Goal: Information Seeking & Learning: Find specific fact

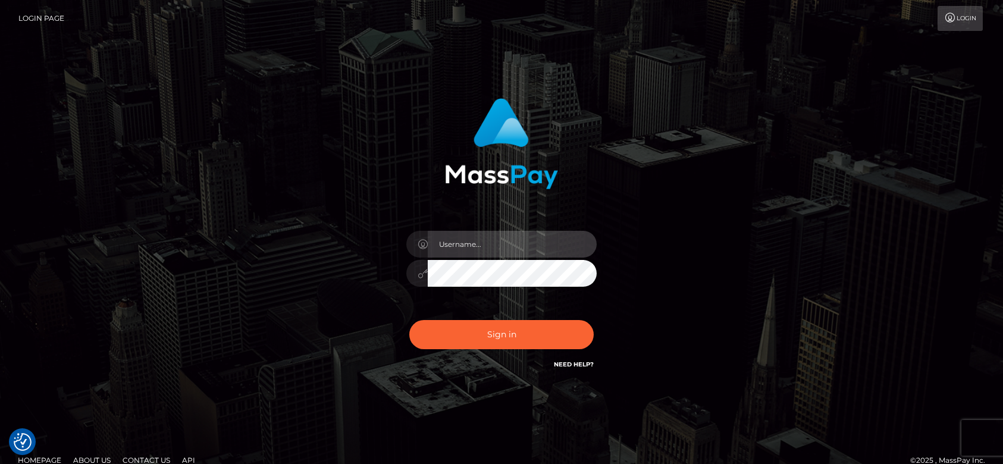
type input "fr.es"
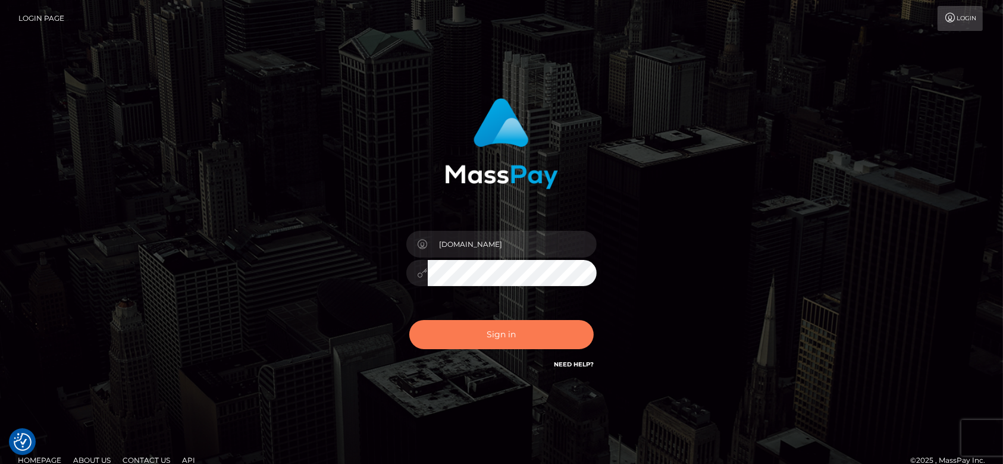
click at [485, 328] on button "Sign in" at bounding box center [501, 334] width 184 height 29
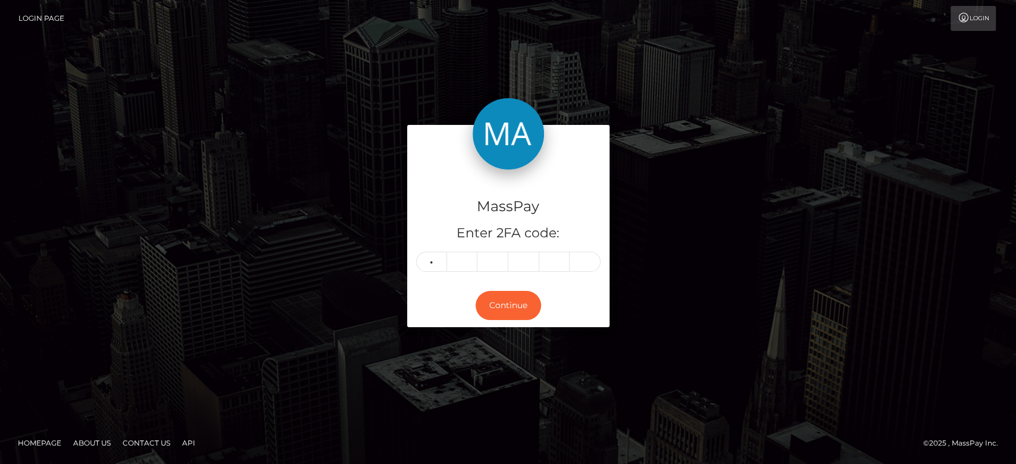
type input "0"
type input "3"
type input "9"
type input "4"
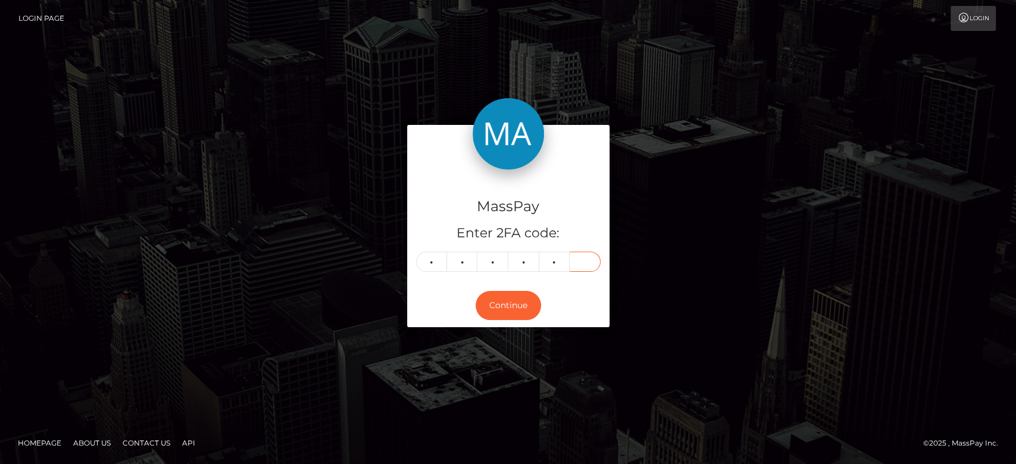
type input "2"
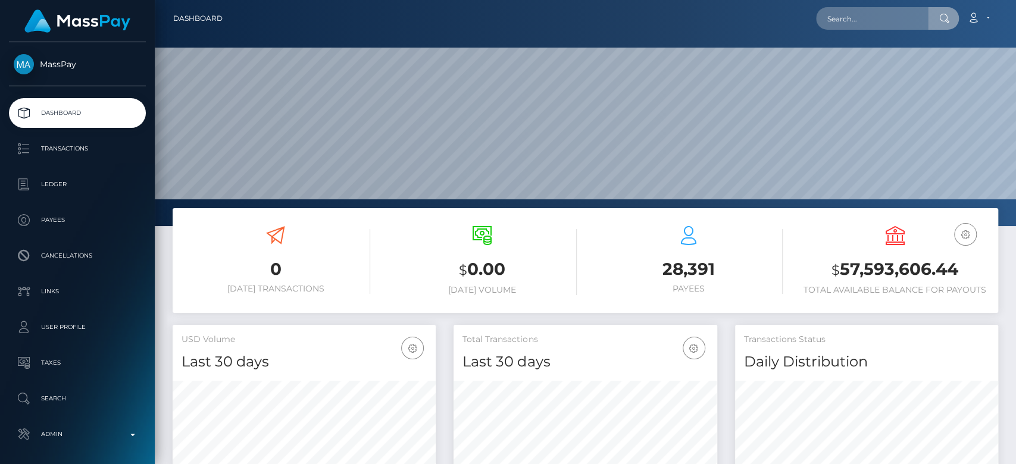
scroll to position [210, 263]
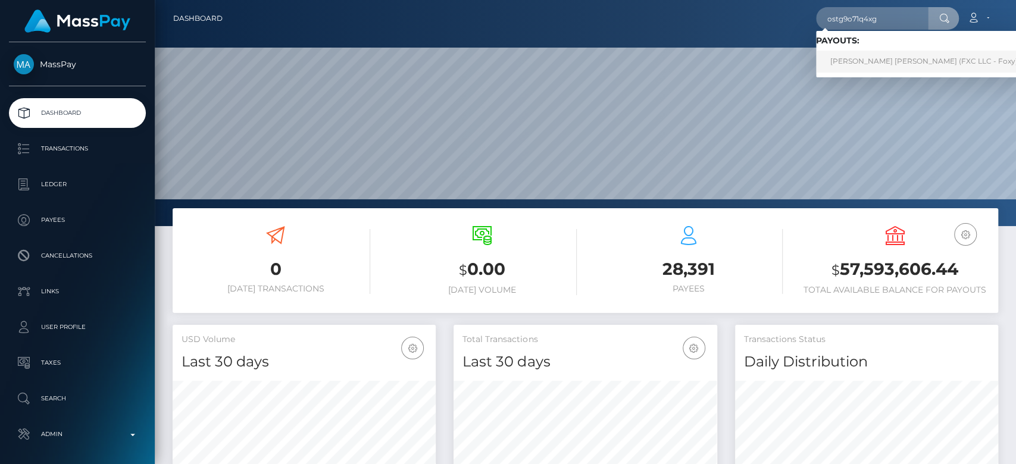
type input "ostg9o71q4xg"
click at [895, 58] on link "Mark Joe Varga Melendrez (FXC LLC - Foxy)" at bounding box center [924, 62] width 216 height 22
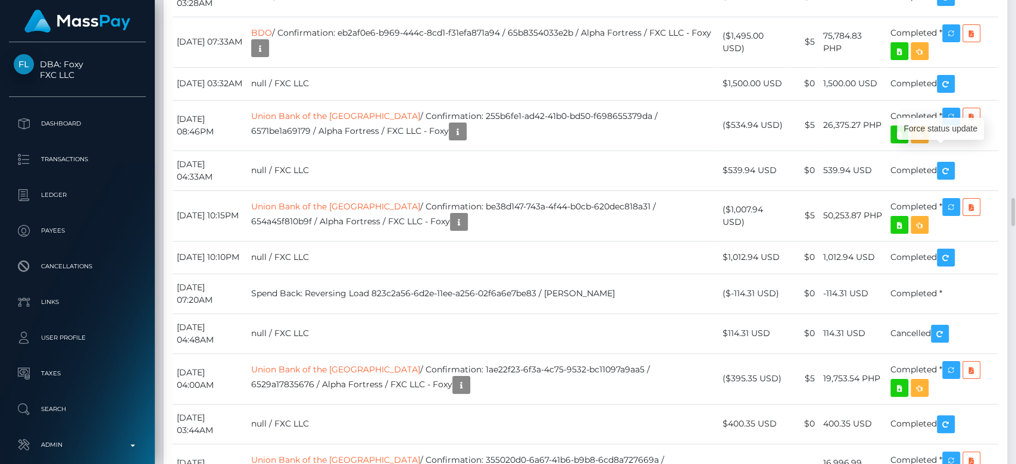
scroll to position [143, 263]
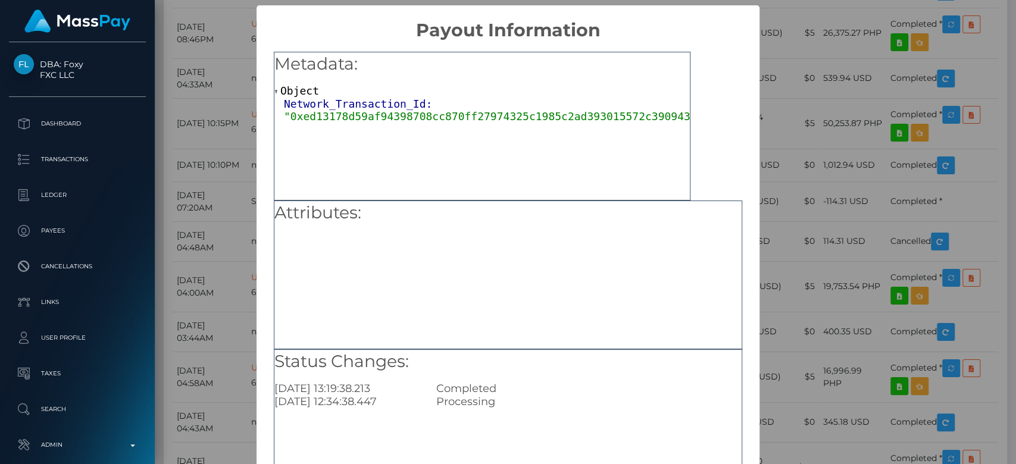
click at [843, 288] on div "× Payout Information Metadata: Object Network_Transaction_Id: "0xed13178d59af94…" at bounding box center [508, 232] width 1016 height 464
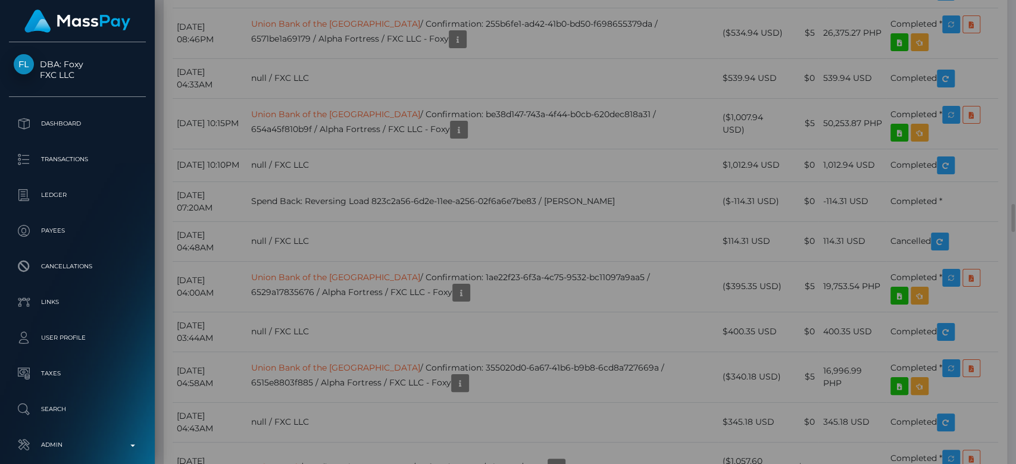
scroll to position [0, 0]
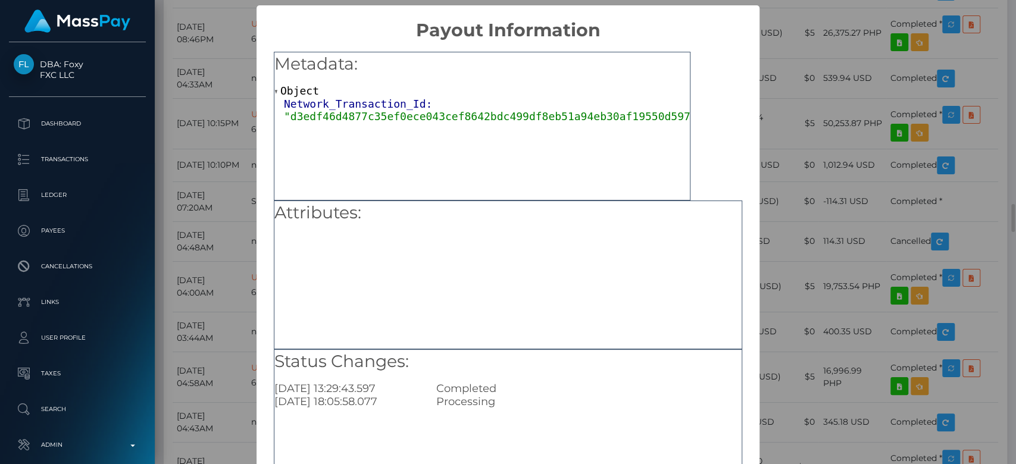
click at [741, 198] on div "Metadata: Object Network_Transaction_Id: "d3edf46d4877c35ef0ece043cef8642bdc499…" at bounding box center [507, 271] width 503 height 460
click at [833, 255] on div "× Payout Information Metadata: Object Network_Transaction_Id: "d3edf46d4877c35e…" at bounding box center [508, 232] width 1016 height 464
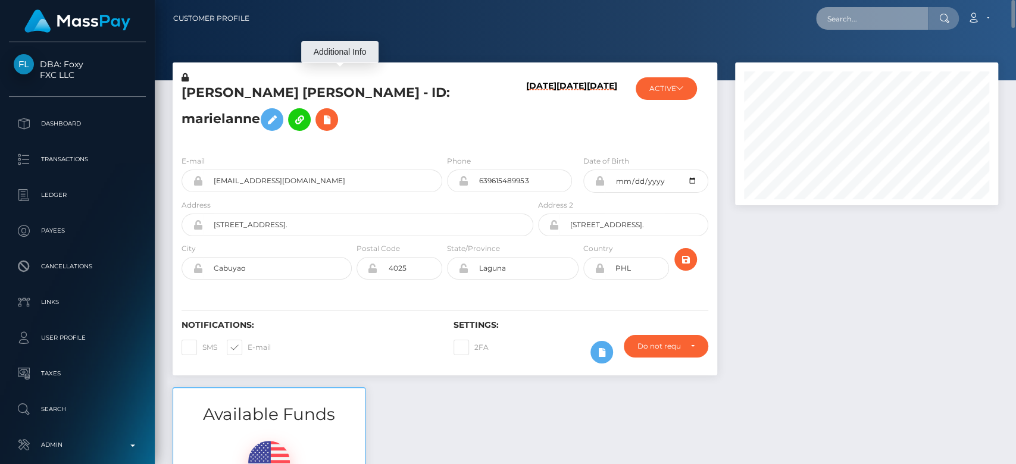
click at [843, 24] on input "text" at bounding box center [872, 18] width 112 height 23
paste input "karlandloz@googlemail.com"
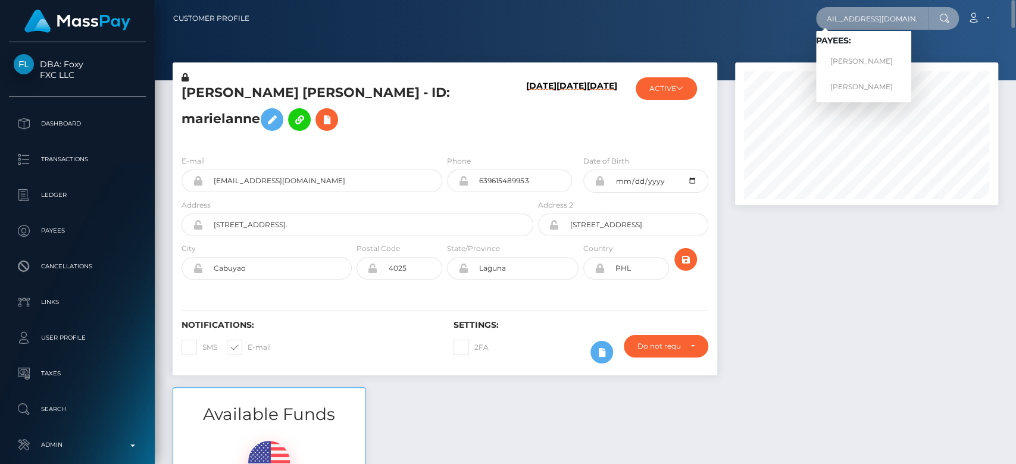
type input "karlandloz@googlemail.com"
click at [877, 57] on link "Lorraine Broadbent" at bounding box center [863, 62] width 95 height 22
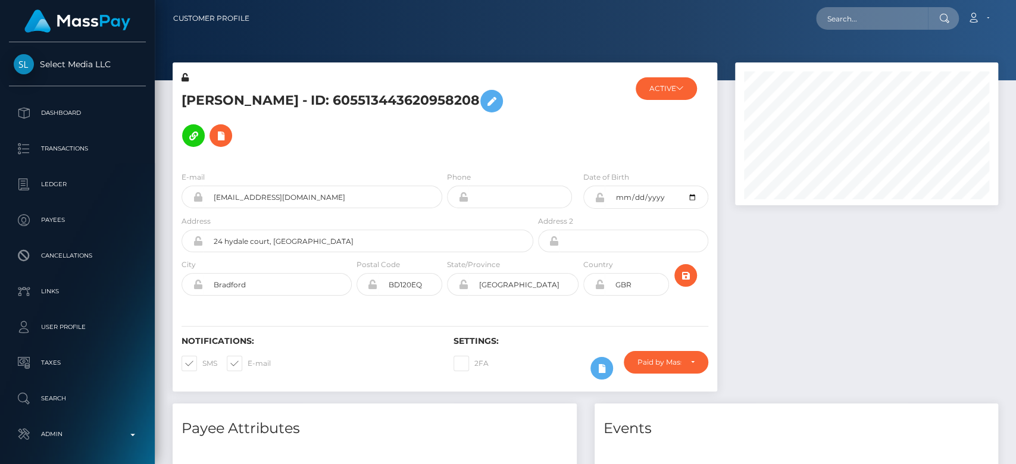
scroll to position [143, 263]
click at [833, 12] on input "text" at bounding box center [872, 18] width 112 height 23
click at [815, 292] on div at bounding box center [866, 232] width 281 height 341
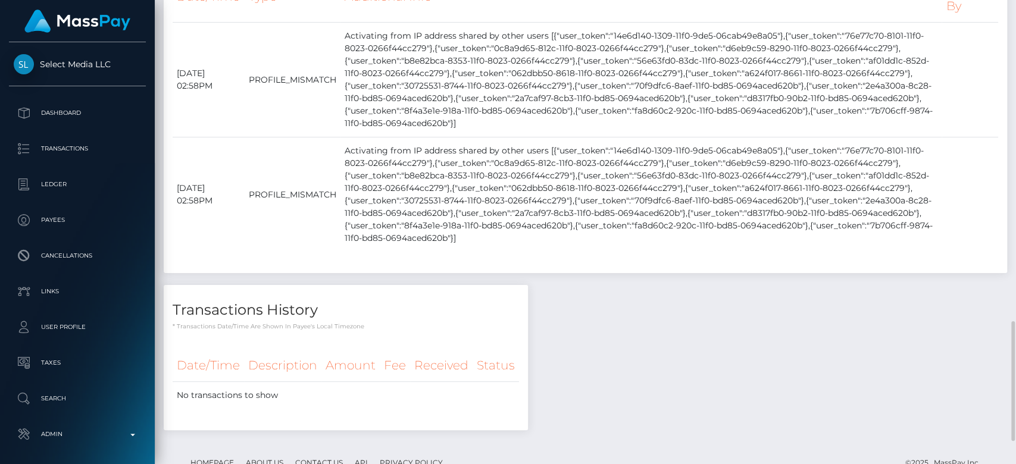
scroll to position [1251, 0]
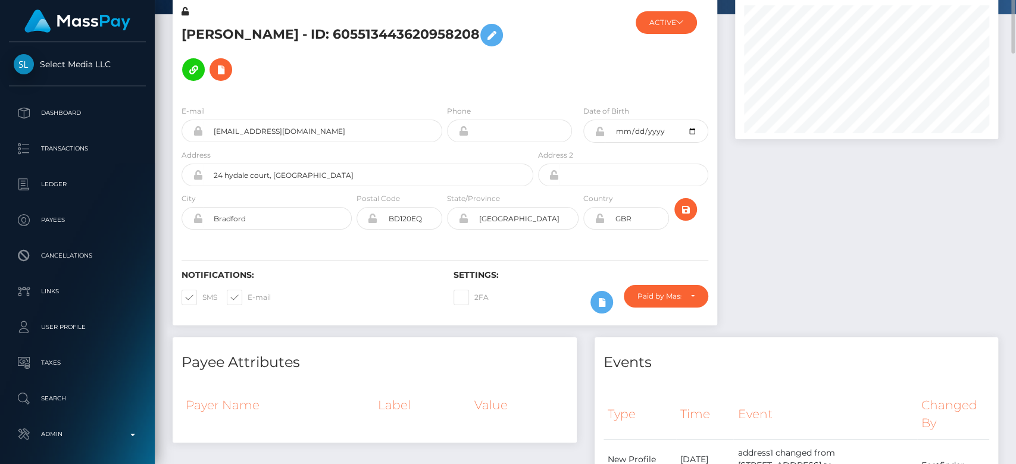
scroll to position [0, 0]
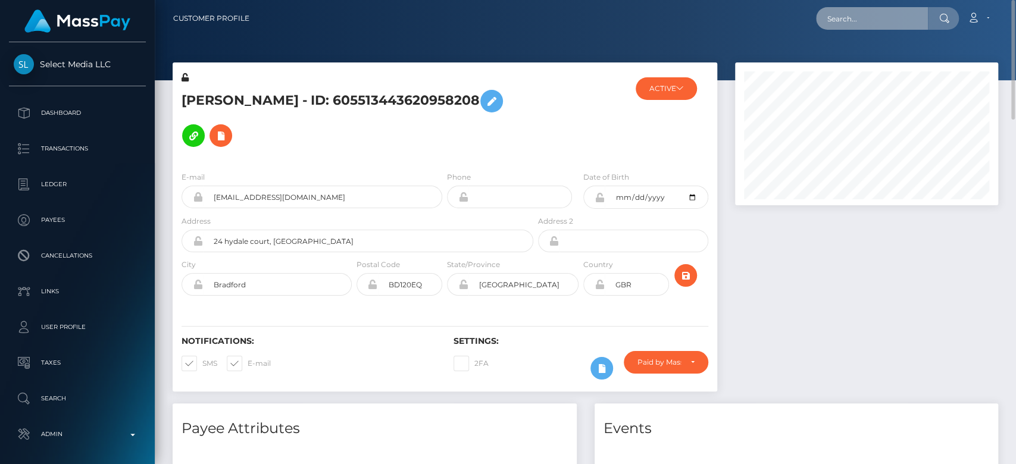
click at [844, 13] on input "text" at bounding box center [872, 18] width 112 height 23
paste input "[PERSON_NAME][EMAIL_ADDRESS][DOMAIN_NAME]"
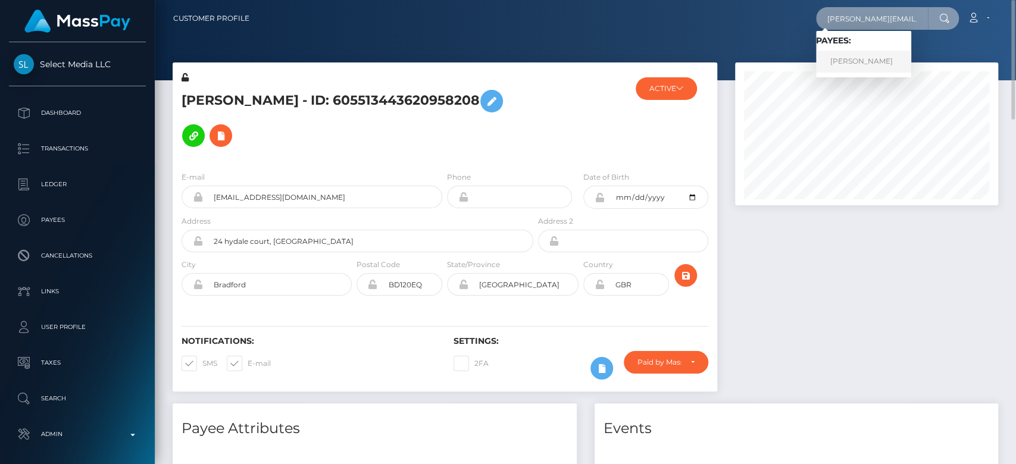
type input "[PERSON_NAME][EMAIL_ADDRESS][DOMAIN_NAME]"
click at [861, 62] on link "Monika Ferreira" at bounding box center [863, 62] width 95 height 22
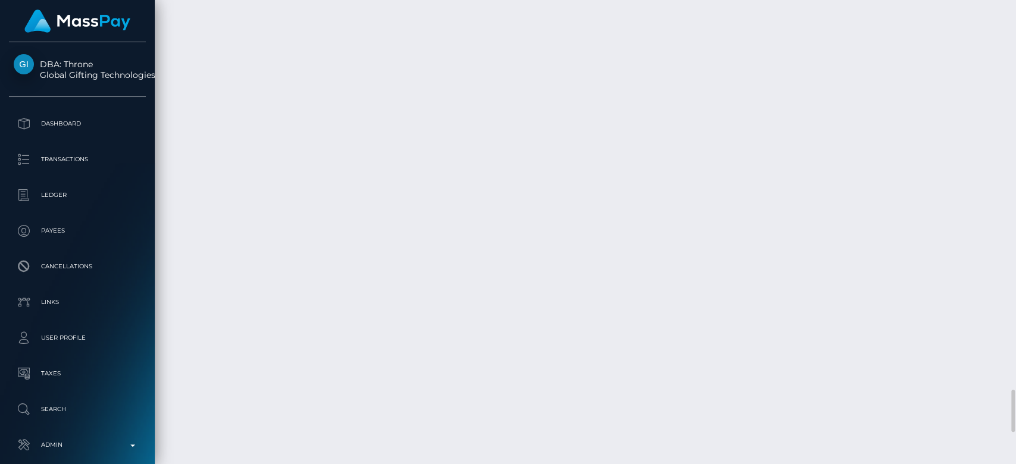
scroll to position [143, 263]
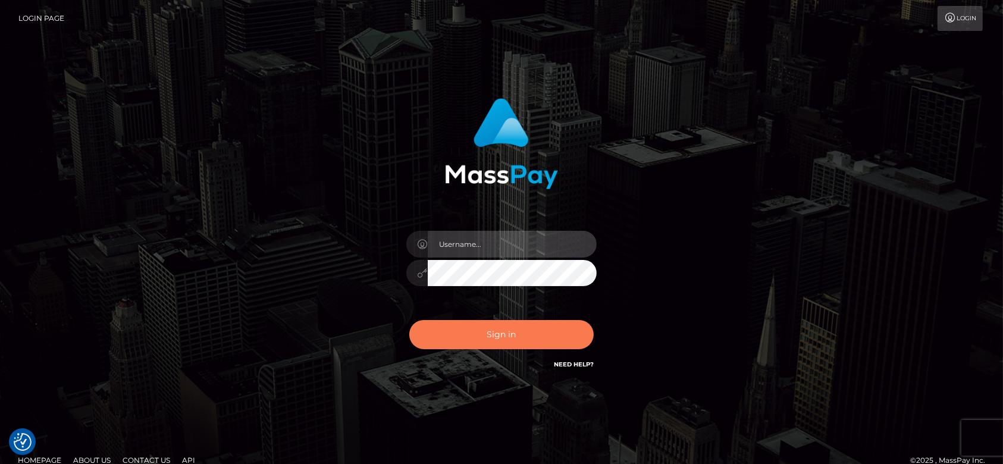
type input "[DOMAIN_NAME]"
click at [510, 331] on button "Sign in" at bounding box center [501, 334] width 184 height 29
type input "[DOMAIN_NAME]"
click at [510, 331] on button "Sign in" at bounding box center [501, 334] width 184 height 29
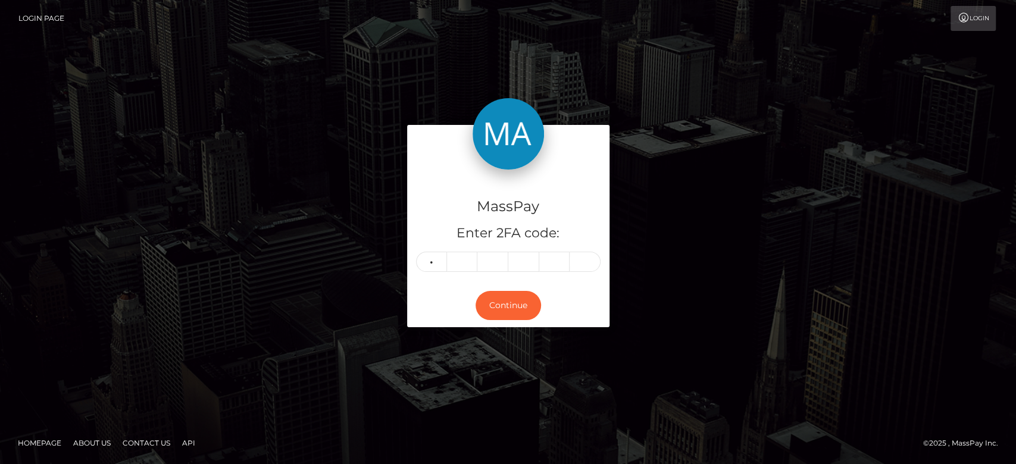
type input "4"
type input "1"
type input "8"
type input "0"
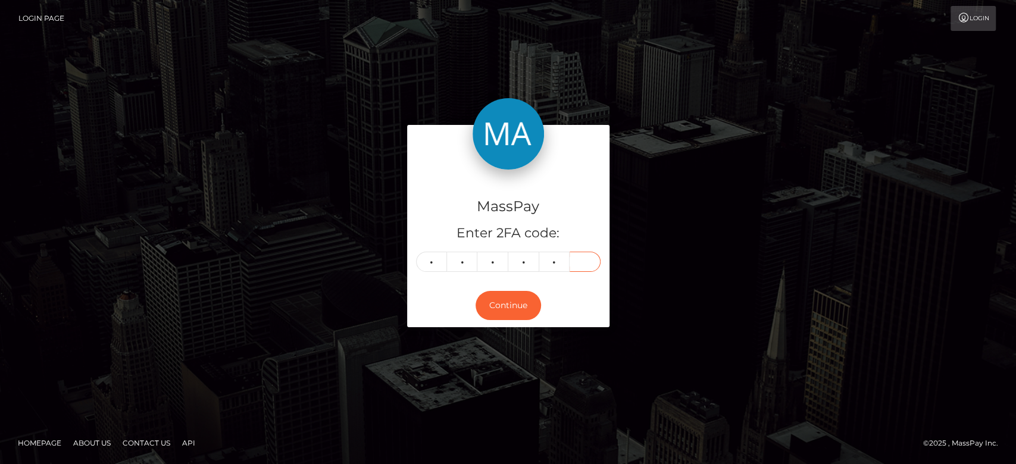
type input "5"
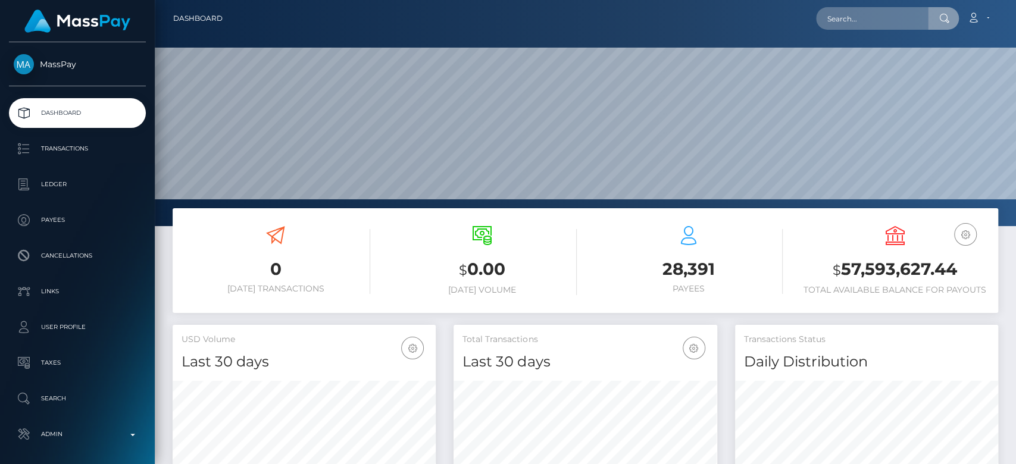
scroll to position [210, 263]
drag, startPoint x: 905, startPoint y: 24, endPoint x: 724, endPoint y: 30, distance: 181.6
click at [724, 30] on div "9QTN9HP5 Loading... Loading... Account Edit Profile Logout" at bounding box center [614, 18] width 765 height 25
paste input "finetoasterwineuk@gmail.com"
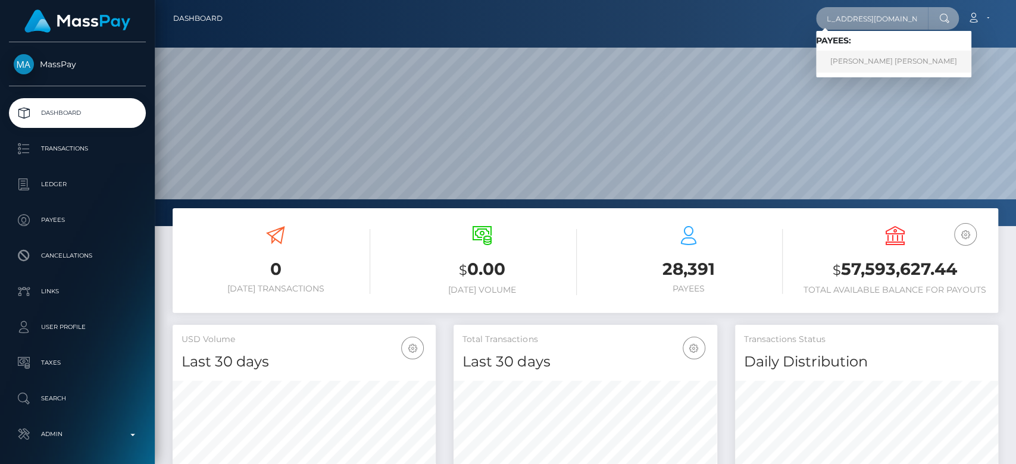
type input "[EMAIL_ADDRESS][DOMAIN_NAME]"
click at [884, 57] on link "Nicola Karen Foster" at bounding box center [893, 62] width 155 height 22
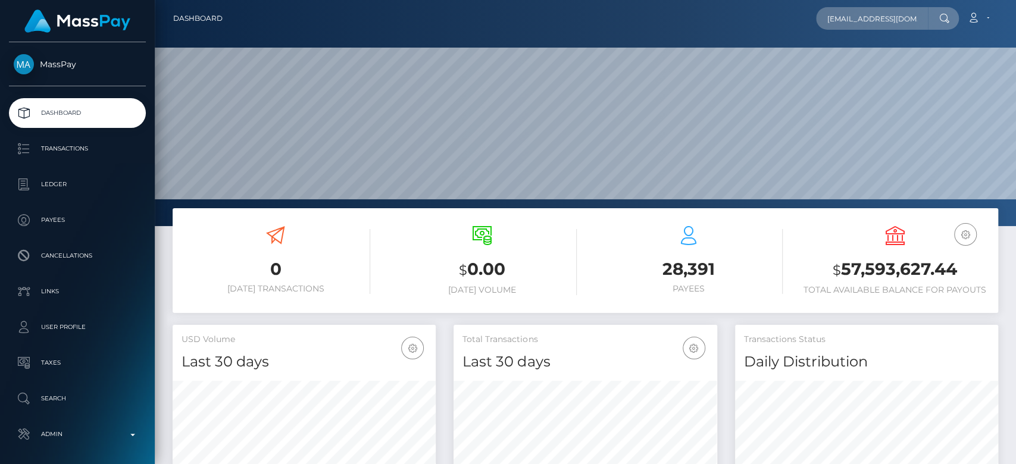
click at [453, 321] on div "0 Today Transactions $ 0.00 Today Volume 28,391 Payees $" at bounding box center [585, 266] width 843 height 117
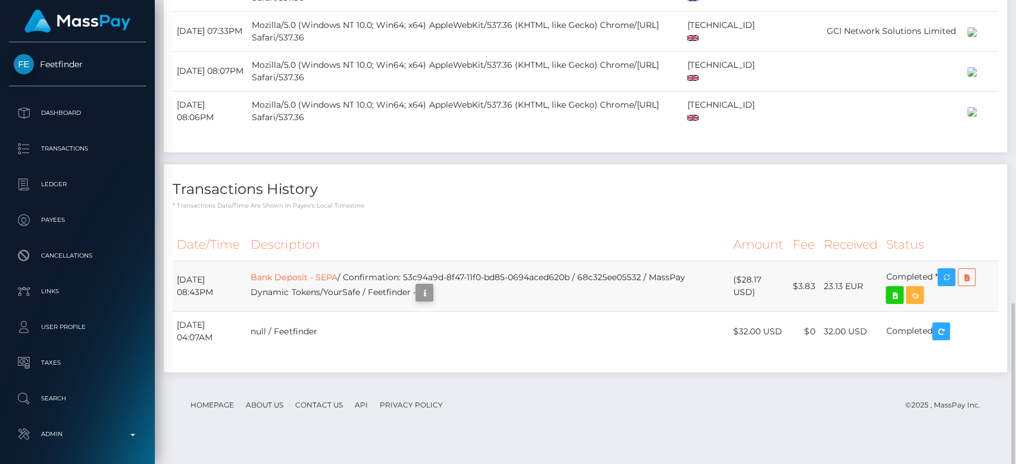
scroll to position [143, 263]
click at [431, 301] on icon "button" at bounding box center [424, 293] width 14 height 15
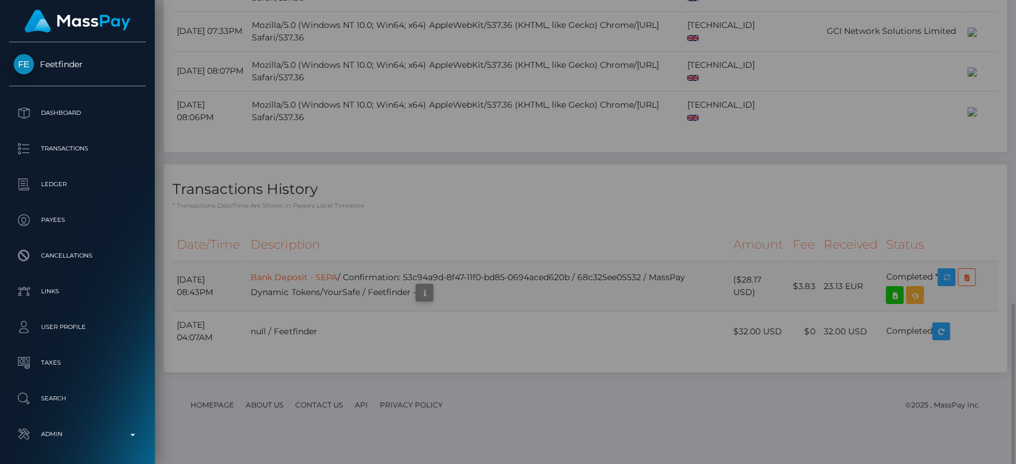
scroll to position [0, 0]
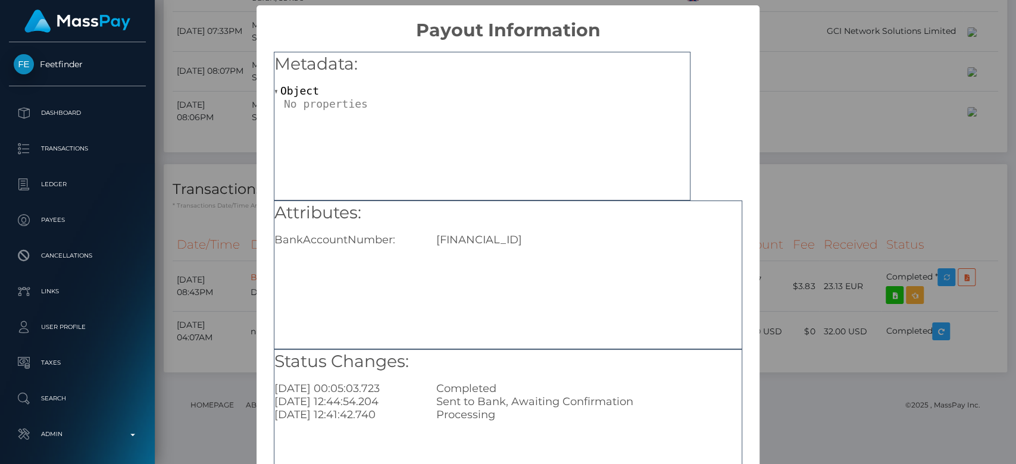
click at [802, 279] on div "× Payout Information Metadata: Object Attributes: BankAccountNumber: GB45NWBK60…" at bounding box center [508, 232] width 1016 height 464
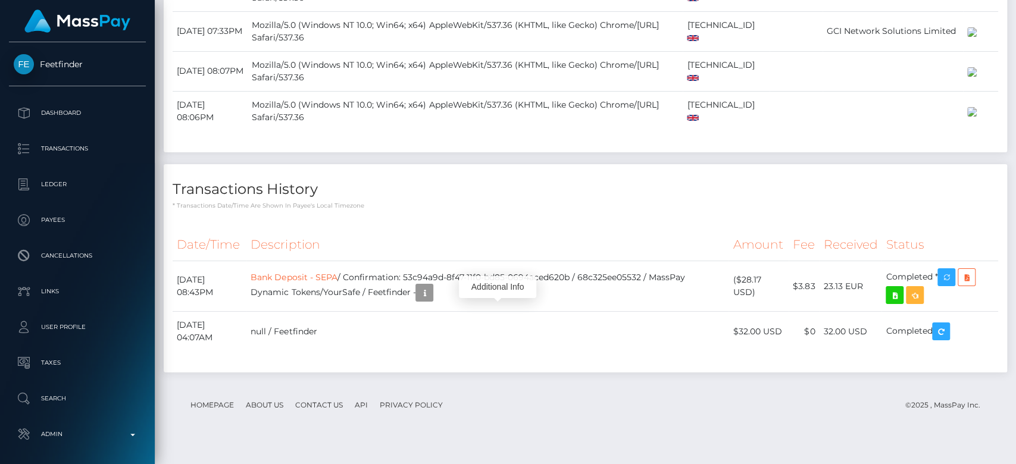
scroll to position [143, 263]
click at [337, 283] on link "Bank Deposit - SEPA" at bounding box center [294, 277] width 86 height 11
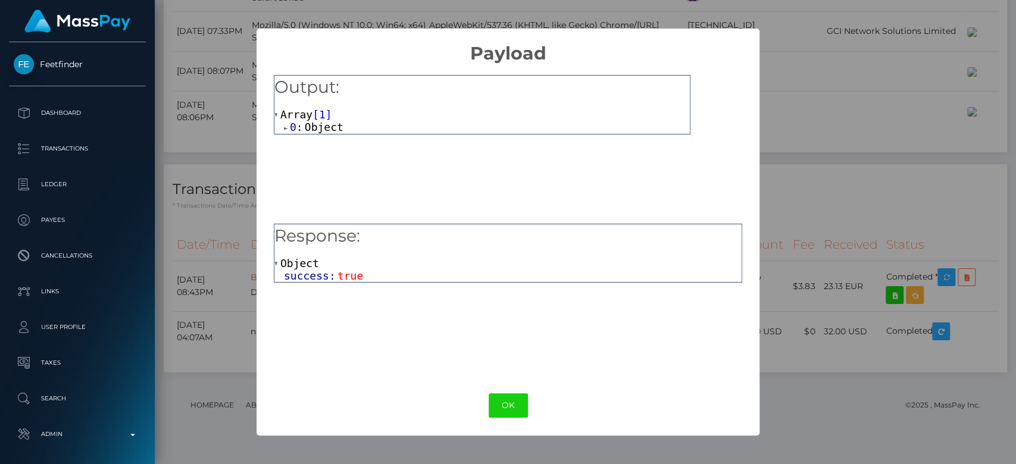
click at [319, 125] on span "Object" at bounding box center [324, 127] width 39 height 12
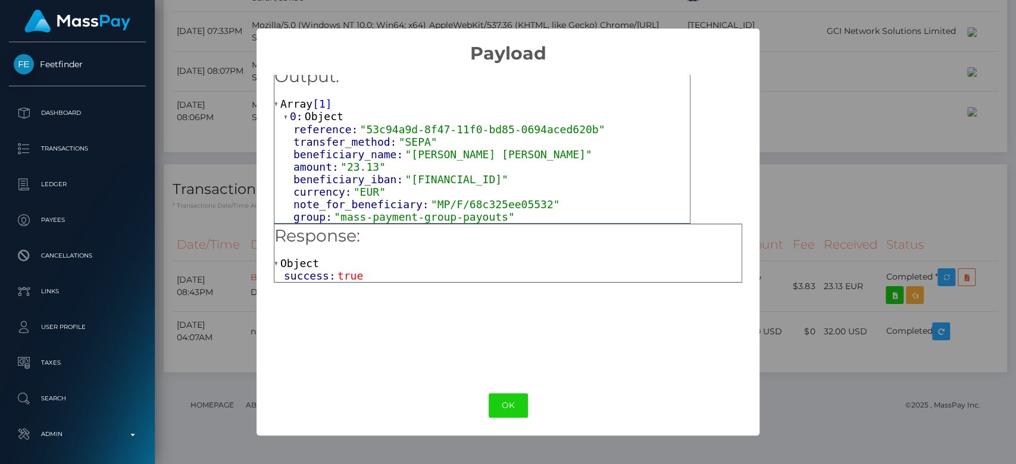
scroll to position [12, 0]
click at [350, 277] on span "true" at bounding box center [350, 276] width 26 height 12
click at [299, 265] on span "Object" at bounding box center [299, 263] width 39 height 12
click at [206, 117] on div "× Payload Output: Array [ 1 ] 0: Object reference: "53c94a9d-8f47-11f0-bd85-069…" at bounding box center [508, 232] width 1016 height 464
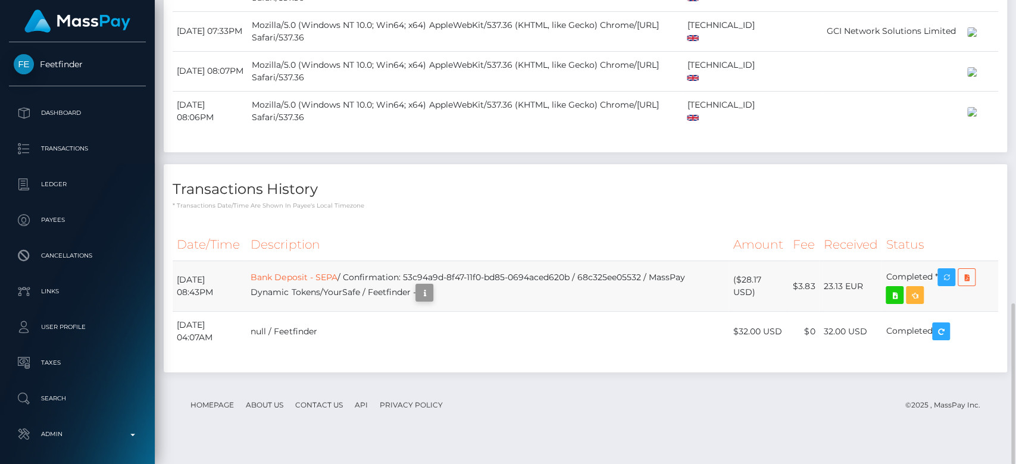
scroll to position [143, 263]
click at [431, 301] on icon "button" at bounding box center [424, 293] width 14 height 15
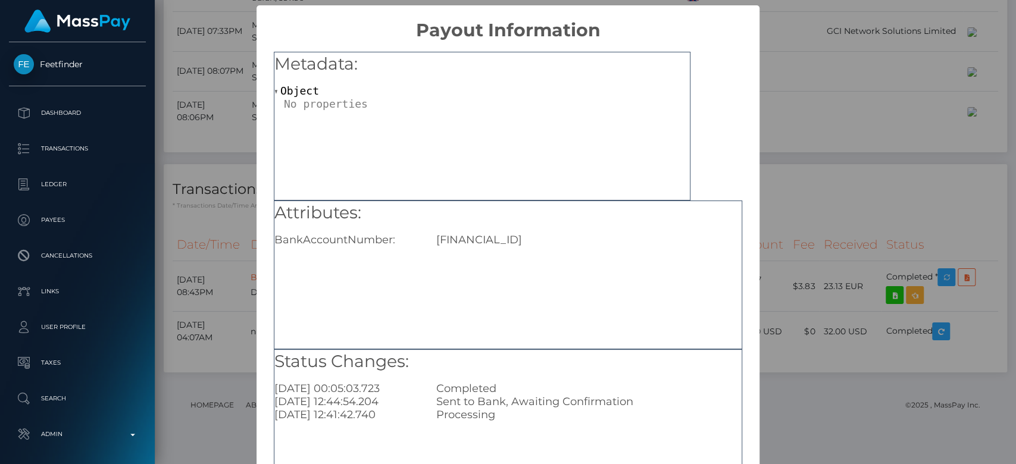
click at [568, 238] on div "GB45NWBK60065784501531" at bounding box center [588, 239] width 323 height 13
copy div "GB45NWBK60065784501531"
click at [802, 77] on div "× Payout Information Metadata: Object Attributes: BankAccountNumber: GB45NWBK60…" at bounding box center [508, 232] width 1016 height 464
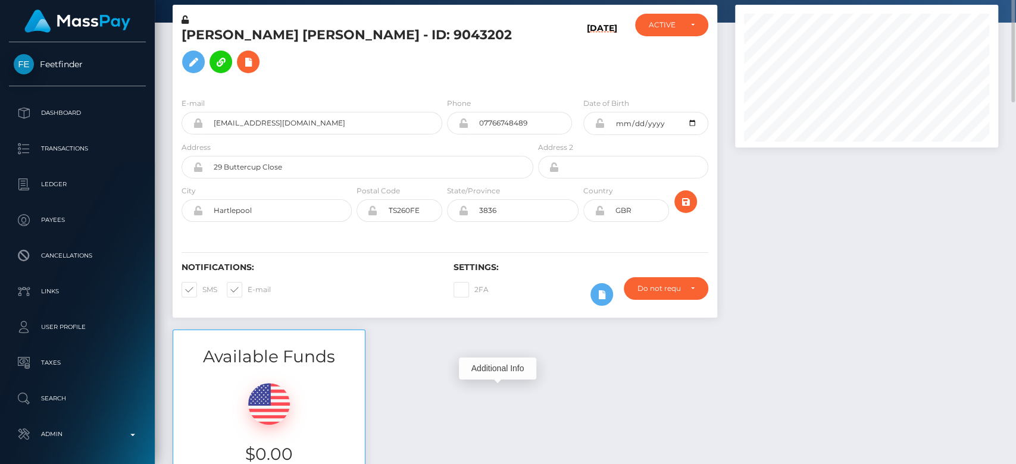
scroll to position [0, 0]
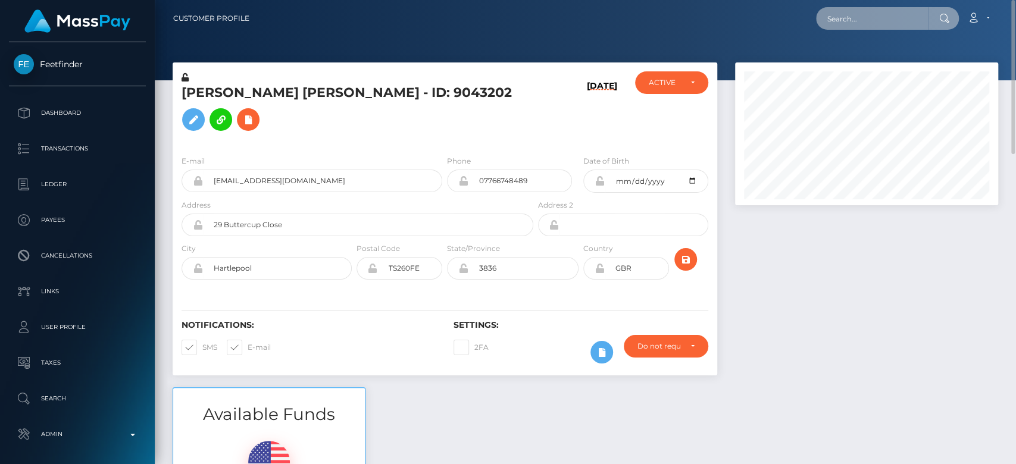
click at [875, 18] on input "text" at bounding box center [872, 18] width 112 height 23
paste input "GB45NWBK60065784501531"
type input "GB45NWBK60065784501531"
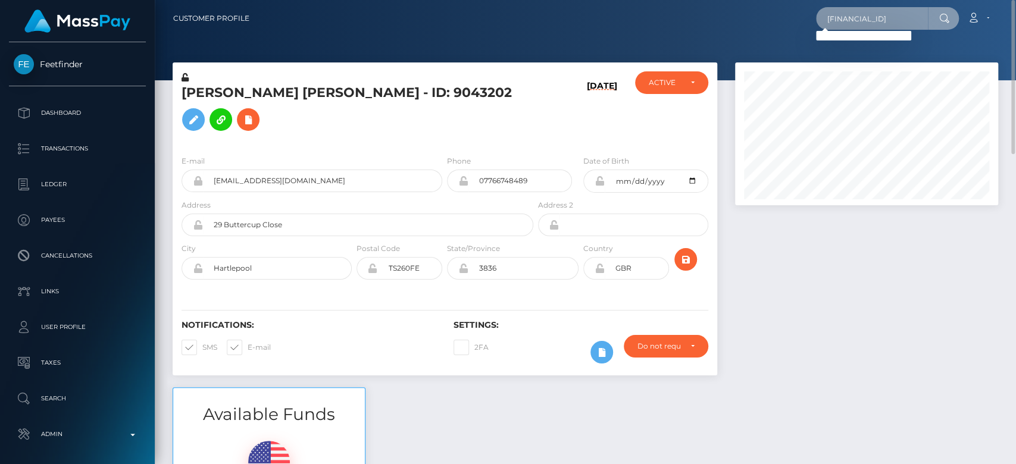
click at [852, 14] on input "GB45NWBK60065784501531" at bounding box center [872, 18] width 112 height 23
paste input "alishamward13@gmail.com"
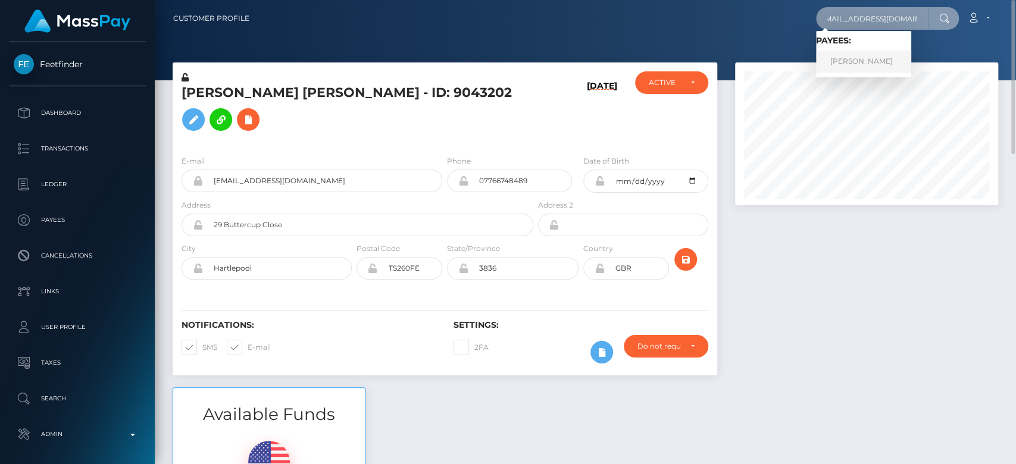
type input "alishamward13@gmail.com"
click at [863, 55] on link "Alisha Marie Ward" at bounding box center [863, 62] width 95 height 22
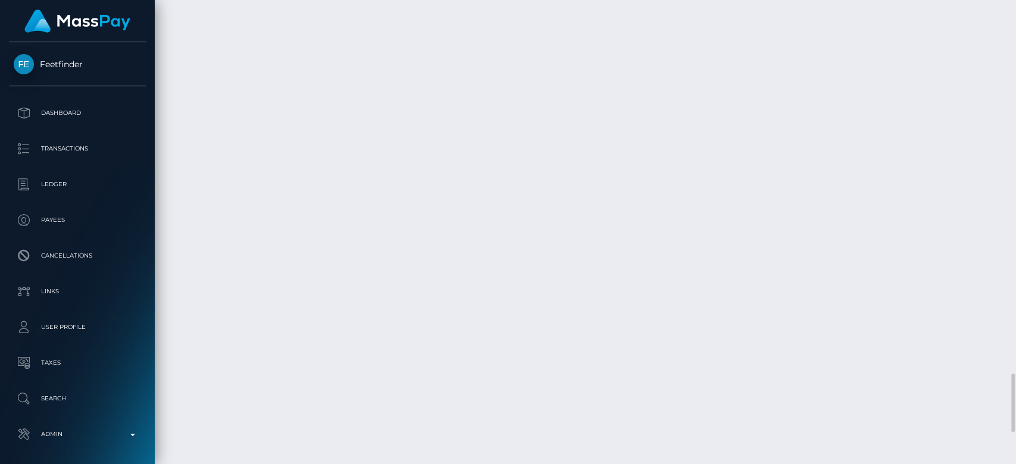
scroll to position [2963, 0]
drag, startPoint x: 877, startPoint y: 345, endPoint x: 830, endPoint y: 345, distance: 47.0
copy td "18.43 GBP"
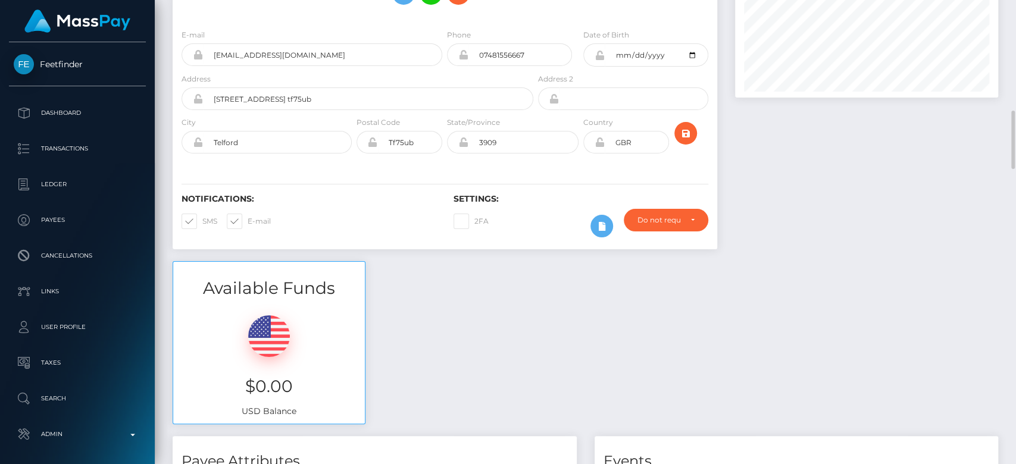
scroll to position [0, 0]
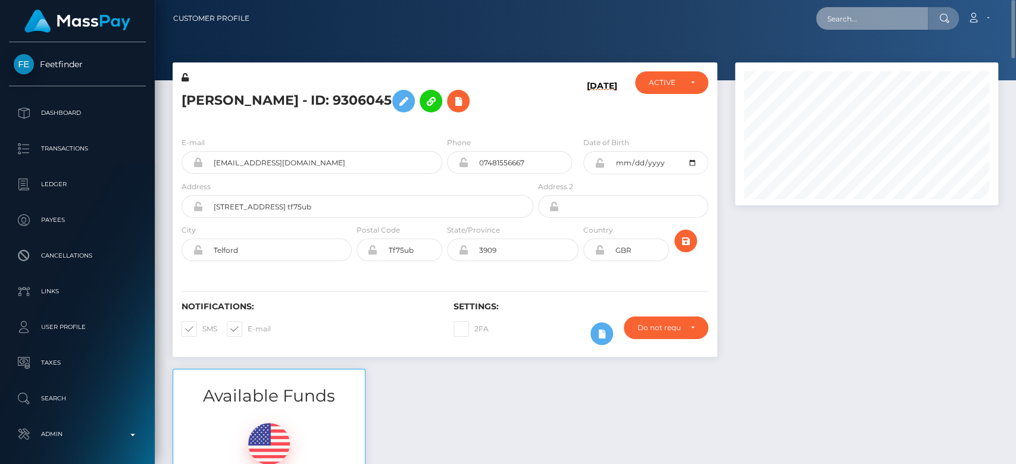
click at [876, 11] on input "text" at bounding box center [872, 18] width 112 height 23
paste input "[EMAIL_ADDRESS][DOMAIN_NAME]"
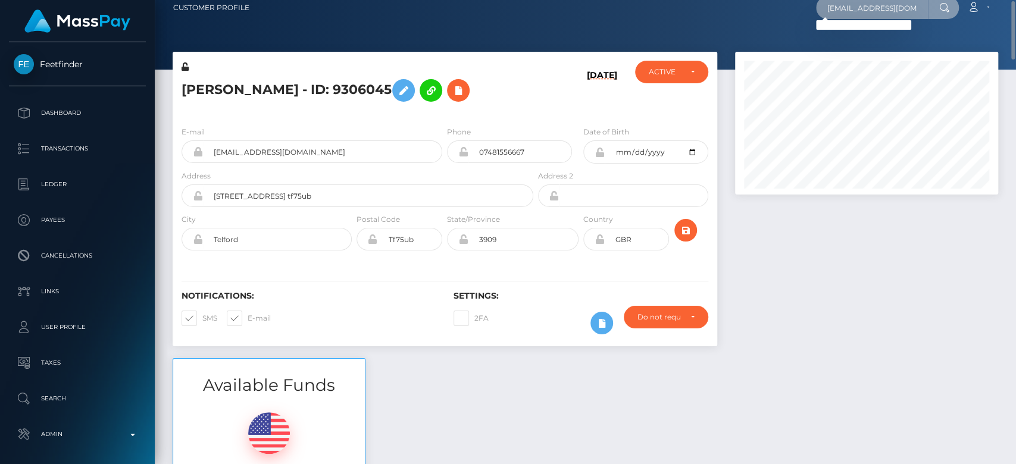
type input "[EMAIL_ADDRESS][DOMAIN_NAME]"
click at [853, 13] on input "[EMAIL_ADDRESS][DOMAIN_NAME]" at bounding box center [872, 7] width 112 height 23
paste input "[EMAIL_ADDRESS][DOMAIN_NAME]"
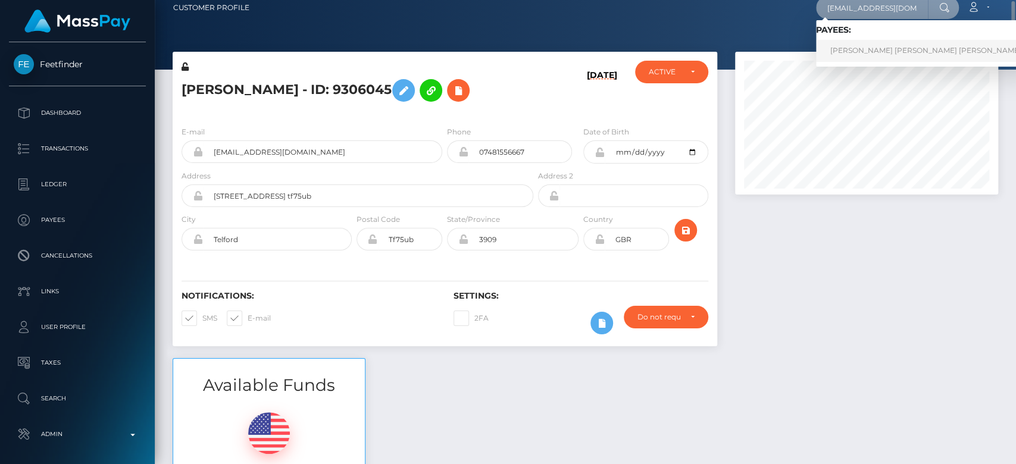
type input "[EMAIL_ADDRESS][DOMAIN_NAME]"
click at [866, 49] on link "[PERSON_NAME] [PERSON_NAME] [PERSON_NAME]" at bounding box center [926, 51] width 220 height 22
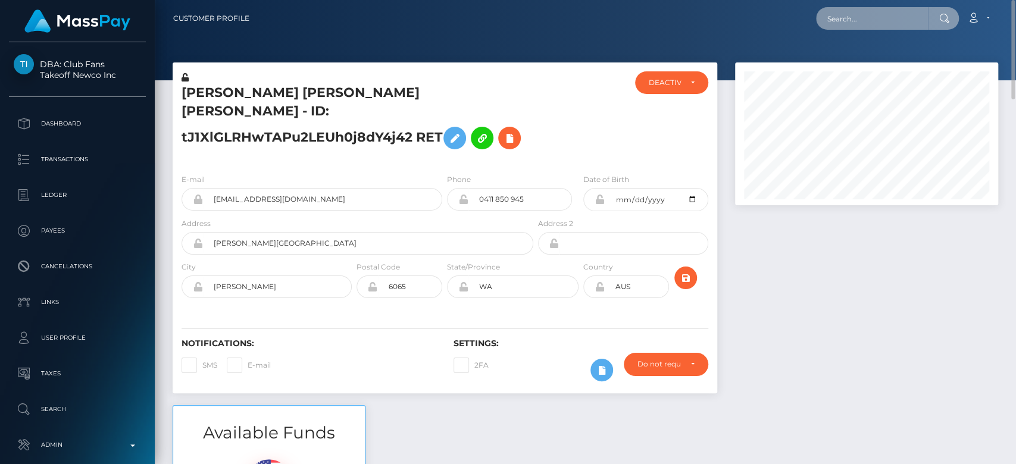
click at [850, 11] on input "text" at bounding box center [872, 18] width 112 height 23
paste input "[EMAIL_ADDRESS][DOMAIN_NAME]"
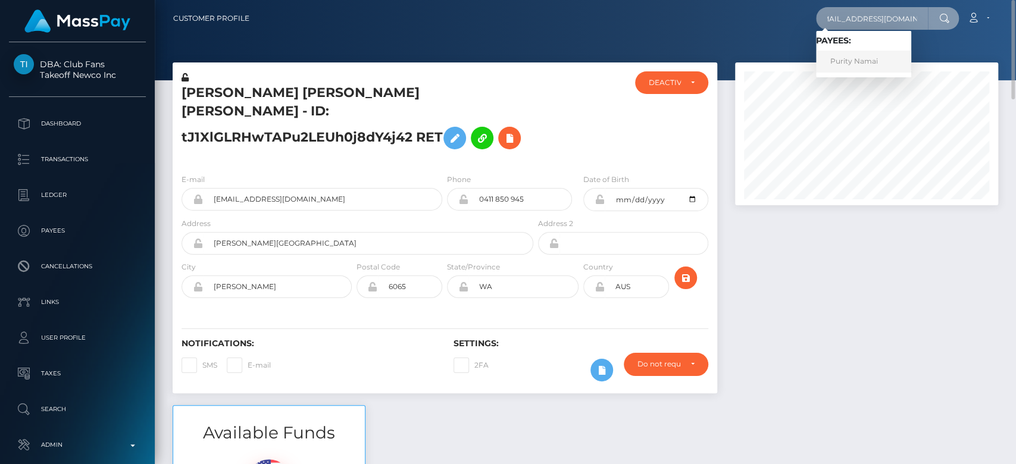
type input "[EMAIL_ADDRESS][DOMAIN_NAME]"
click at [850, 62] on link "Purity Namai" at bounding box center [863, 62] width 95 height 22
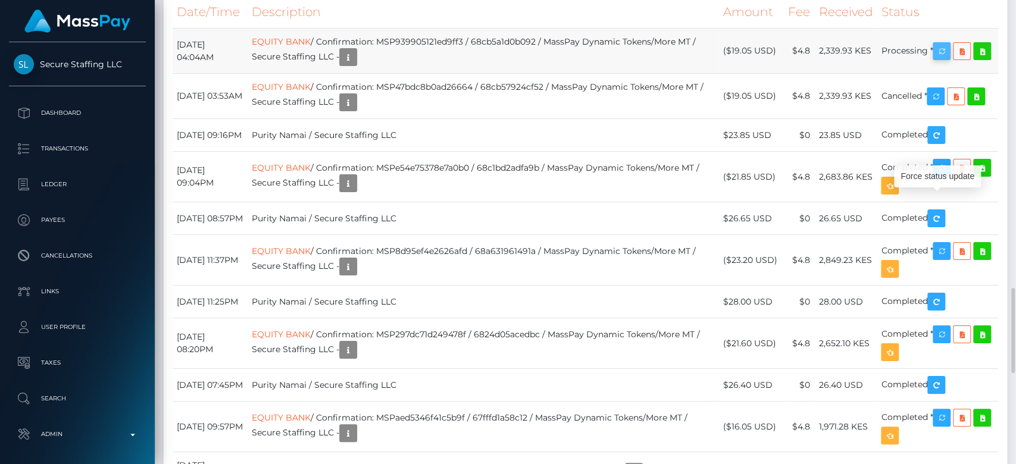
scroll to position [143, 263]
click at [949, 59] on icon "button" at bounding box center [941, 51] width 14 height 15
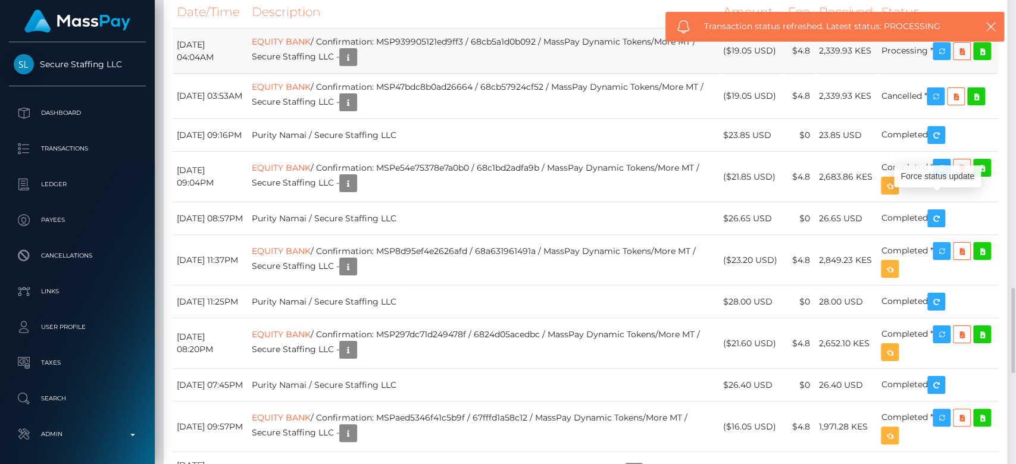
click at [477, 74] on td "EQUITY BANK / Confirmation: MSP939905121ed9ff3 / 68cb5a1d0b092 / MassPay Dynami…" at bounding box center [484, 51] width 472 height 45
copy td "MSP939905121ed9ff3"
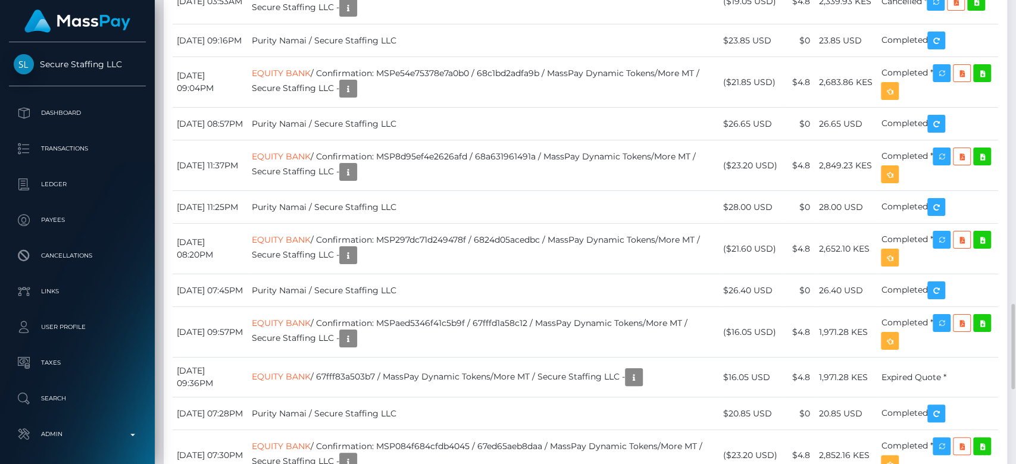
scroll to position [1658, 0]
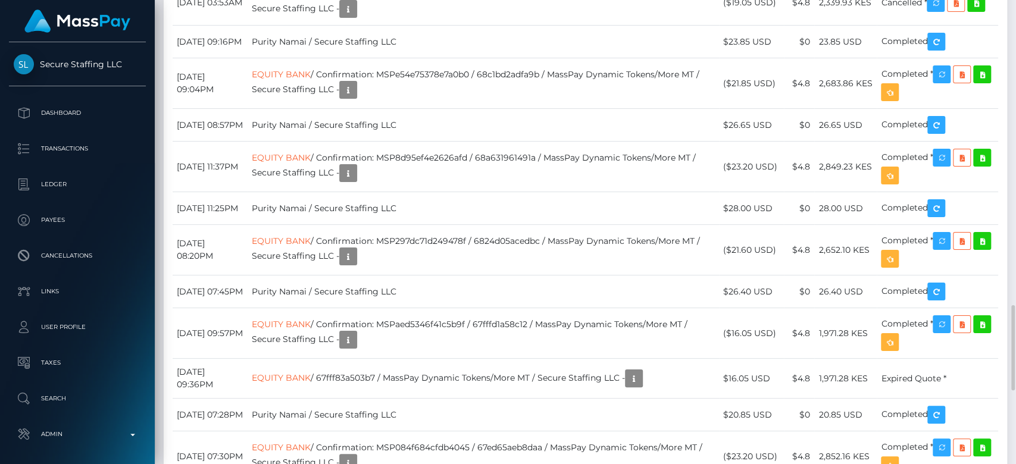
copy td "MSP939905121ed9ff3"
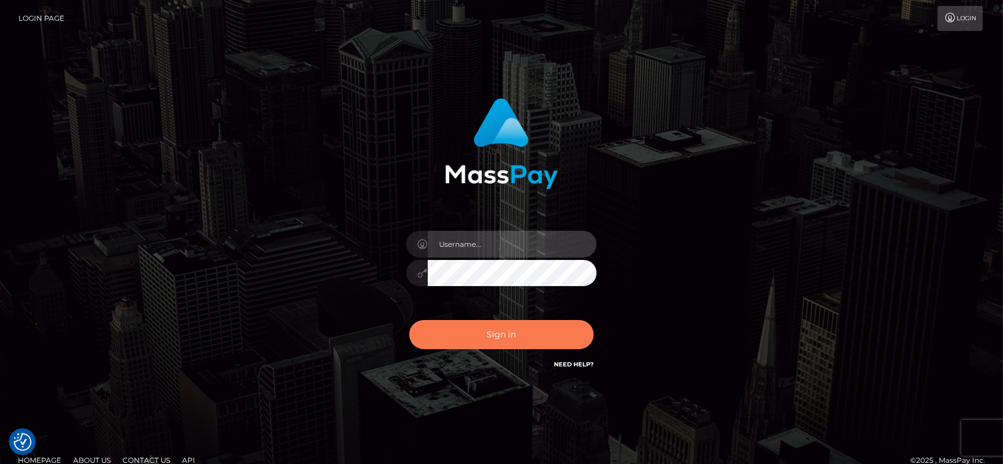
type input "[DOMAIN_NAME]"
click at [481, 345] on button "Sign in" at bounding box center [501, 334] width 184 height 29
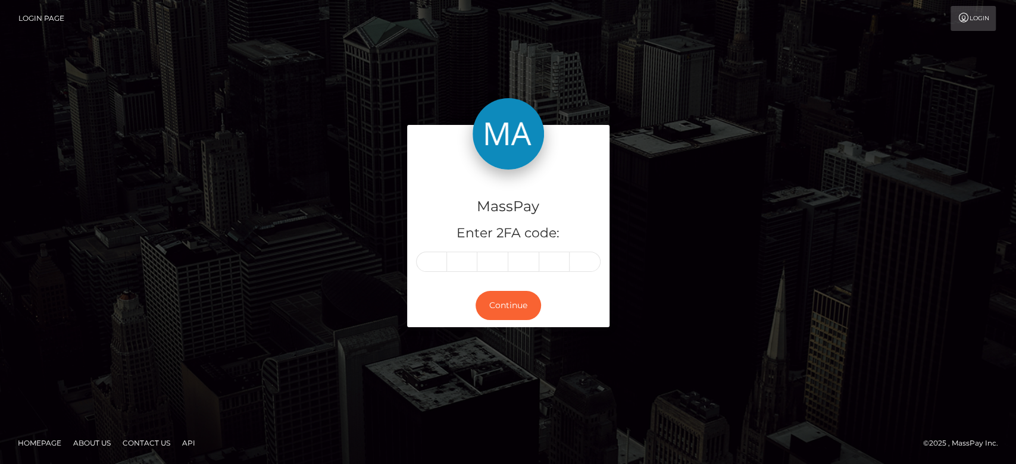
click at [432, 255] on input "text" at bounding box center [431, 262] width 31 height 20
type input "7"
type input "5"
type input "3"
type input "4"
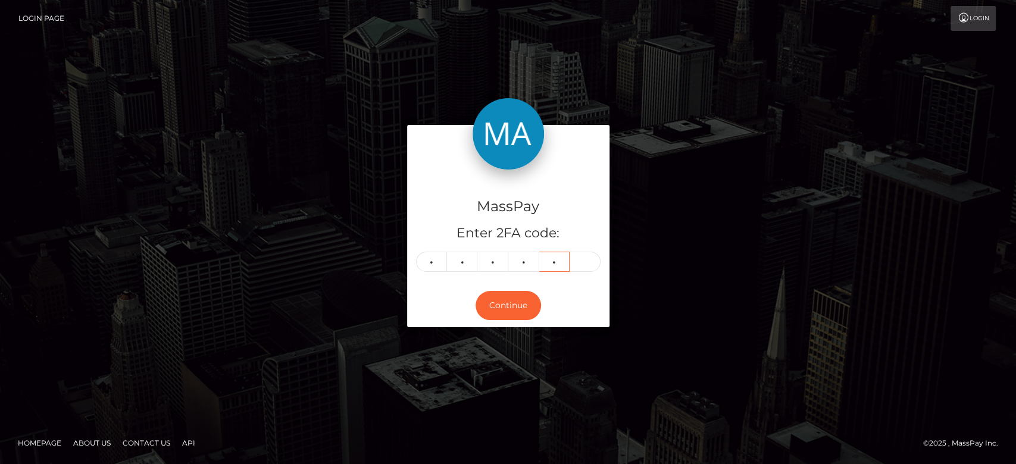
type input "6"
type input "9"
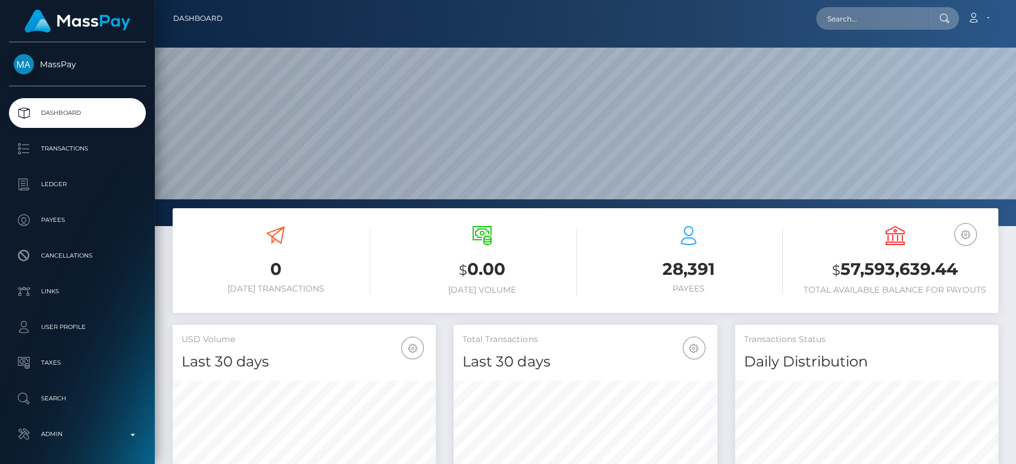
scroll to position [210, 263]
click at [867, 12] on input "text" at bounding box center [872, 18] width 112 height 23
paste input "krisndaveaffiliates@gmail.com"
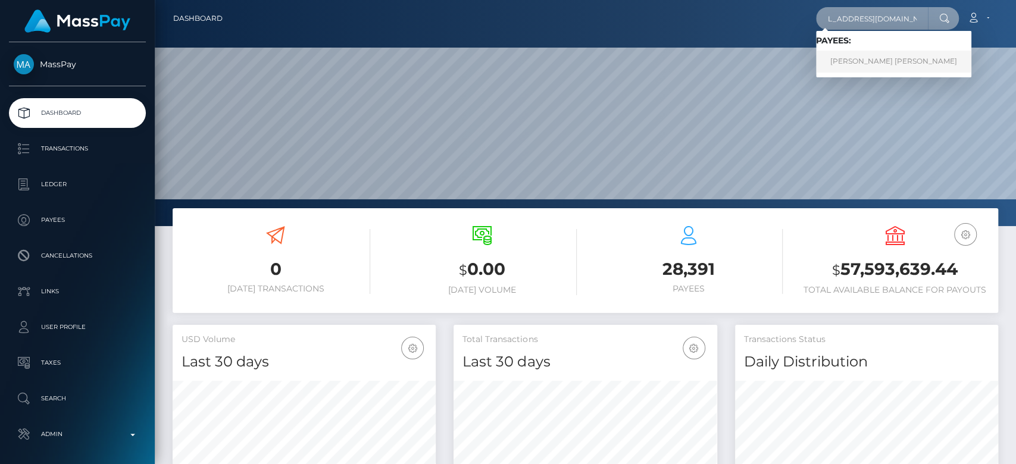
type input "krisndaveaffiliates@gmail.com"
click at [869, 55] on link "Charlie Marie Welburn" at bounding box center [893, 62] width 155 height 22
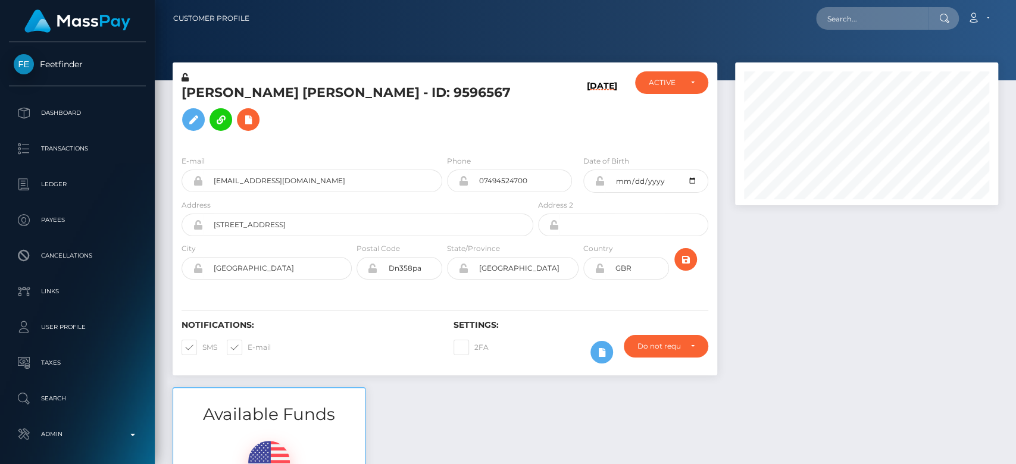
scroll to position [143, 263]
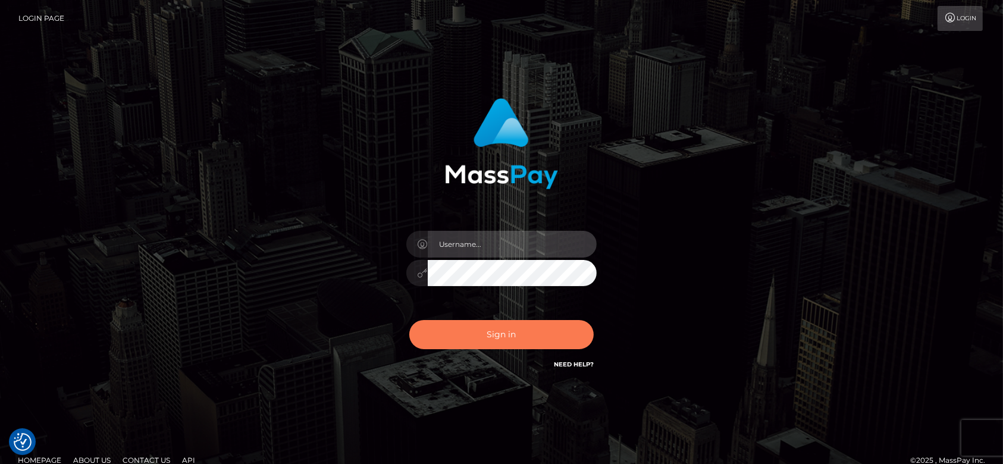
type input "[DOMAIN_NAME]"
click at [524, 336] on button "Sign in" at bounding box center [501, 334] width 184 height 29
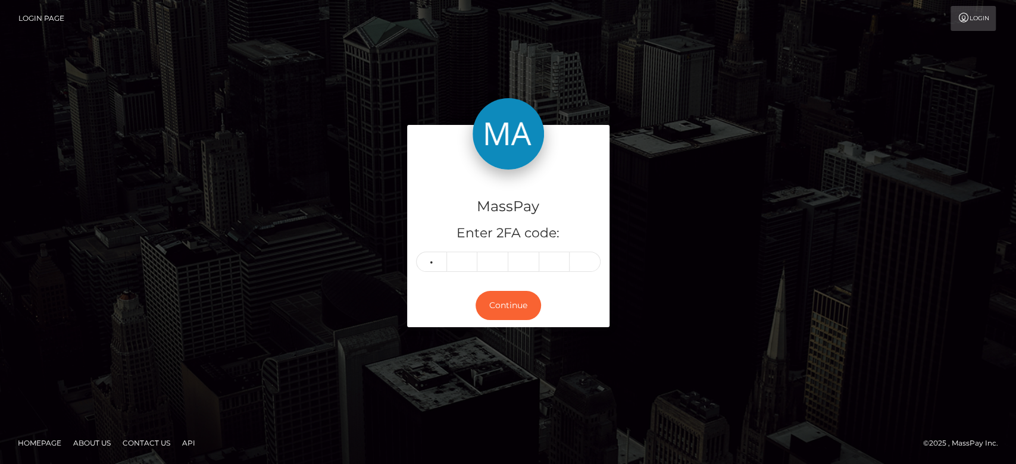
type input "7"
type input "3"
type input "0"
type input "6"
type input "1"
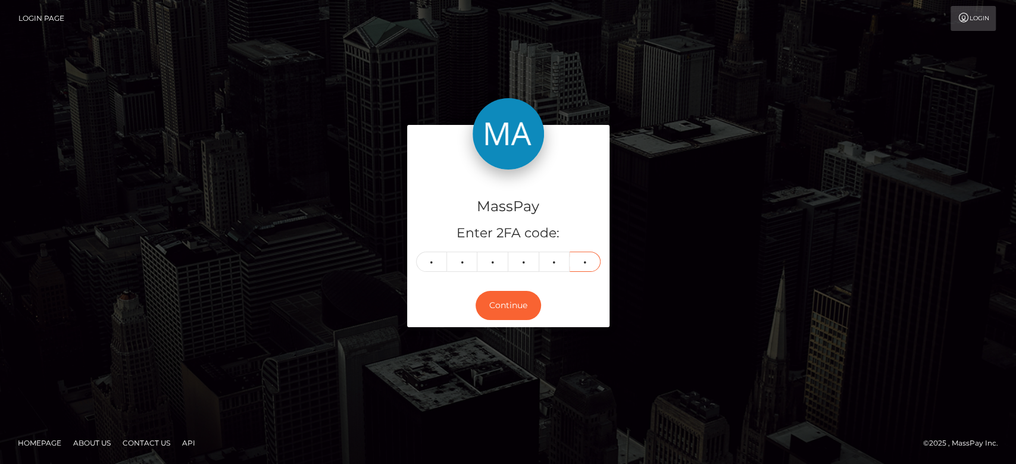
type input "3"
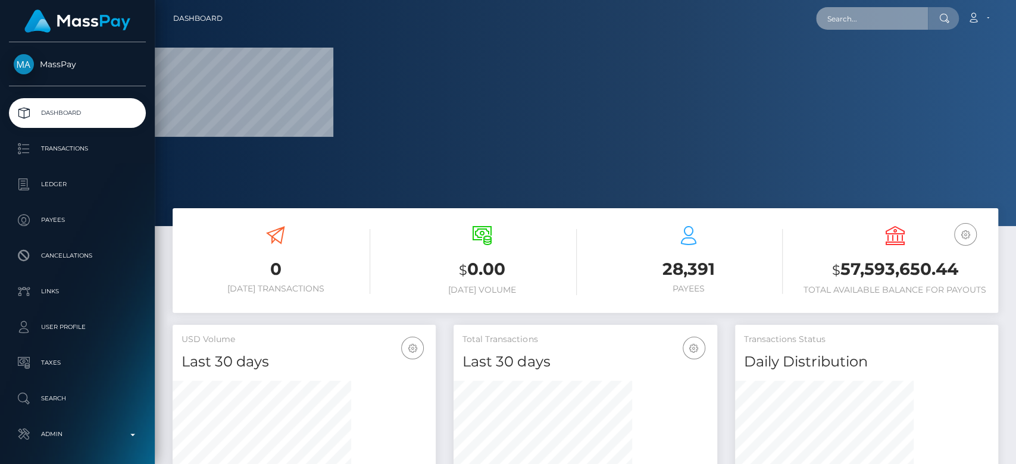
click at [842, 21] on input "text" at bounding box center [872, 18] width 112 height 23
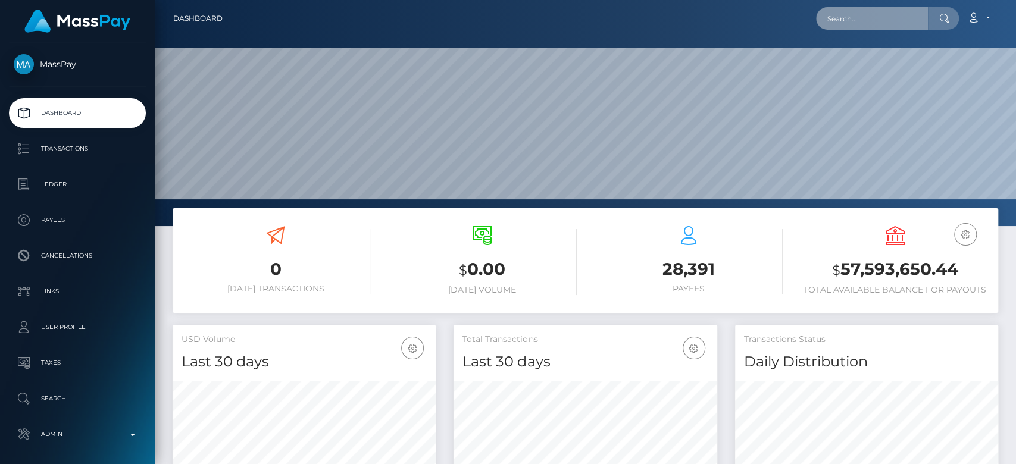
scroll to position [210, 263]
paste input "[EMAIL_ADDRESS][DOMAIN_NAME]"
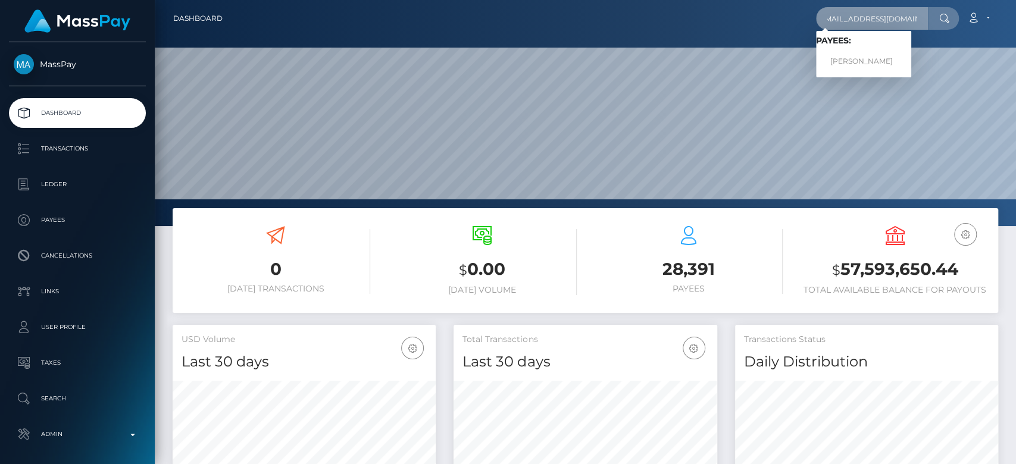
type input "[EMAIL_ADDRESS][DOMAIN_NAME]"
click at [873, 53] on link "Alisha Marie Ward" at bounding box center [863, 62] width 95 height 22
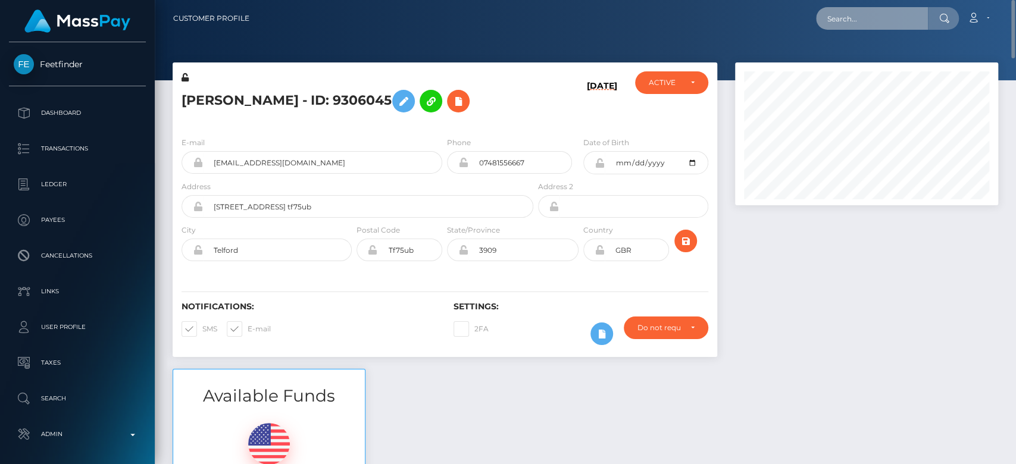
click at [909, 22] on input "text" at bounding box center [872, 18] width 112 height 23
paste input "[EMAIL_ADDRESS][DOMAIN_NAME]"
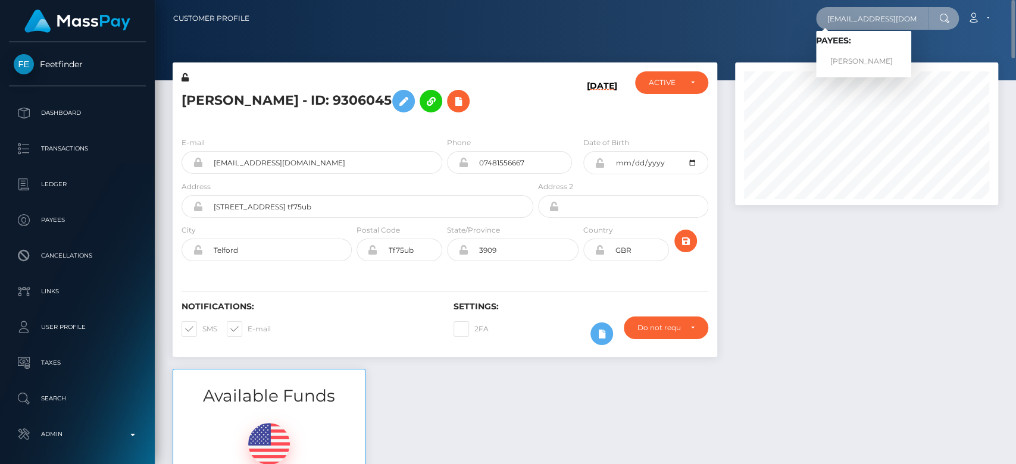
type input "[EMAIL_ADDRESS][DOMAIN_NAME]"
click at [873, 54] on link "[PERSON_NAME]" at bounding box center [863, 62] width 95 height 22
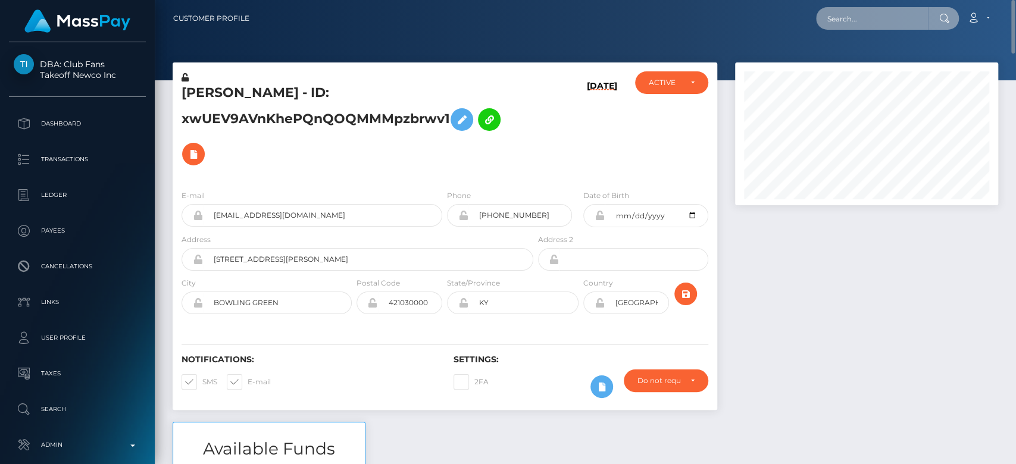
click at [859, 18] on input "text" at bounding box center [872, 18] width 112 height 23
paste input "[EMAIL_ADDRESS][DOMAIN_NAME]"
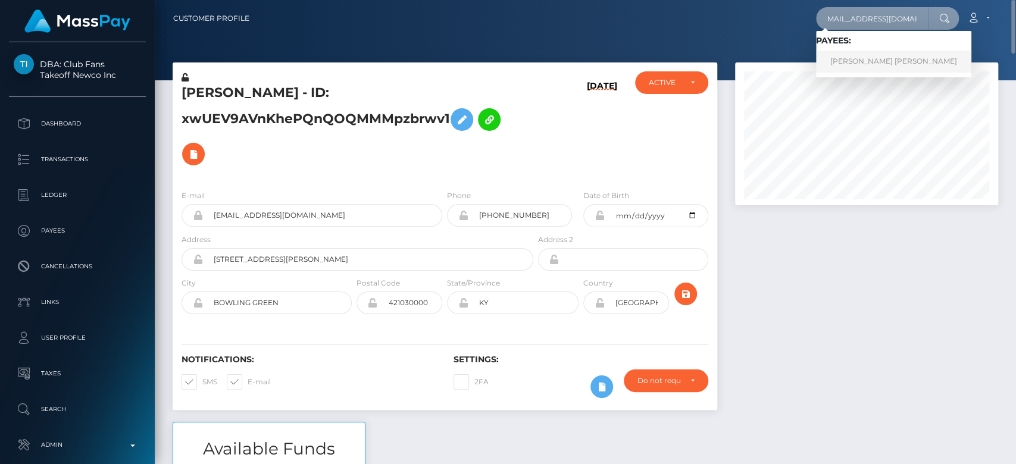
type input "[EMAIL_ADDRESS][DOMAIN_NAME]"
click at [876, 57] on link "ASHLEY BREK LORRAINE VILCHUCK" at bounding box center [893, 62] width 155 height 22
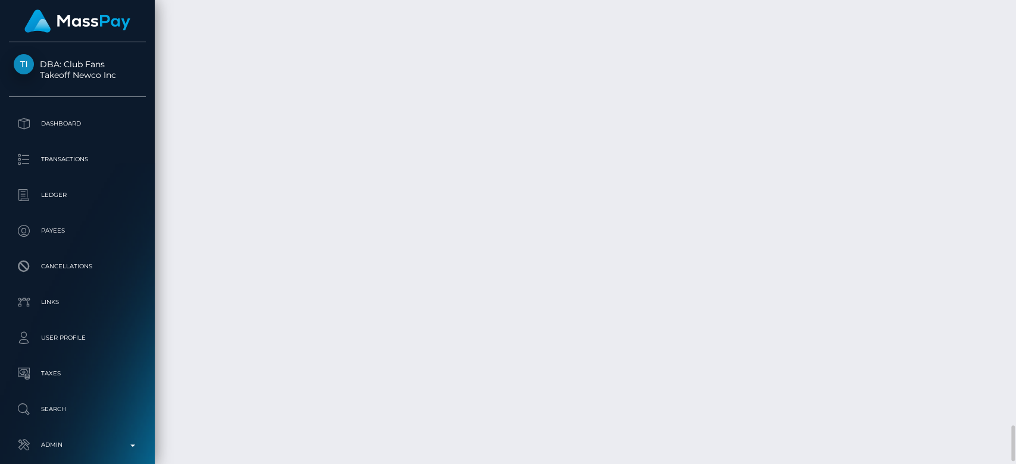
scroll to position [5467, 0]
copy td "a5fad248d91f4c4289273f4326a90819"
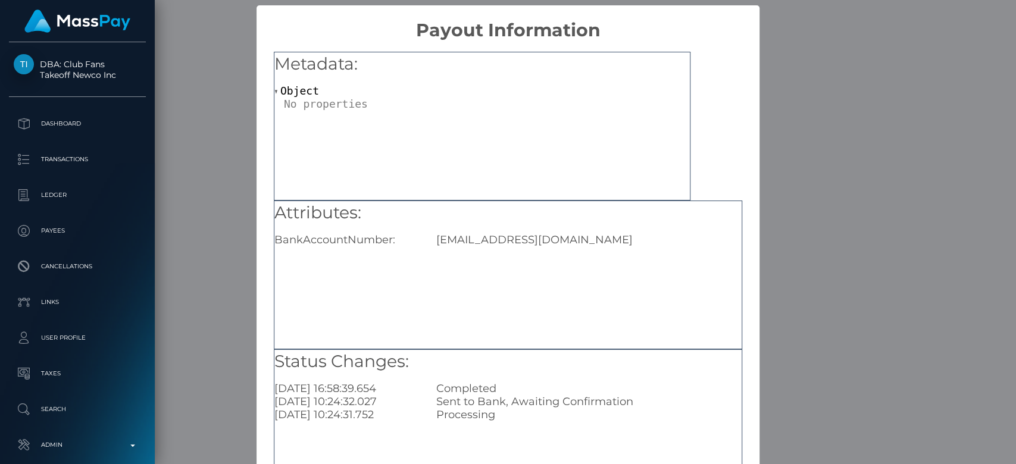
click at [772, 270] on div "× Payout Information Metadata: Object Attributes: BankAccountNumber: [EMAIL_ADD…" at bounding box center [508, 232] width 1016 height 464
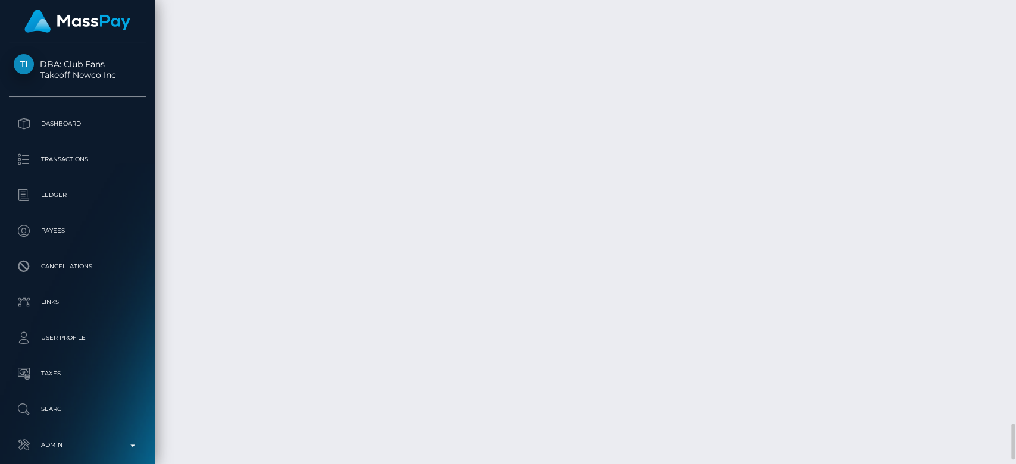
copy td "a5fad248d91f4c4289273f4326a90819"
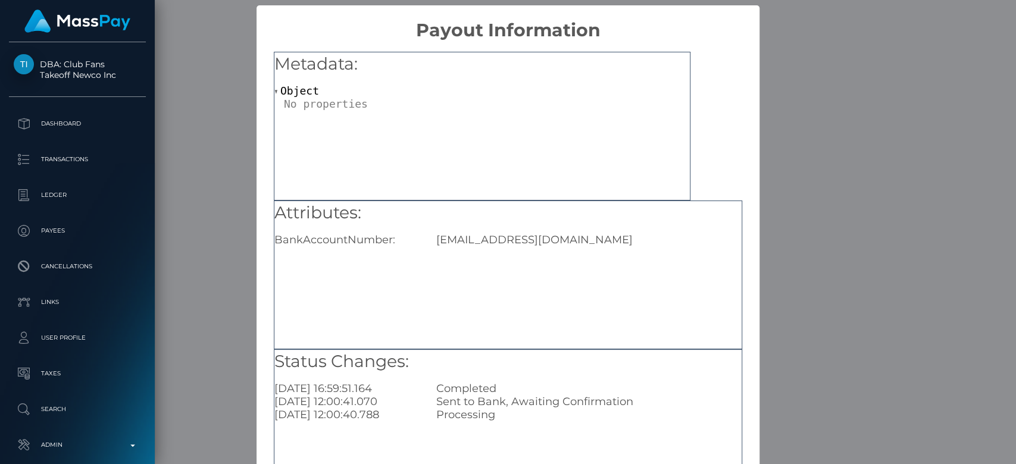
click at [722, 276] on div "Attributes: BankAccountNumber: Brekbutler@gmail.com" at bounding box center [508, 275] width 468 height 149
click at [763, 265] on div "× Payout Information Metadata: Object Attributes: BankAccountNumber: Brekbutler…" at bounding box center [508, 232] width 1016 height 464
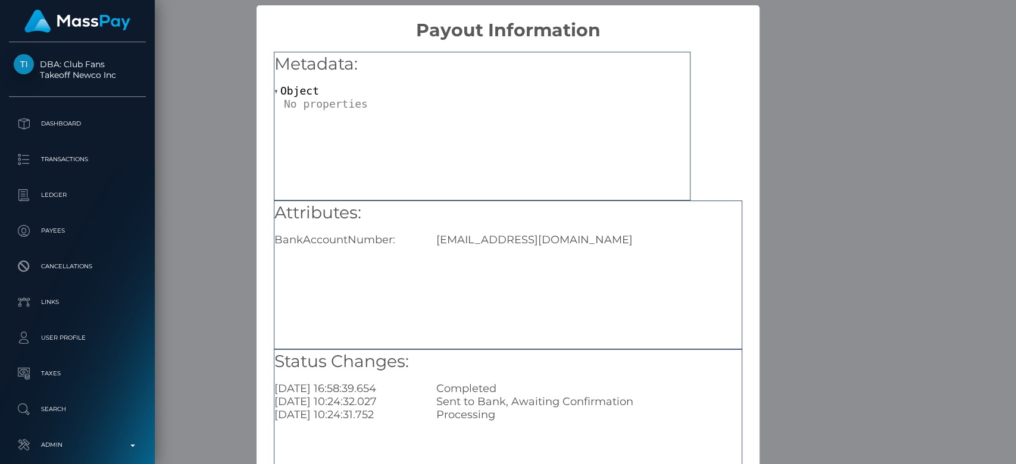
click at [767, 276] on div "× Payout Information Metadata: Object Attributes: BankAccountNumber: Brekbutler…" at bounding box center [508, 232] width 1016 height 464
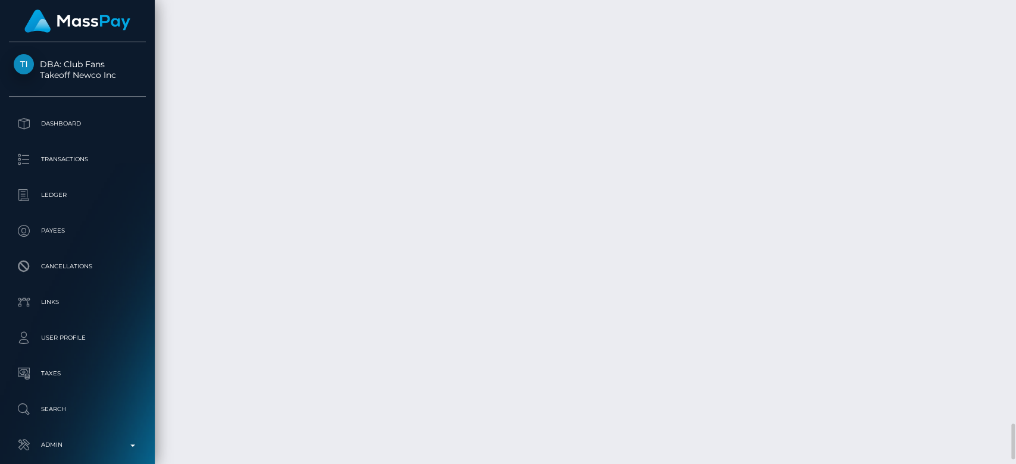
copy td "a5fad248d91f4c4289273f4326a90819"
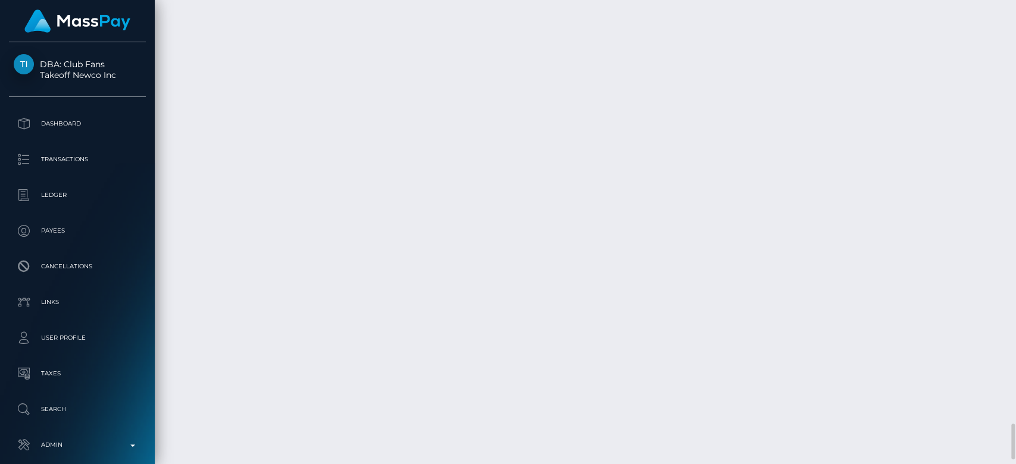
copy td "5b29613f9997425e84e67ef9afe7946d"
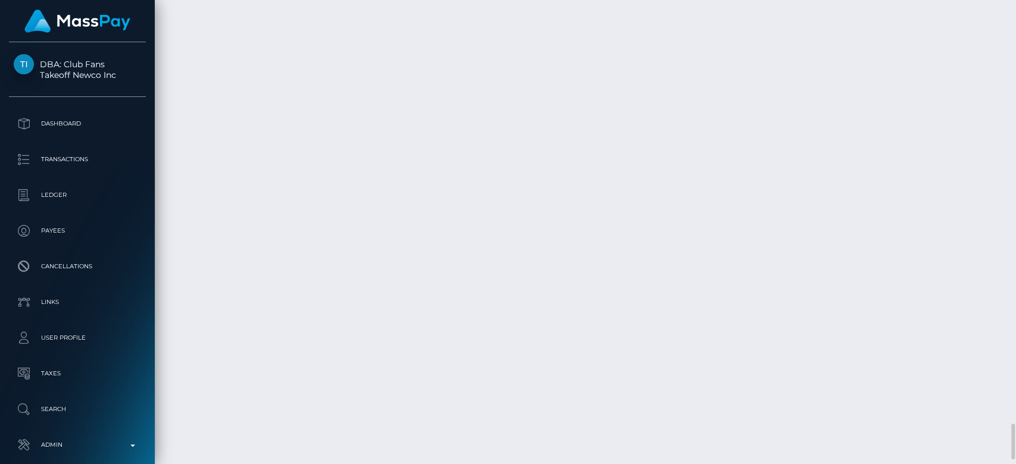
copy td "a5fad248d91f4c4289273f4326a90819"
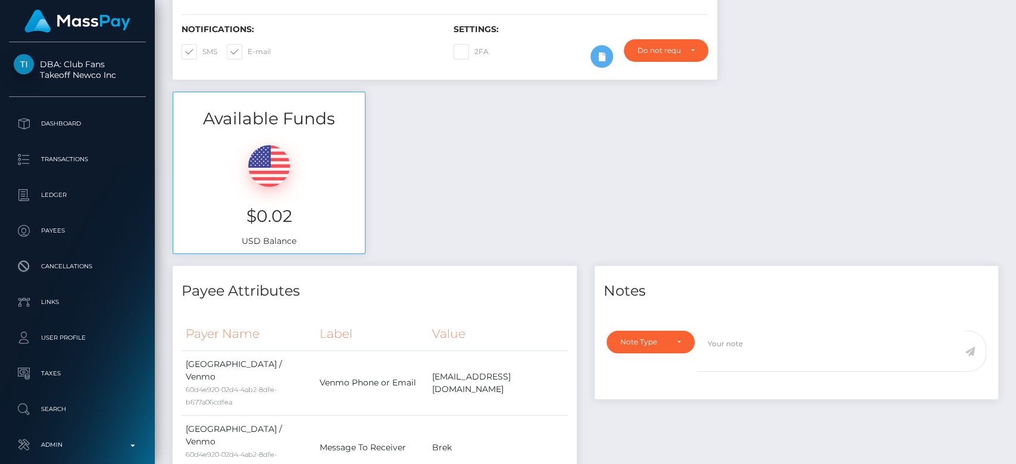
scroll to position [0, 0]
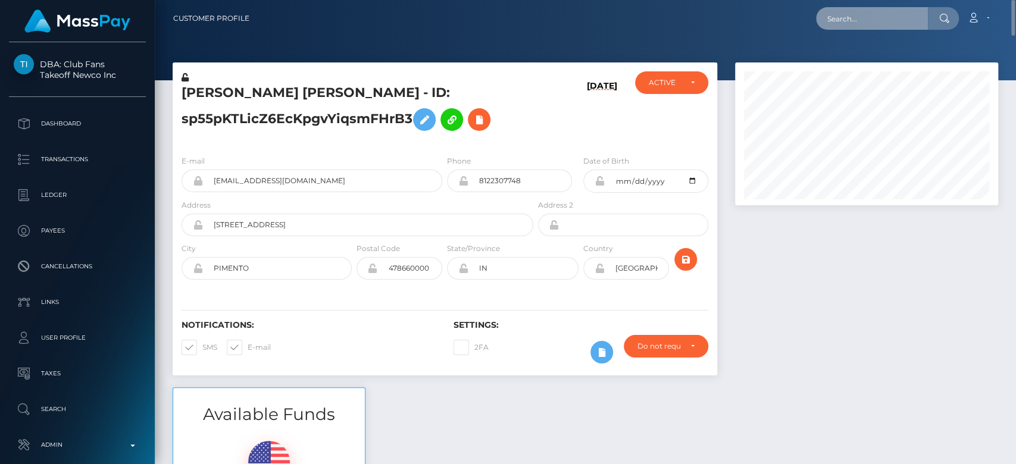
click at [888, 8] on input "text" at bounding box center [872, 18] width 112 height 23
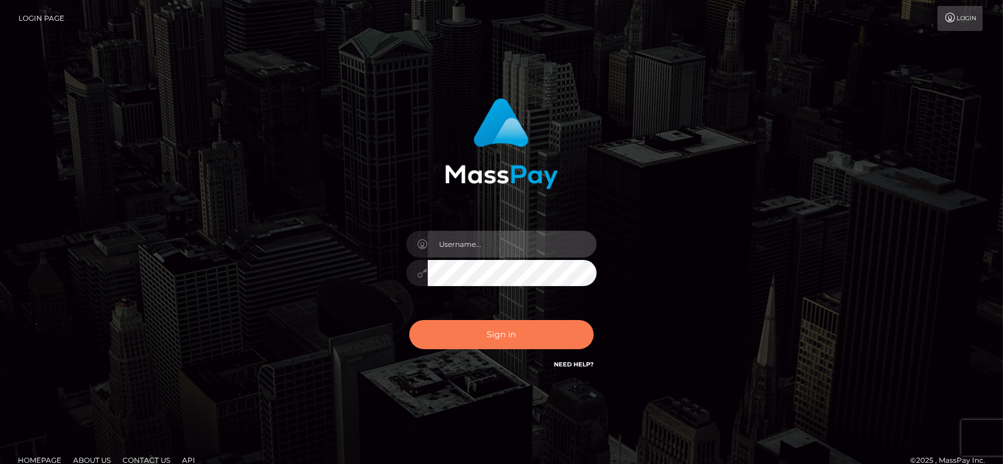
type input "fr.es"
click at [515, 331] on button "Sign in" at bounding box center [501, 334] width 184 height 29
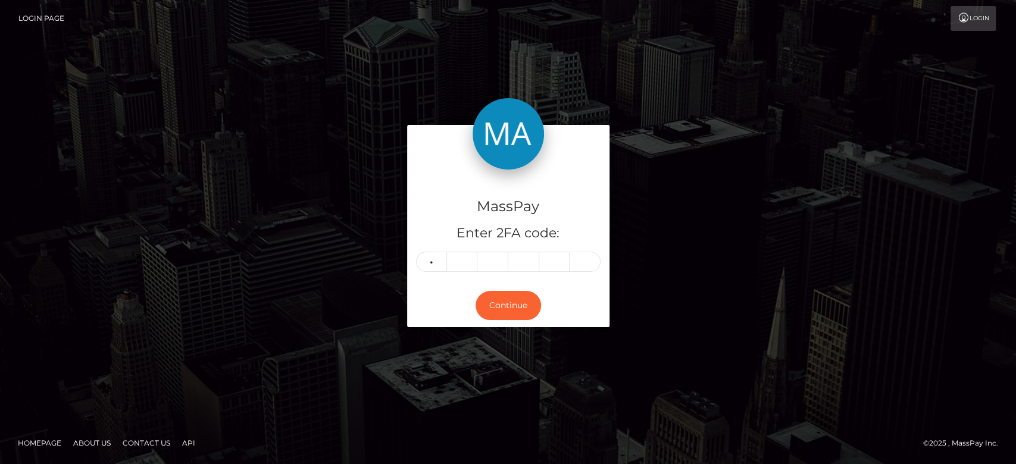
type input "5"
type input "8"
type input "7"
type input "9"
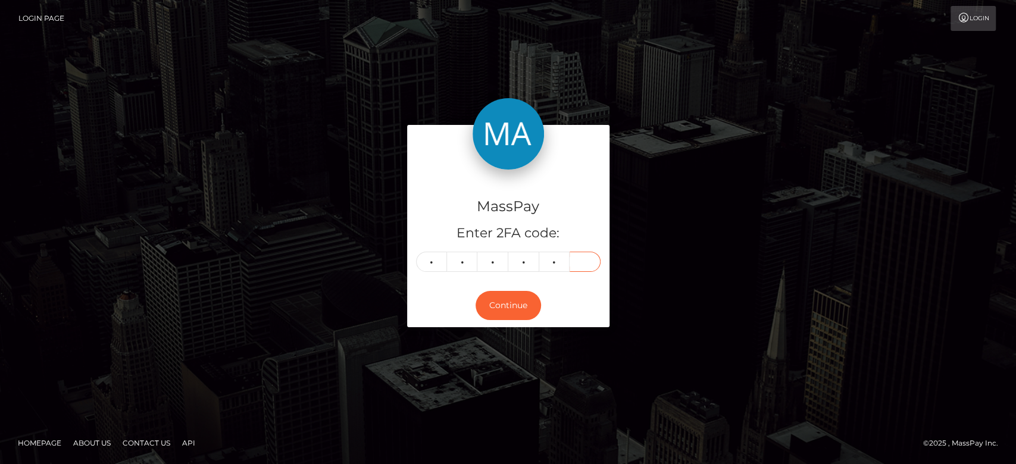
type input "3"
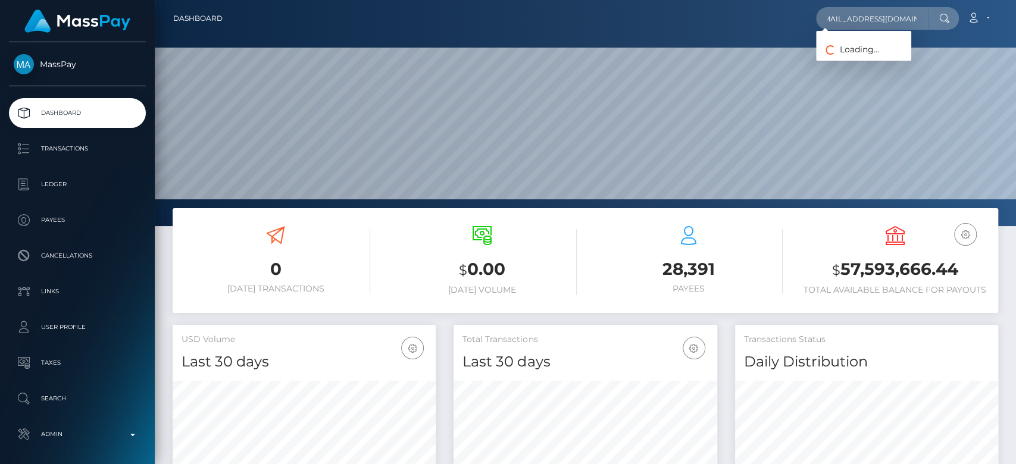
scroll to position [210, 263]
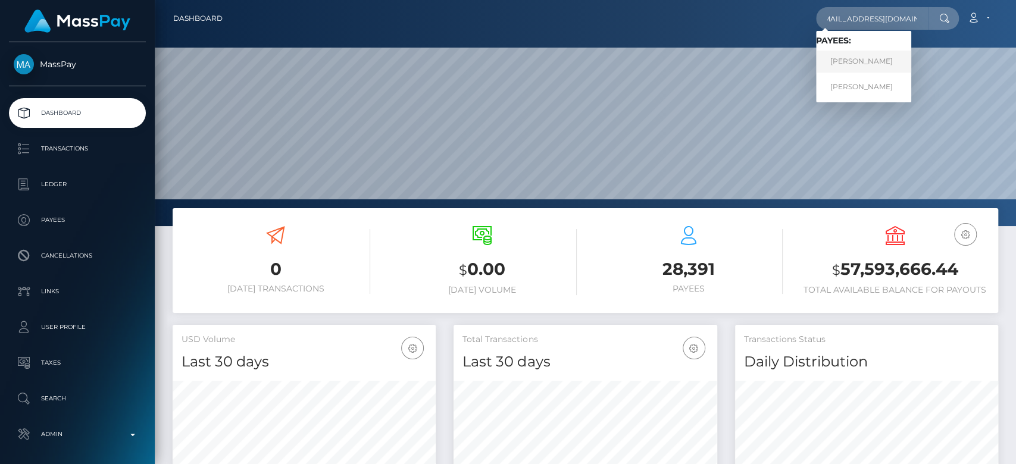
type input "[EMAIL_ADDRESS][DOMAIN_NAME]"
click at [878, 55] on link "[PERSON_NAME]" at bounding box center [863, 62] width 95 height 22
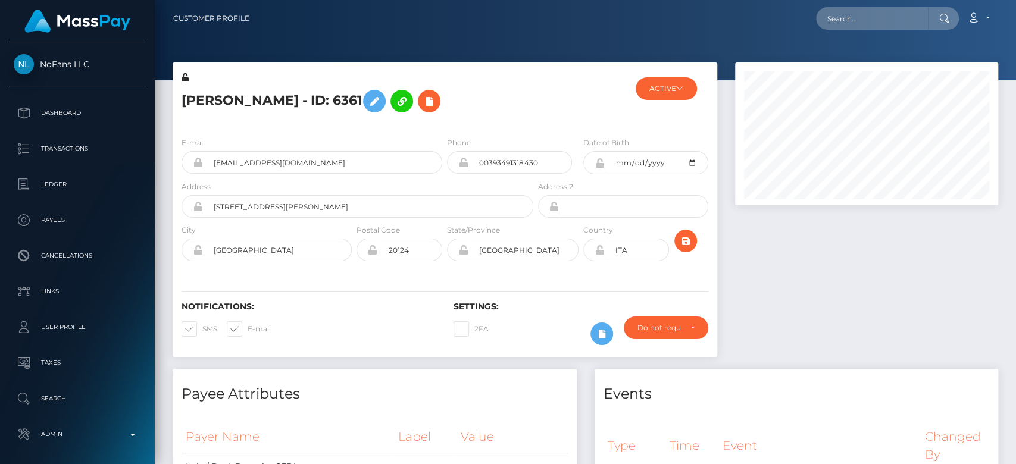
scroll to position [143, 263]
drag, startPoint x: 550, startPoint y: 164, endPoint x: 477, endPoint y: 164, distance: 73.2
click at [477, 164] on input "00393491318430" at bounding box center [520, 162] width 104 height 23
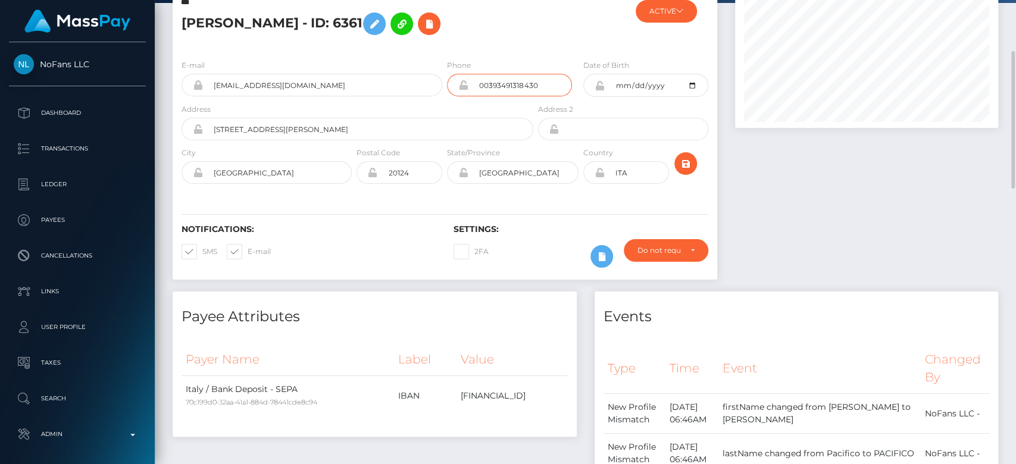
scroll to position [74, 0]
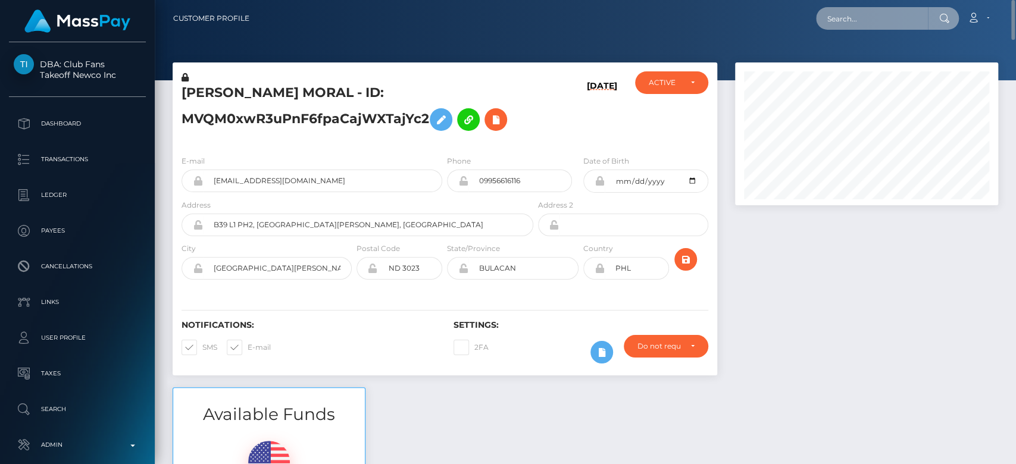
click at [846, 17] on input "text" at bounding box center [872, 18] width 112 height 23
paste input "ef972c6079b546cd971540357e67bf91"
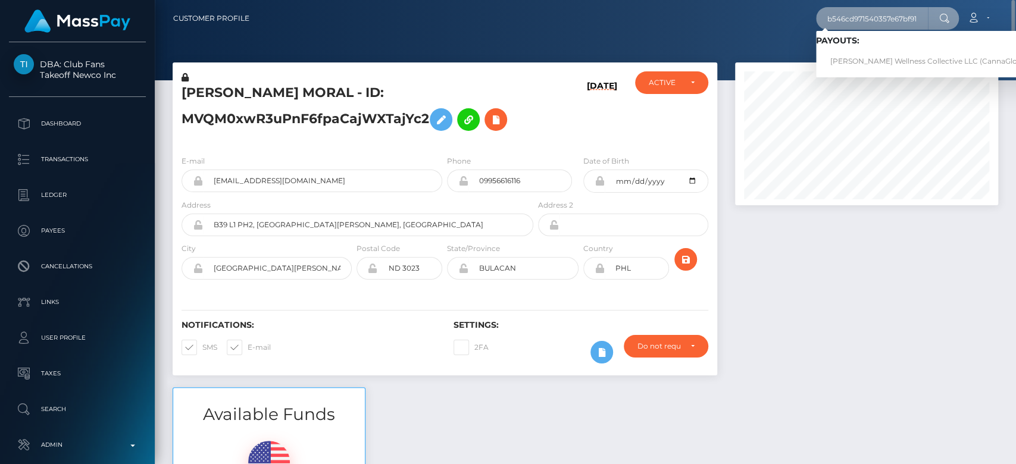
type input "ef972c6079b546cd971540357e67bf91"
click at [856, 51] on link "Whitney Johns Wellness Collective LLC (CannaGlobe - )" at bounding box center [932, 62] width 233 height 22
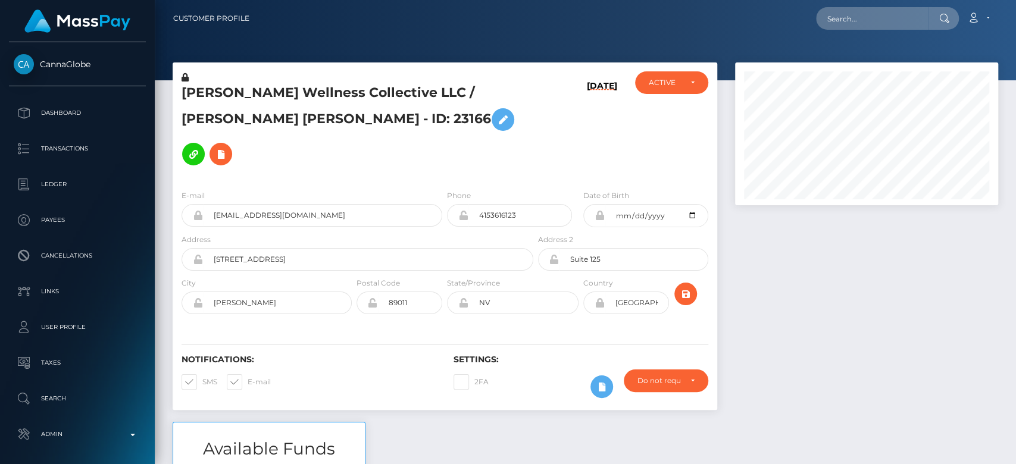
scroll to position [143, 263]
click at [777, 217] on div at bounding box center [866, 241] width 281 height 359
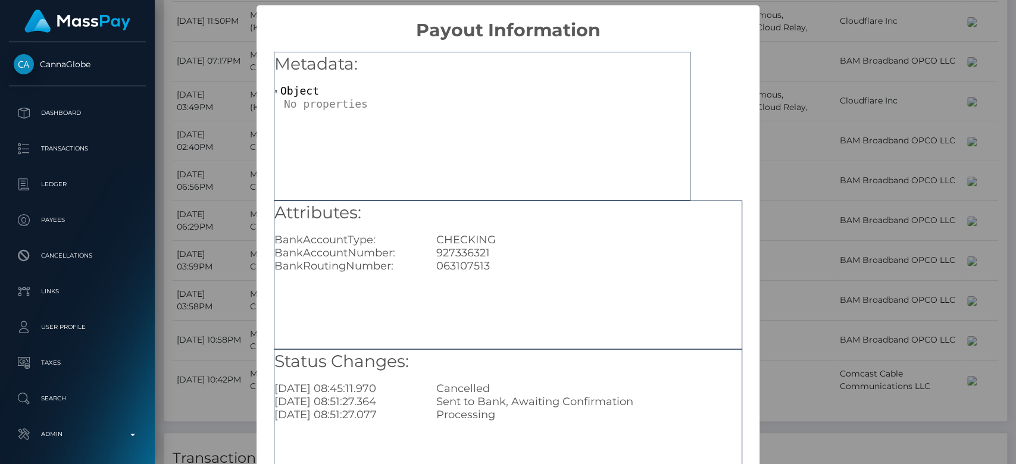
click at [476, 249] on div "927336321" at bounding box center [588, 252] width 323 height 13
copy div "927336321"
click at [786, 266] on div "× Payout Information Metadata: Object Attributes: BankAccountType: CHECKING Ban…" at bounding box center [508, 232] width 1016 height 464
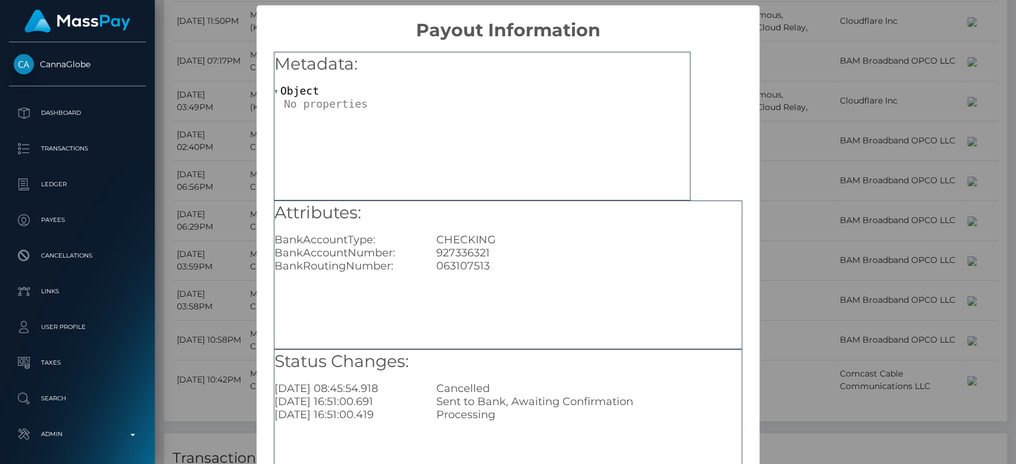
click at [263, 188] on div "Metadata: Object Attributes: BankAccountType: CHECKING BankAccountNumber: [FINA…" at bounding box center [507, 271] width 503 height 460
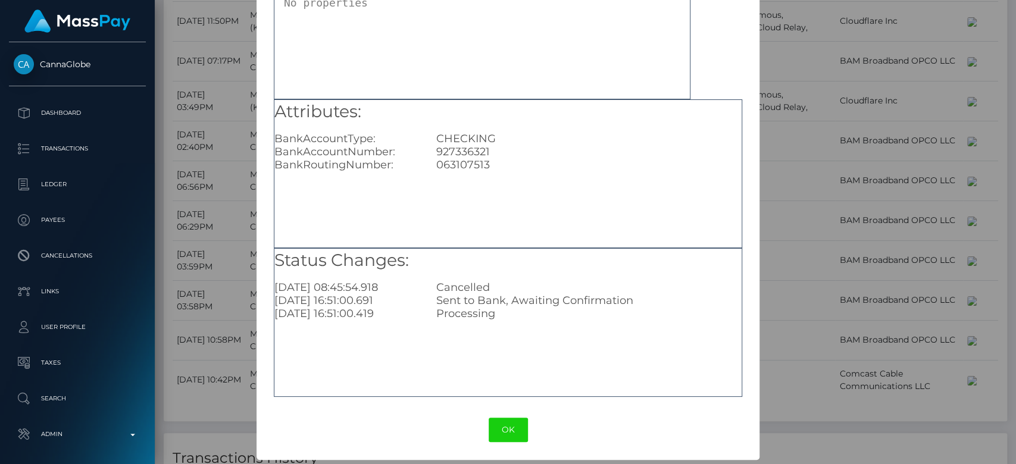
click at [838, 273] on div "× Payout Information Metadata: Object Attributes: BankAccountType: CHECKING Ban…" at bounding box center [508, 232] width 1016 height 464
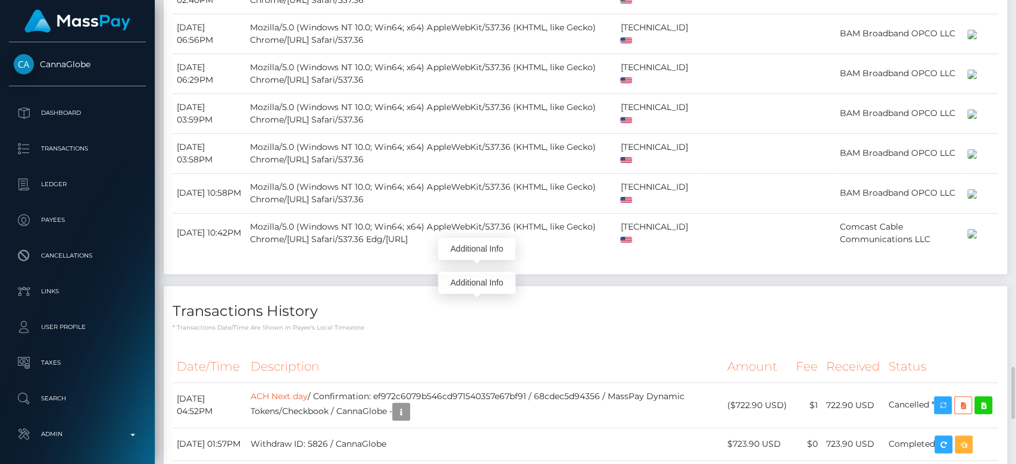
scroll to position [143, 263]
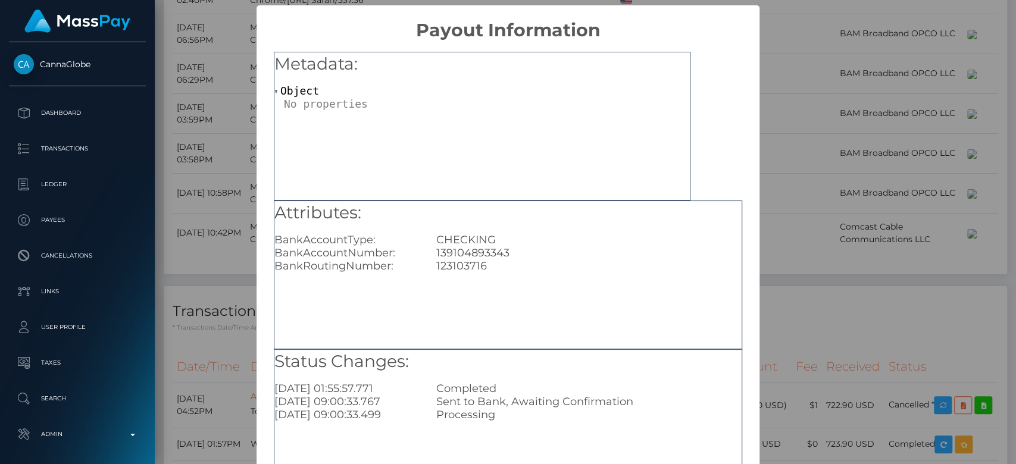
click at [788, 261] on div "× Payout Information Metadata: Object Attributes: BankAccountType: CHECKING Ban…" at bounding box center [508, 232] width 1016 height 464
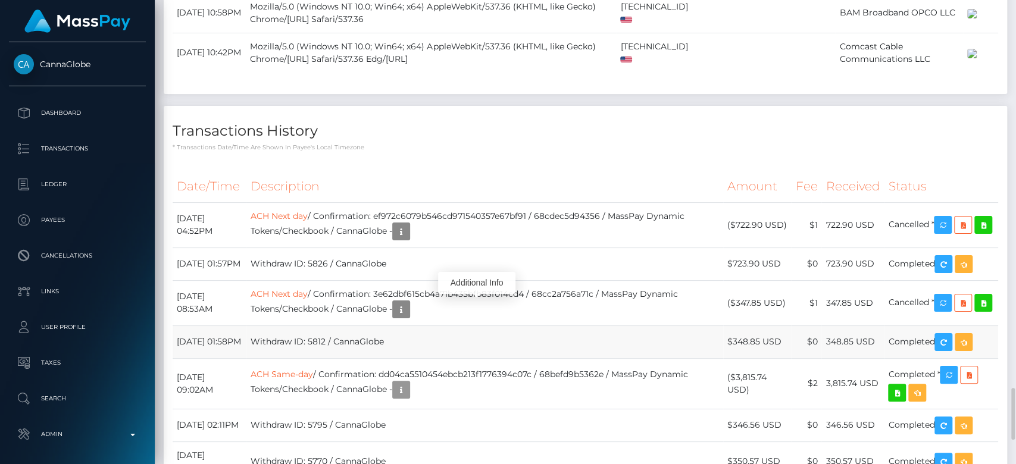
scroll to position [3466, 0]
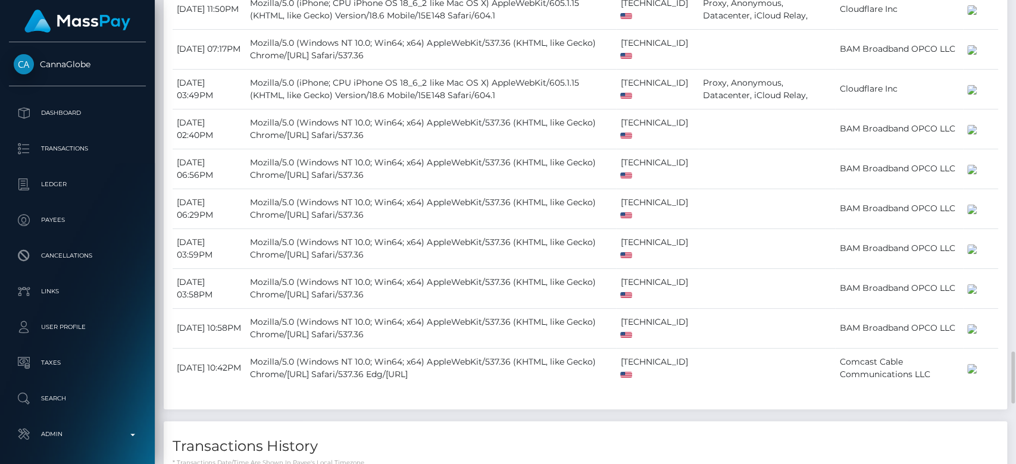
scroll to position [143, 263]
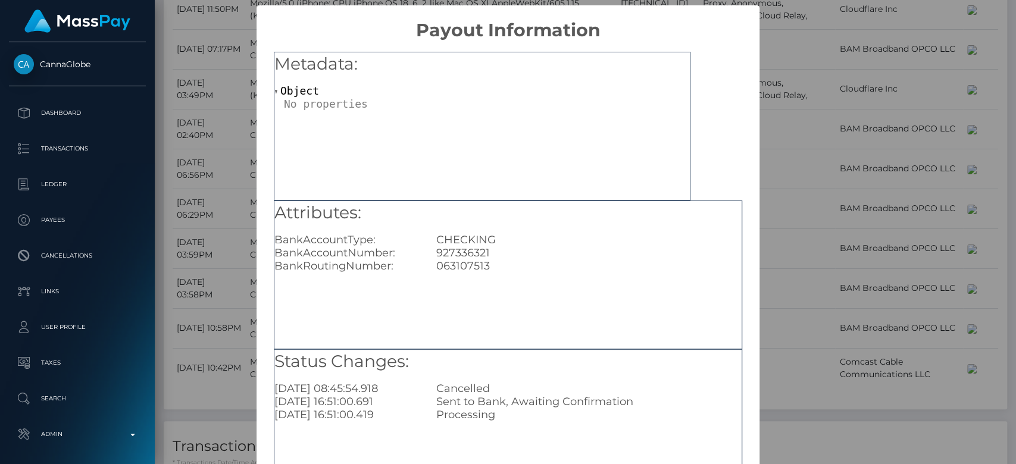
click at [462, 255] on div "927336321" at bounding box center [588, 252] width 323 height 13
copy div "927336321"
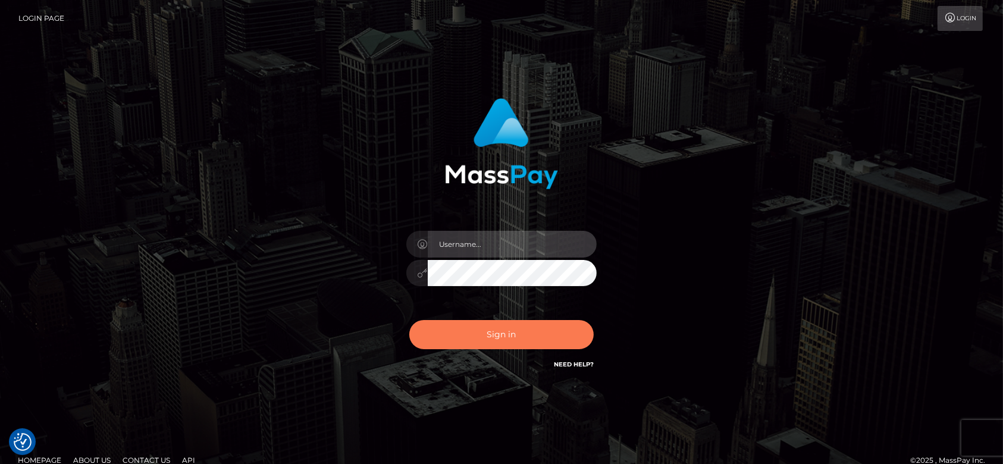
type input "fr.es"
click at [500, 336] on button "Sign in" at bounding box center [501, 334] width 184 height 29
type input "[DOMAIN_NAME]"
click at [495, 327] on button "Sign in" at bounding box center [501, 334] width 184 height 29
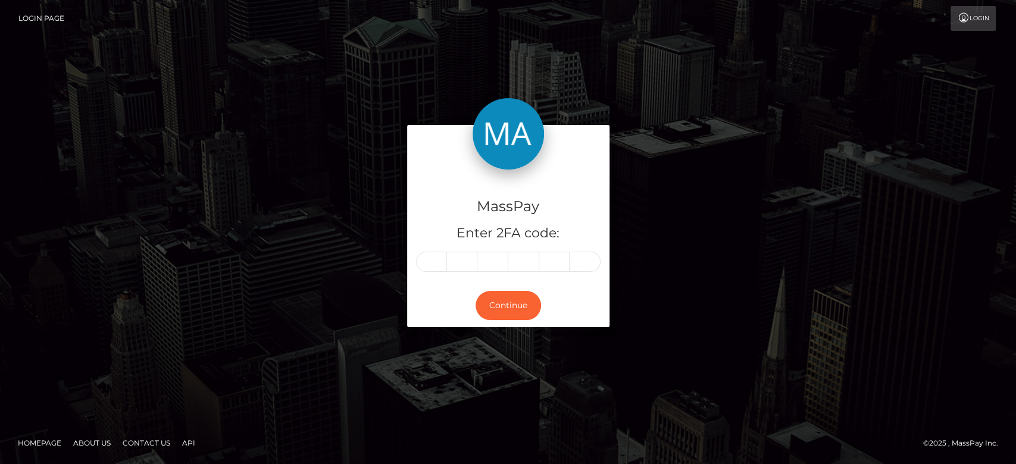
click at [434, 261] on input "text" at bounding box center [431, 262] width 31 height 20
type input "2"
type input "1"
type input "2"
type input "8"
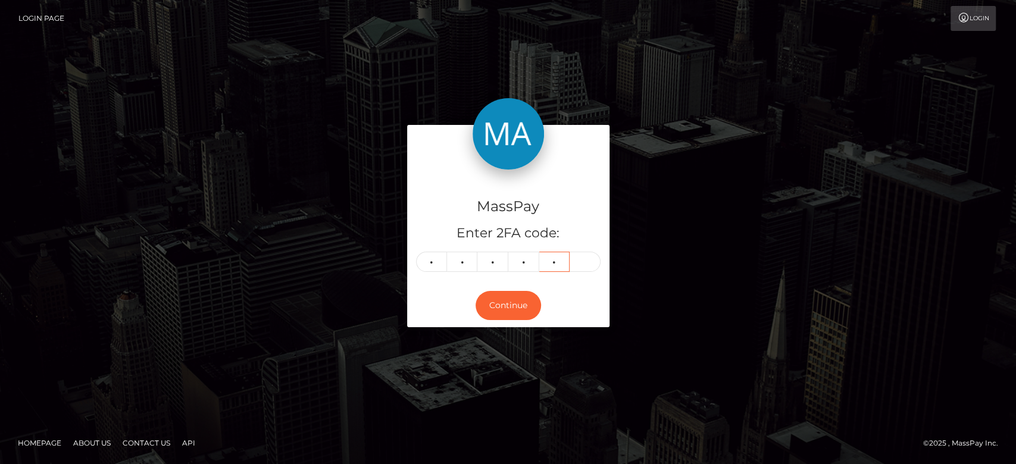
type input "5"
type input "1"
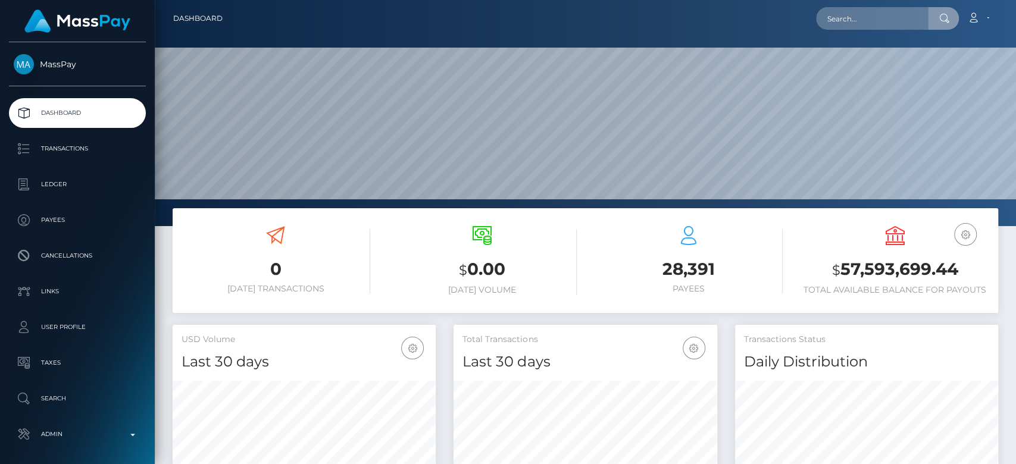
scroll to position [210, 263]
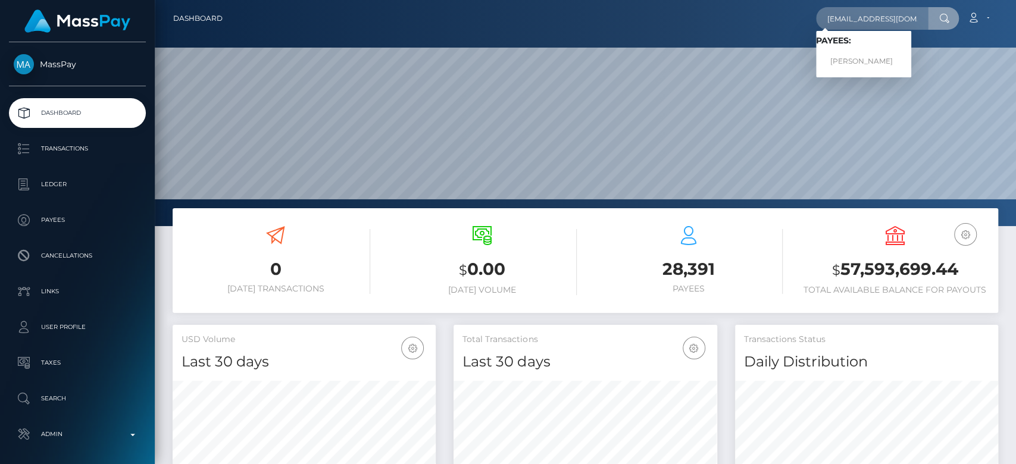
click at [858, 15] on input "[EMAIL_ADDRESS][DOMAIN_NAME]" at bounding box center [872, 18] width 112 height 23
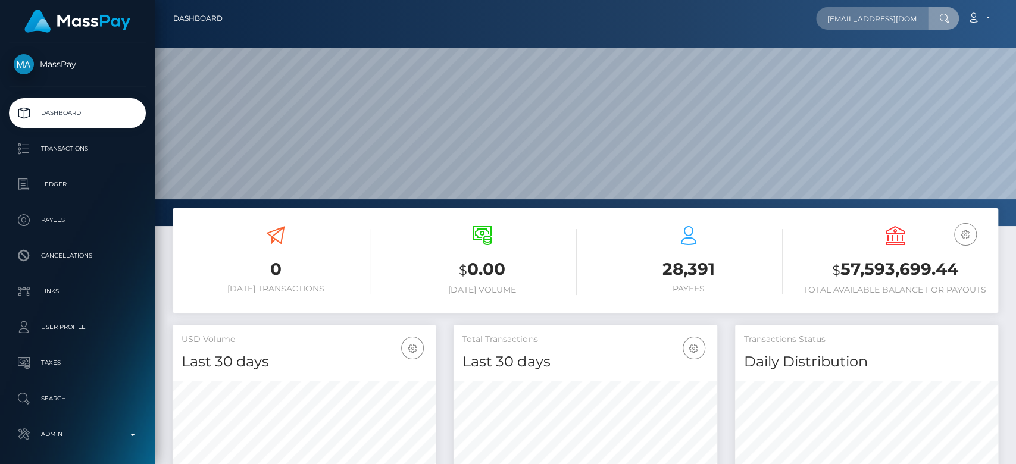
click at [864, 12] on input "[EMAIL_ADDRESS][DOMAIN_NAME]" at bounding box center [872, 18] width 112 height 23
type input "[EMAIL_ADDRESS][DOMAIN_NAME]"
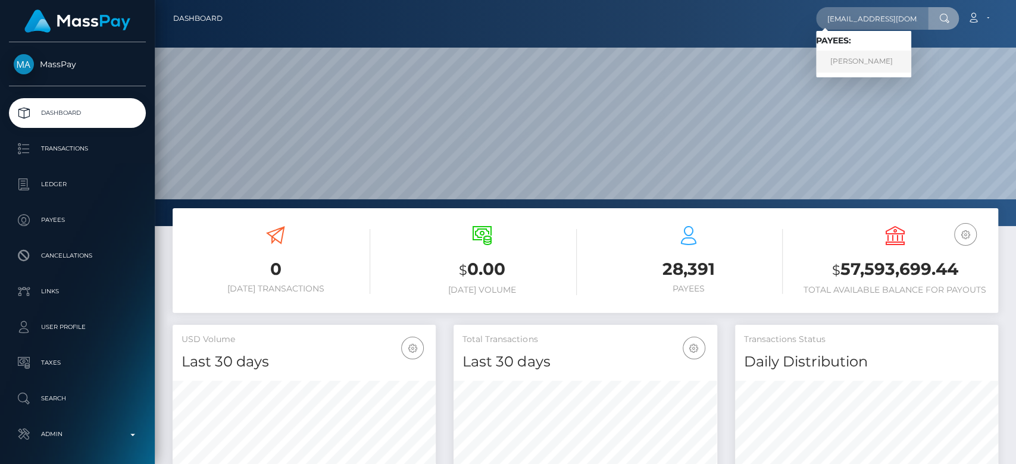
click at [879, 53] on link "[PERSON_NAME]" at bounding box center [863, 62] width 95 height 22
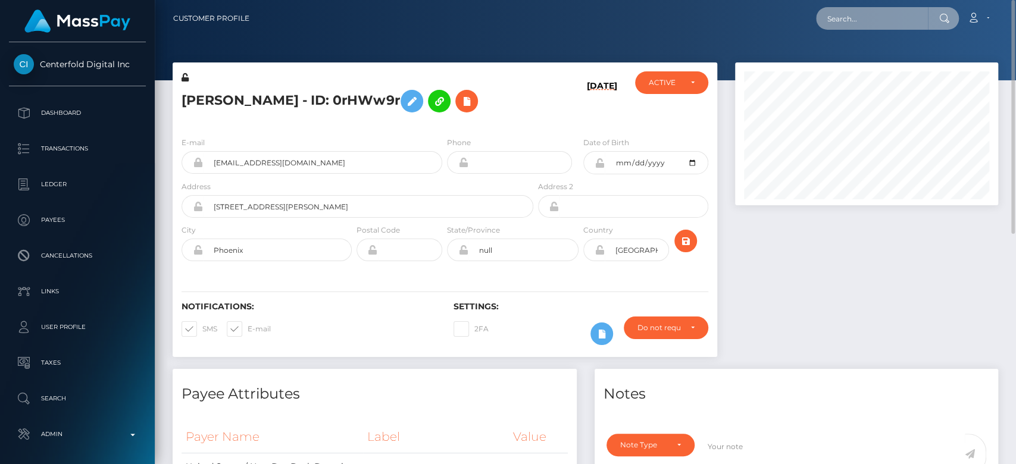
click at [853, 24] on input "text" at bounding box center [872, 18] width 112 height 23
paste input "[EMAIL_ADDRESS][DOMAIN_NAME]"
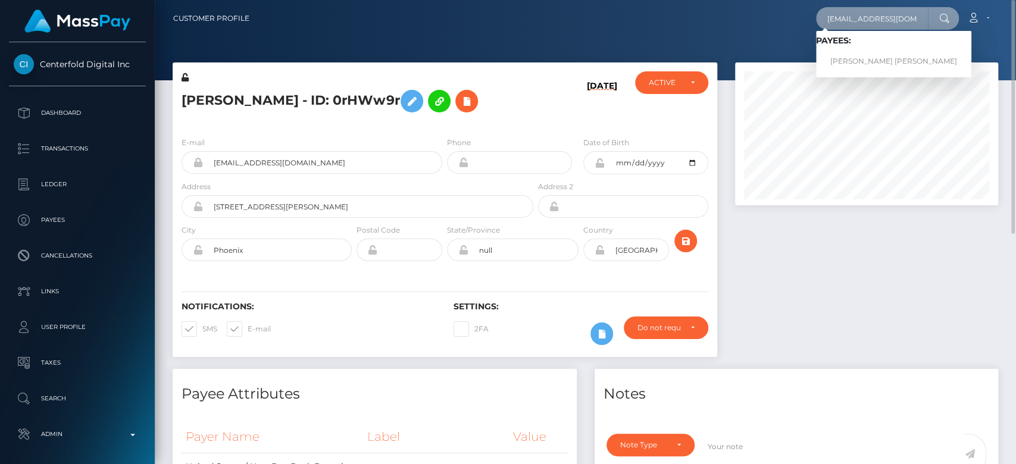
type input "[EMAIL_ADDRESS][DOMAIN_NAME]"
click at [859, 54] on link "carol marcela castano aristizabal" at bounding box center [893, 62] width 155 height 22
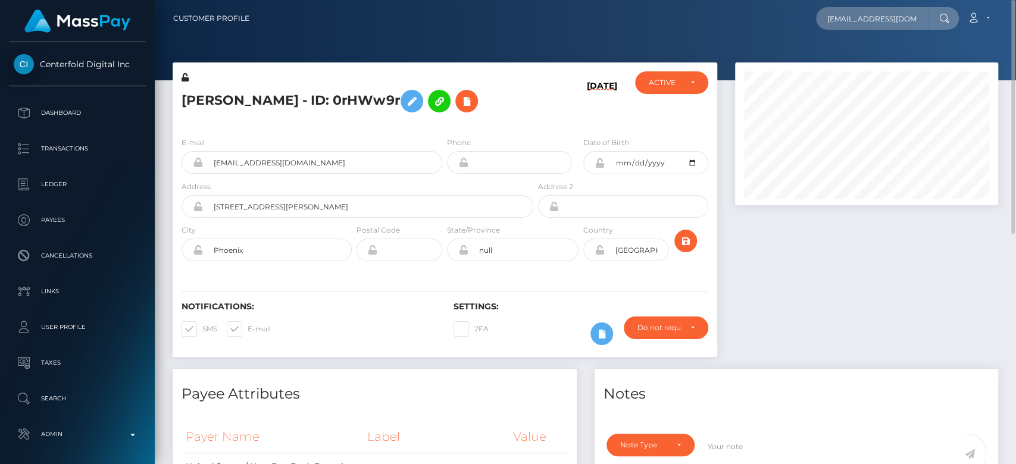
click at [821, 264] on div at bounding box center [866, 215] width 281 height 306
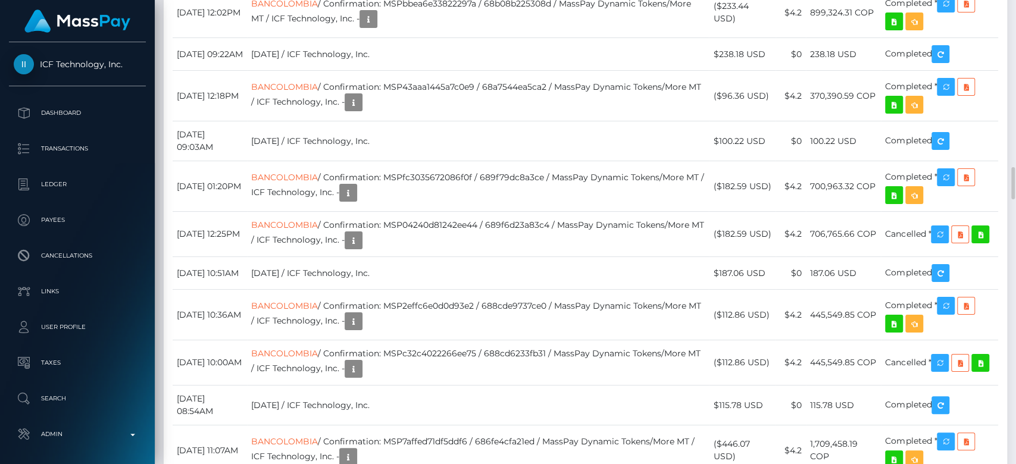
scroll to position [143, 263]
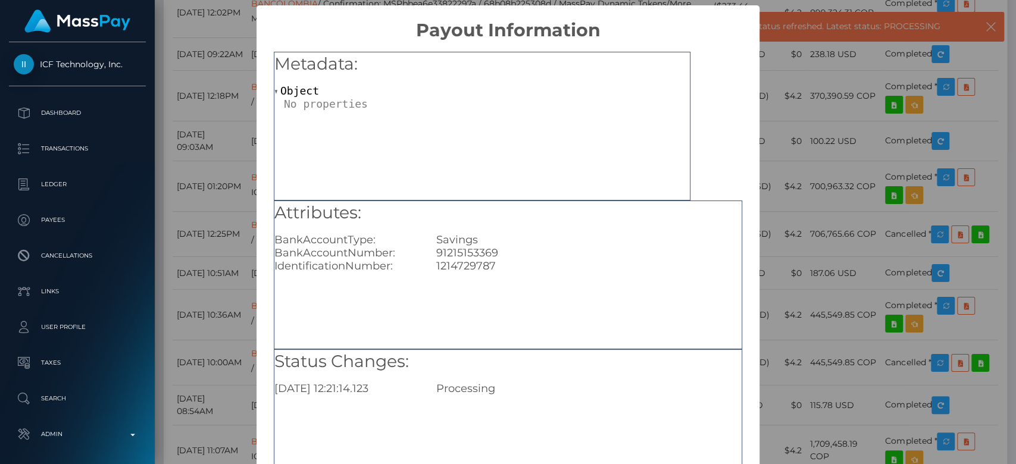
click at [764, 202] on div "× Payout Information Metadata: Object Attributes: BankAccountType: Savings Bank…" at bounding box center [508, 232] width 1016 height 464
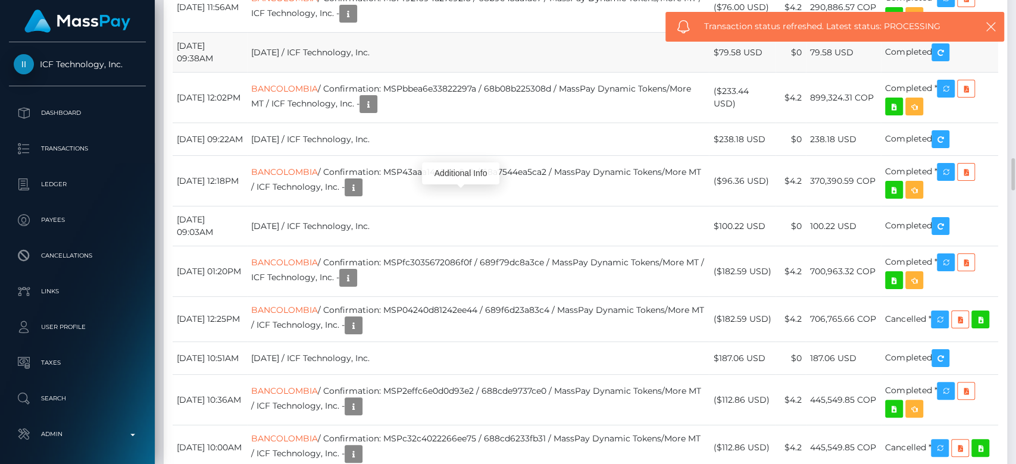
scroll to position [2323, 0]
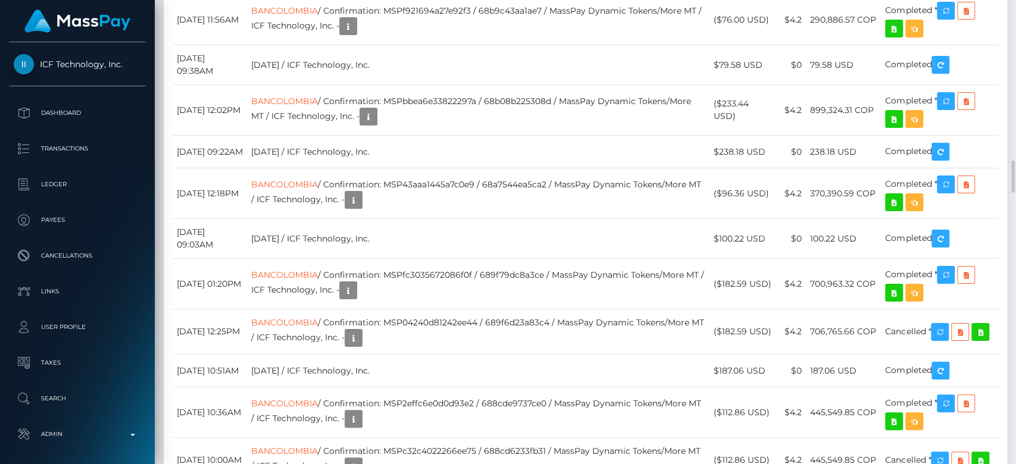
copy td "MSP6b6746d4705716f"
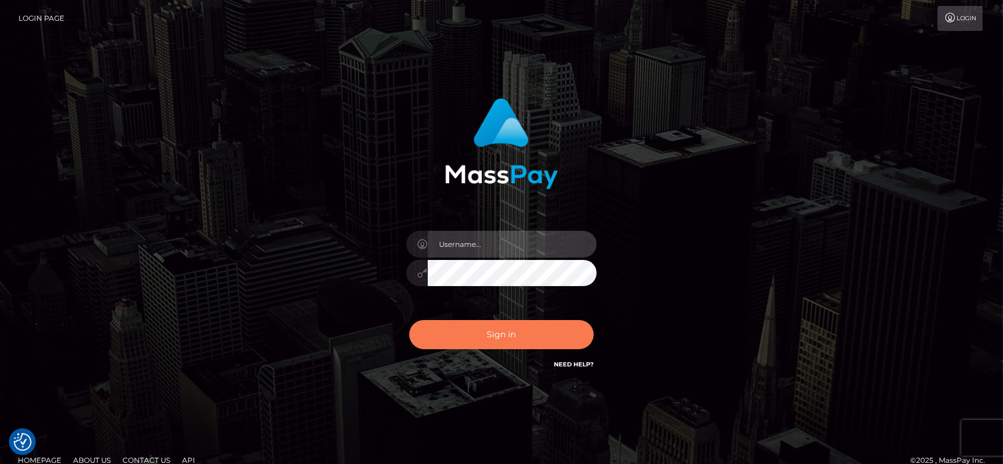
type input "fr.es"
click at [503, 334] on button "Sign in" at bounding box center [501, 334] width 184 height 29
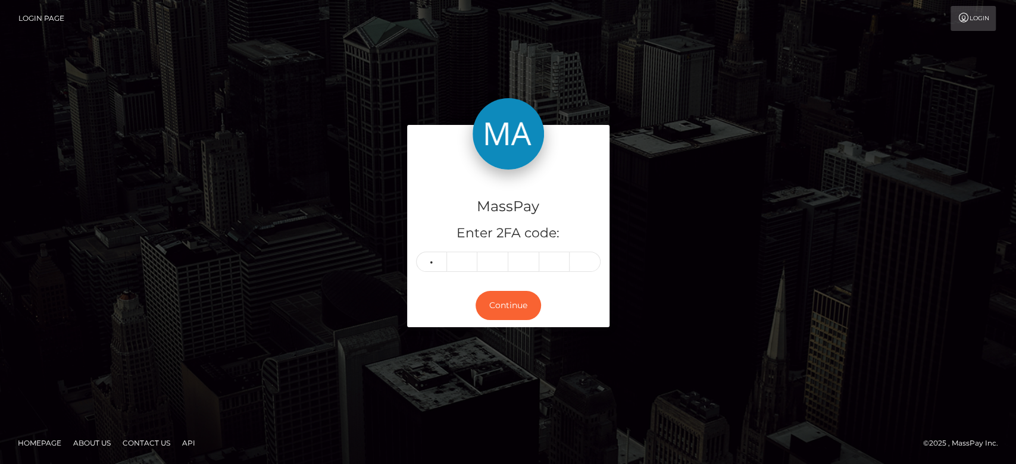
type input "1"
type input "5"
type input "8"
type input "1"
type input "2"
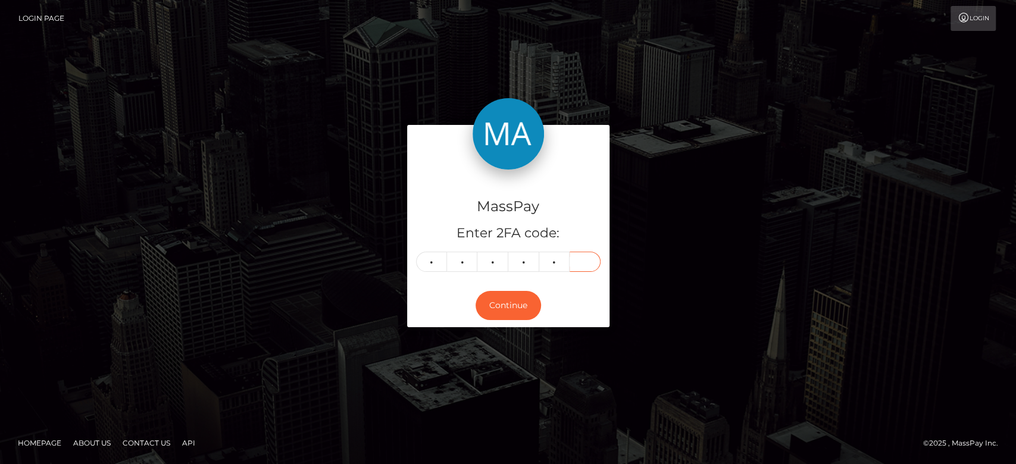
type input "3"
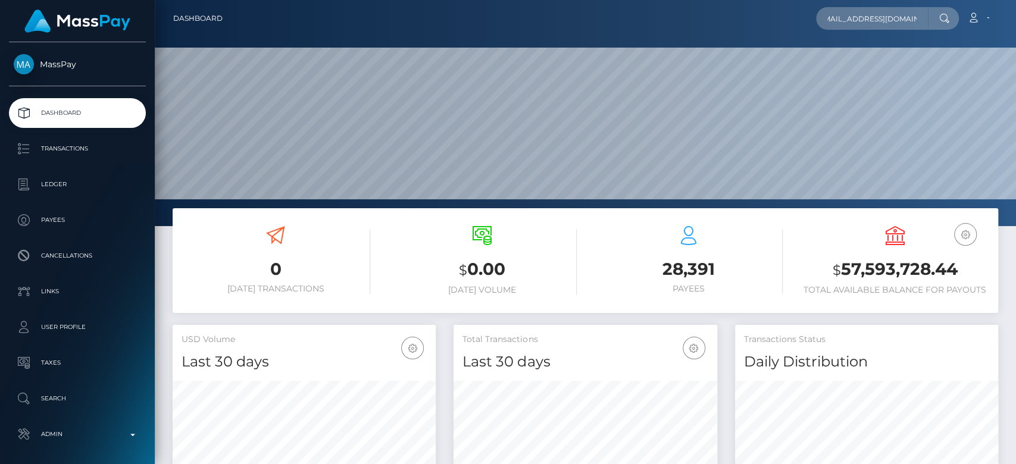
scroll to position [210, 263]
type input "[EMAIL_ADDRESS][DOMAIN_NAME]"
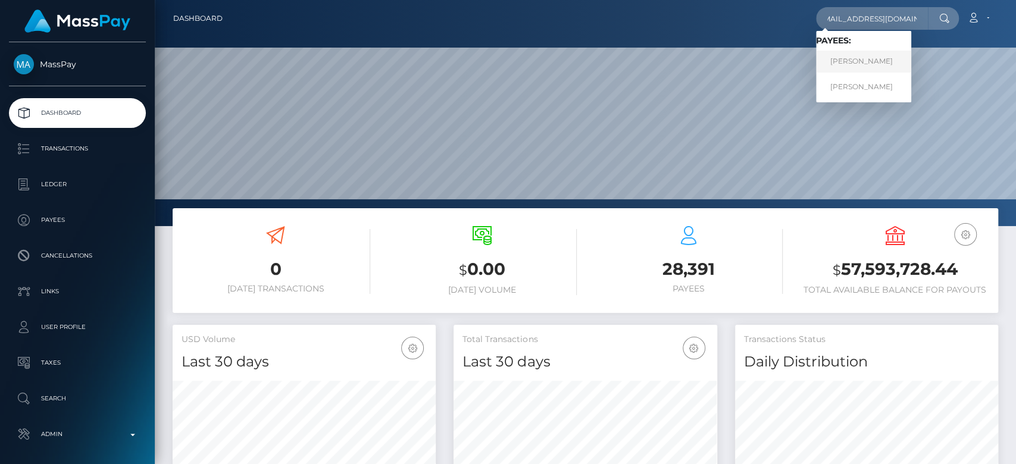
scroll to position [0, 0]
click at [865, 57] on link "[PERSON_NAME]" at bounding box center [863, 62] width 95 height 22
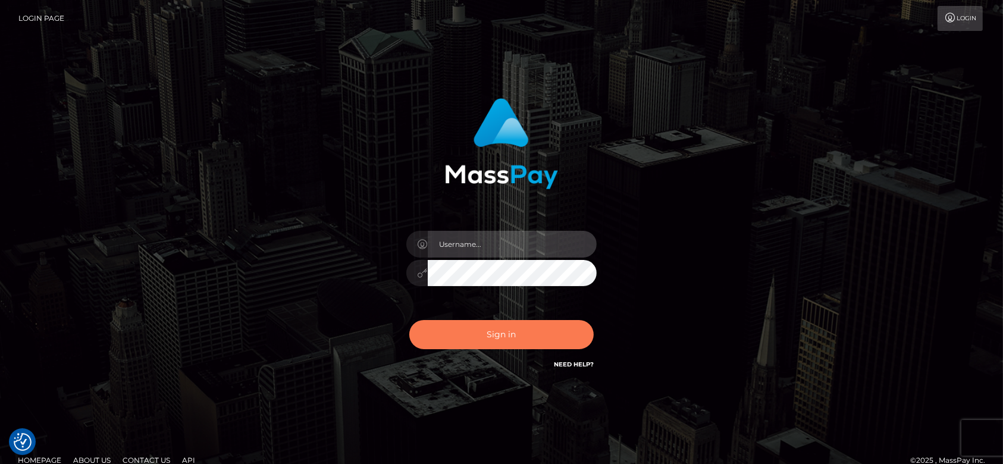
type input "fr.es"
click at [522, 331] on button "Sign in" at bounding box center [501, 334] width 184 height 29
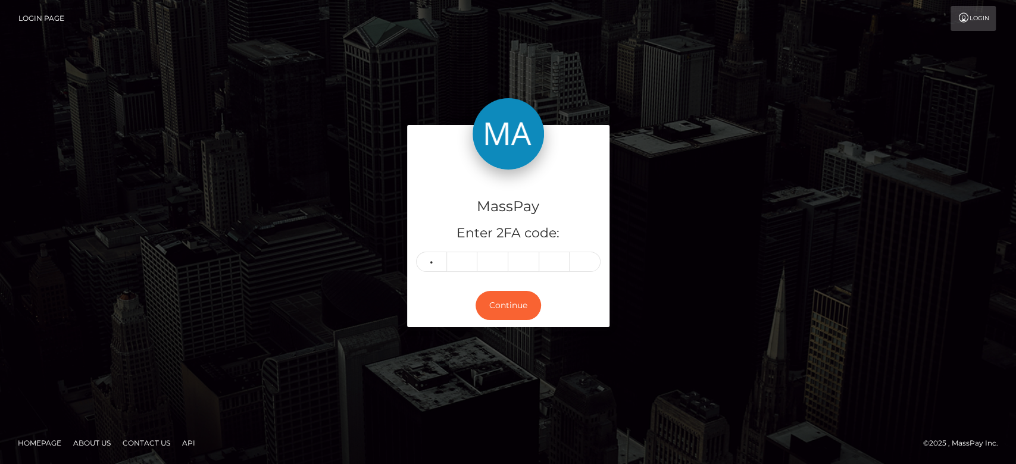
type input "4"
type input "9"
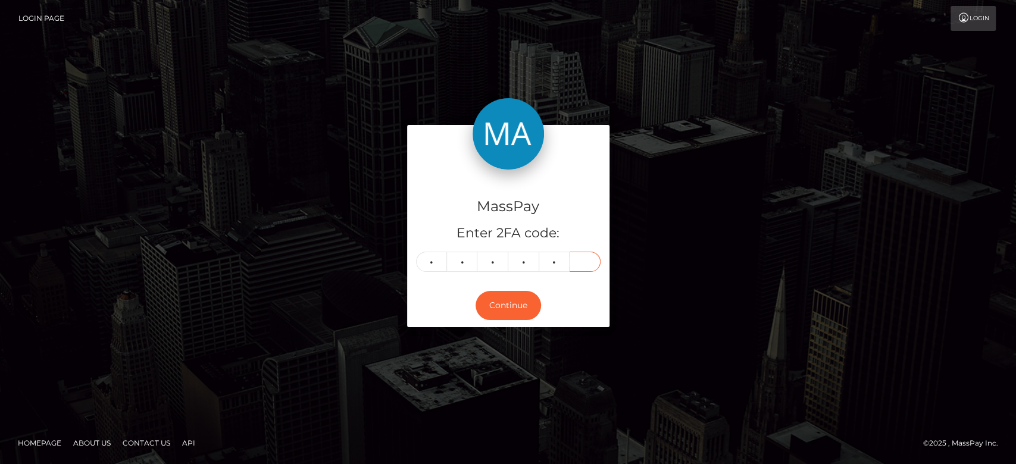
type input "2"
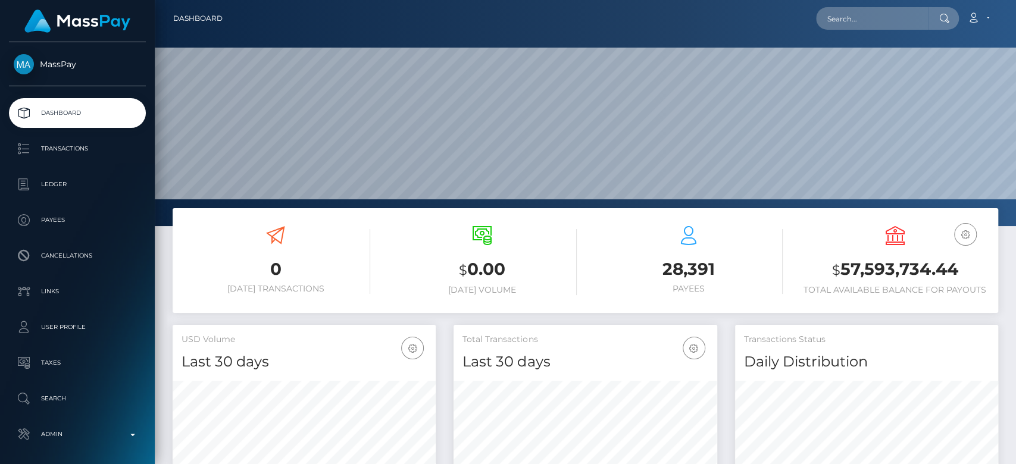
scroll to position [210, 263]
click at [845, 8] on input "text" at bounding box center [872, 18] width 112 height 23
paste input "camilabritomessina@gmail.com"
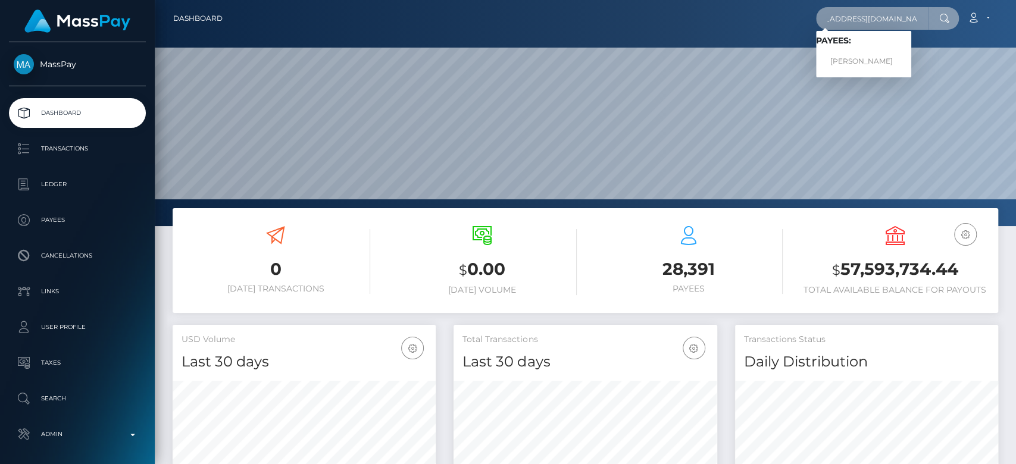
type input "[EMAIL_ADDRESS][DOMAIN_NAME]"
click at [891, 54] on link "camila brito" at bounding box center [863, 62] width 95 height 22
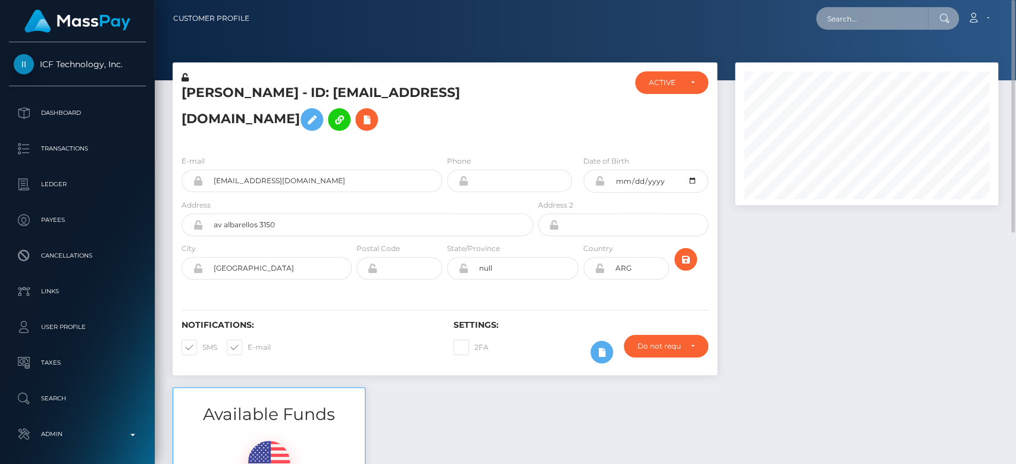
click at [856, 15] on input "text" at bounding box center [872, 18] width 112 height 23
paste input "MSP4da780eeaea0fe1"
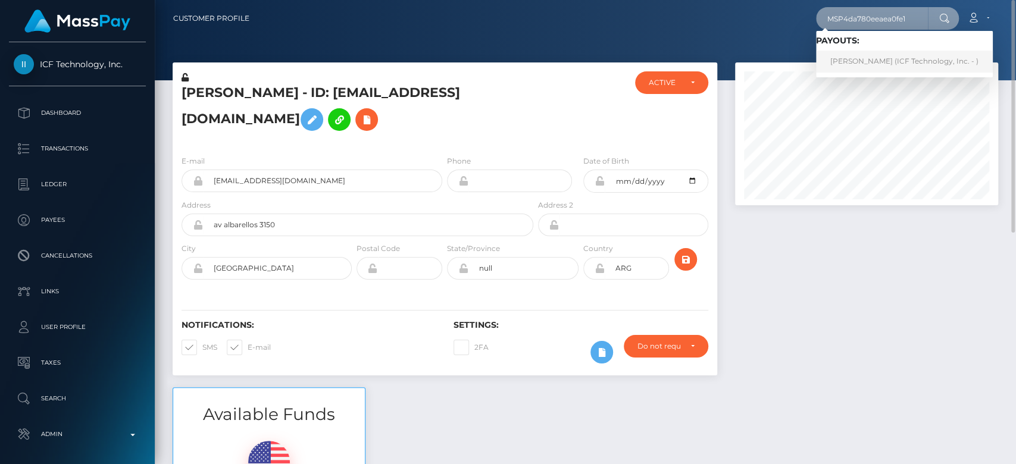
type input "MSP4da780eeaea0fe1"
click at [852, 56] on link "[PERSON_NAME] (ICF Technology, Inc. - )" at bounding box center [904, 62] width 177 height 22
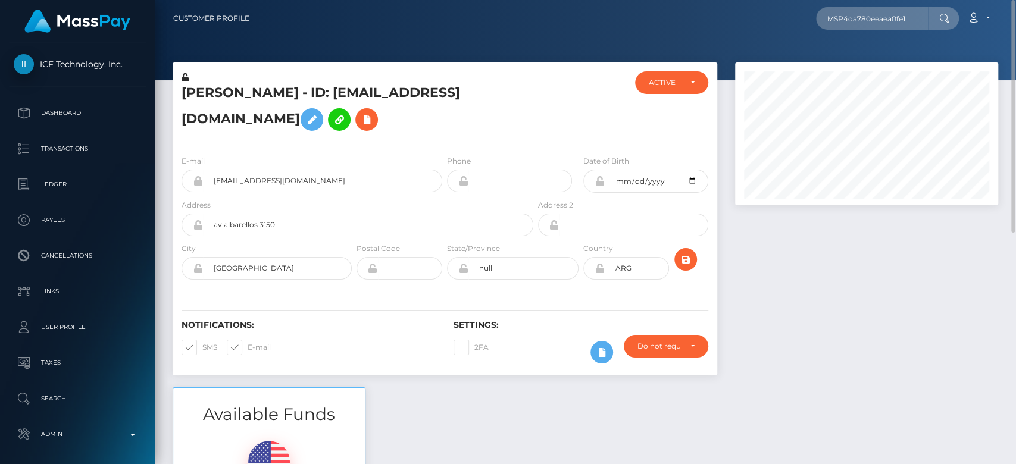
click at [825, 245] on div at bounding box center [866, 224] width 281 height 325
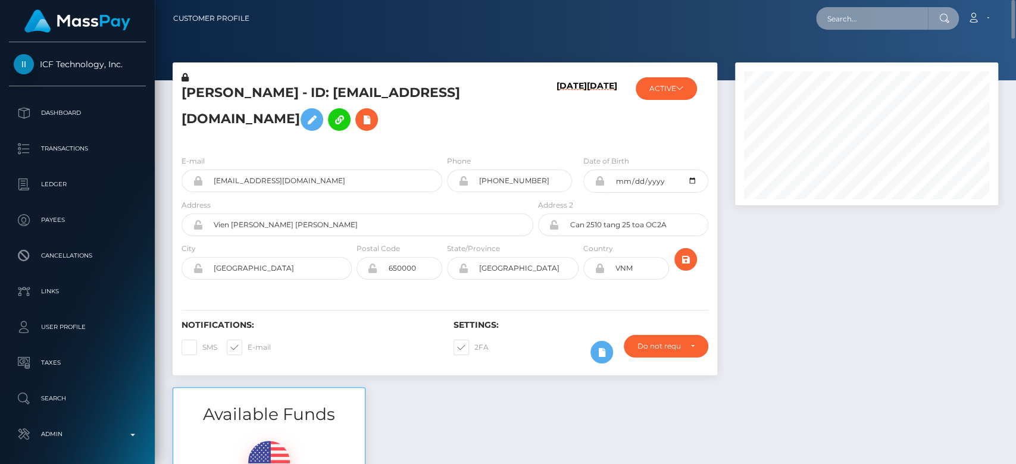
drag, startPoint x: 866, startPoint y: 25, endPoint x: 886, endPoint y: 8, distance: 26.1
click at [886, 8] on input "text" at bounding box center [872, 18] width 112 height 23
paste input "contact@whitneyjohns.com"
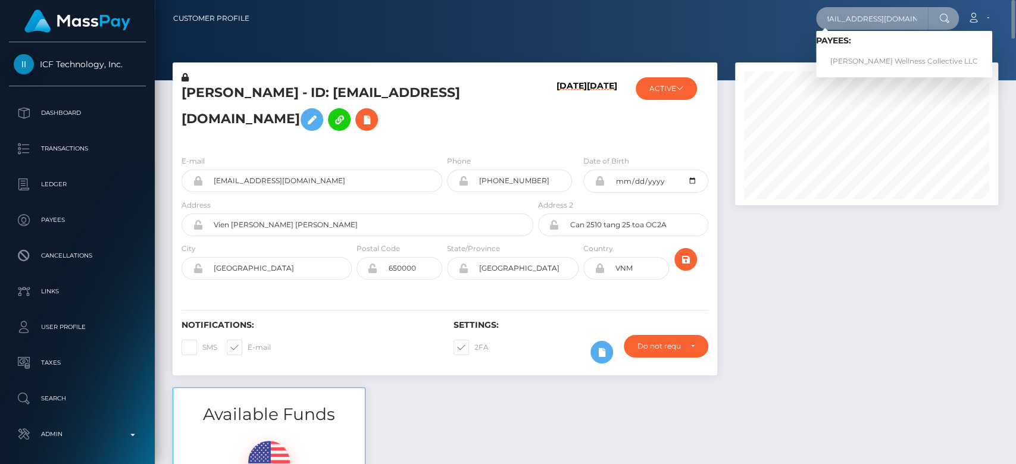
type input "contact@whitneyjohns.com"
click at [869, 51] on link "Whitney Johns Wellness Collective LLC" at bounding box center [904, 62] width 176 height 22
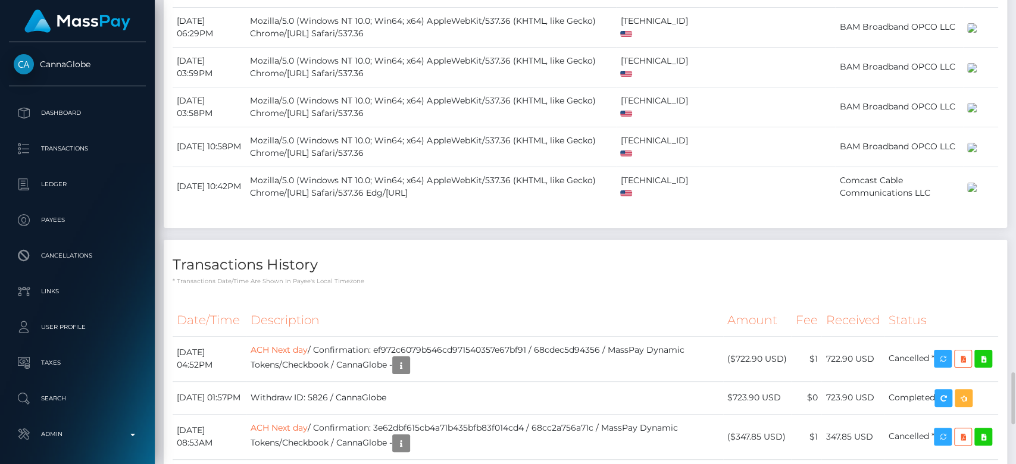
scroll to position [143, 263]
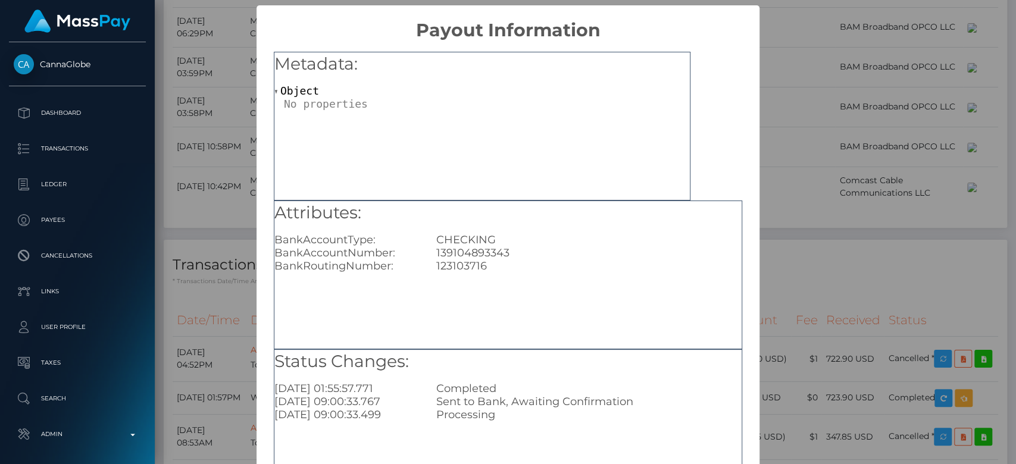
click at [227, 205] on div "× Payout Information Metadata: Object Attributes: BankAccountType: CHECKING Ban…" at bounding box center [508, 232] width 1016 height 464
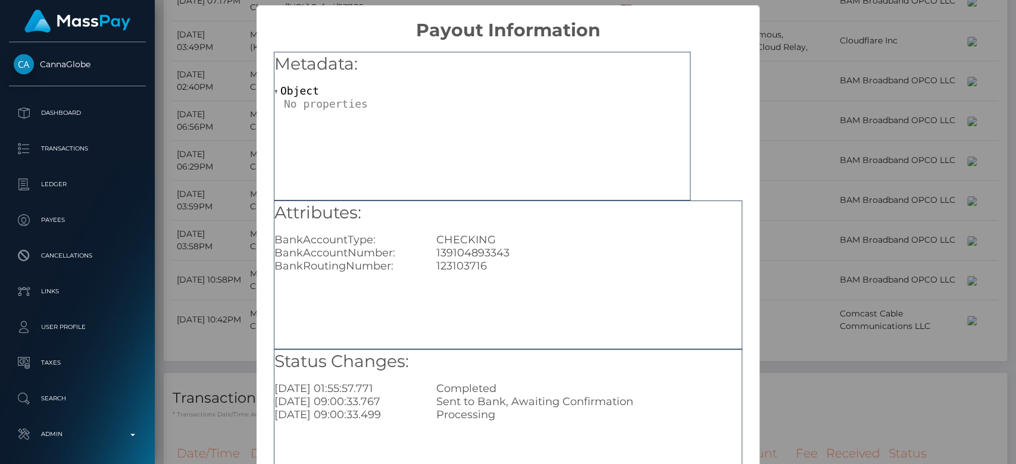
click at [819, 122] on div "× Payout Information Metadata: Object Attributes: BankAccountType: CHECKING Ban…" at bounding box center [508, 232] width 1016 height 464
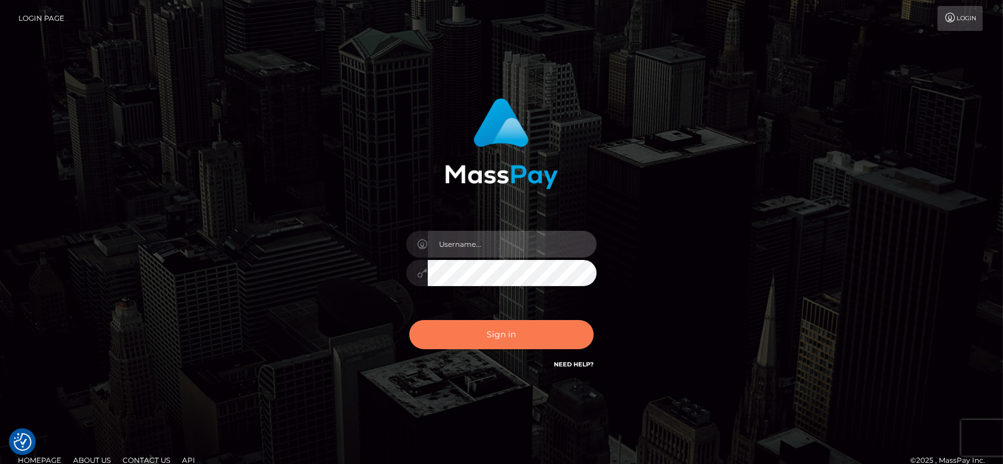
type input "[DOMAIN_NAME]"
click at [505, 321] on button "Sign in" at bounding box center [501, 334] width 184 height 29
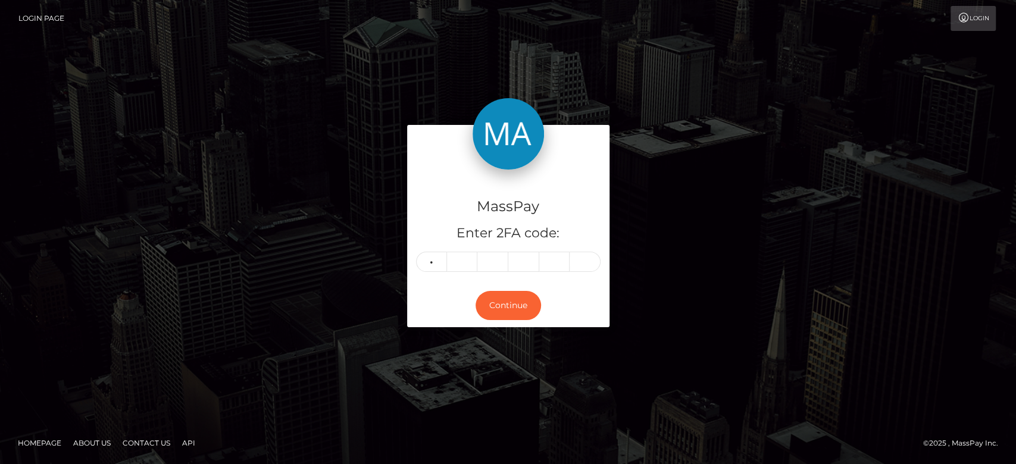
type input "3"
type input "5"
type input "7"
type input "8"
type input "9"
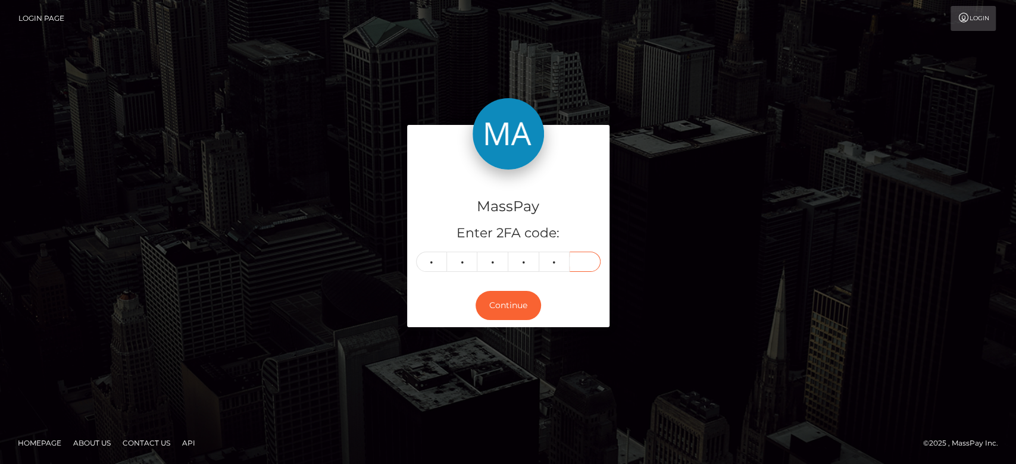
type input "5"
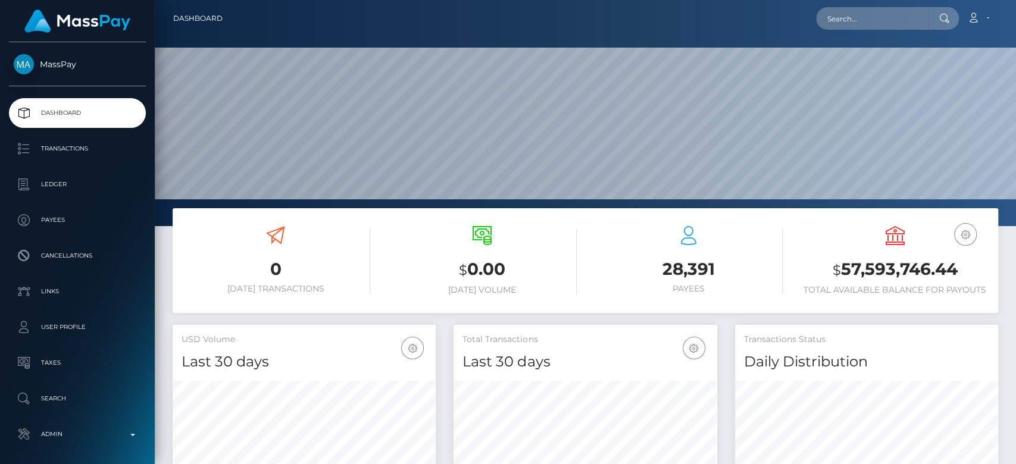
scroll to position [210, 263]
click at [864, 18] on input "text" at bounding box center [872, 18] width 112 height 23
paste input "servelilly@gmail.com"
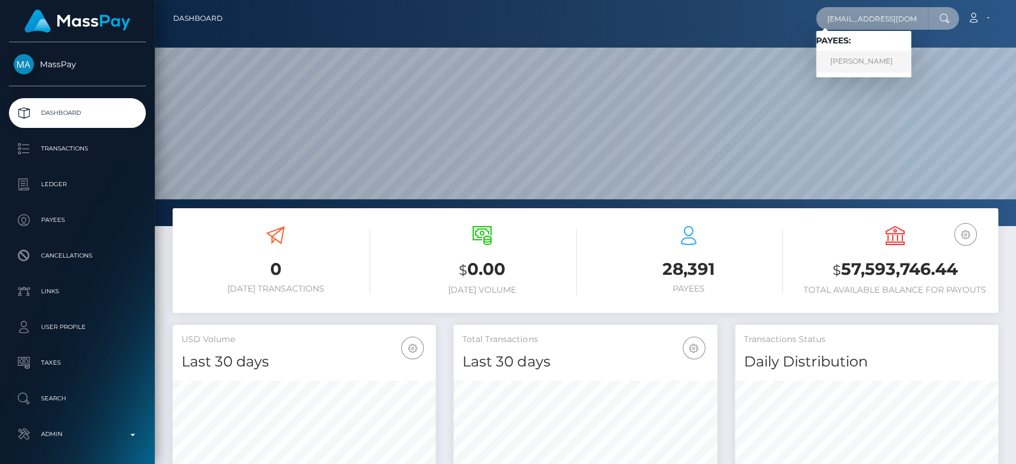
type input "servelilly@gmail.com"
click at [844, 56] on link "MARTYNA MIELCZAREK" at bounding box center [863, 62] width 95 height 22
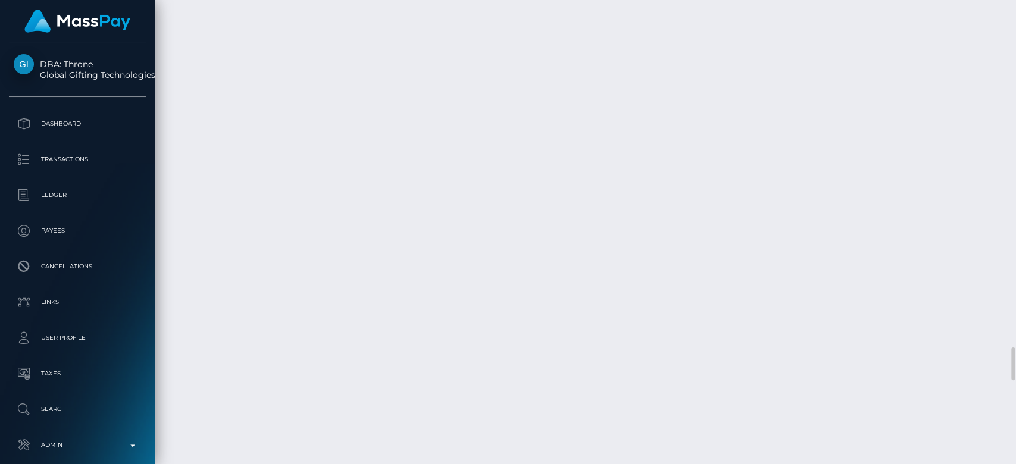
scroll to position [143, 263]
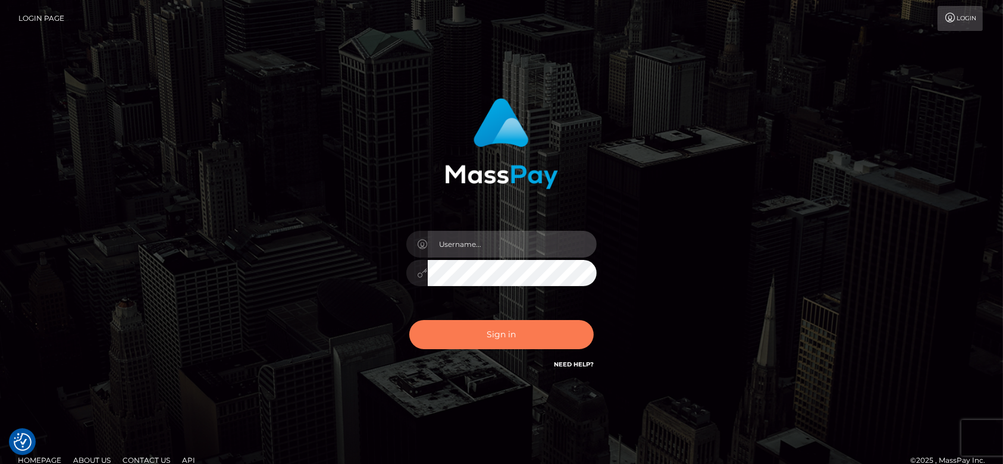
type input "[DOMAIN_NAME]"
click at [515, 341] on button "Sign in" at bounding box center [501, 334] width 184 height 29
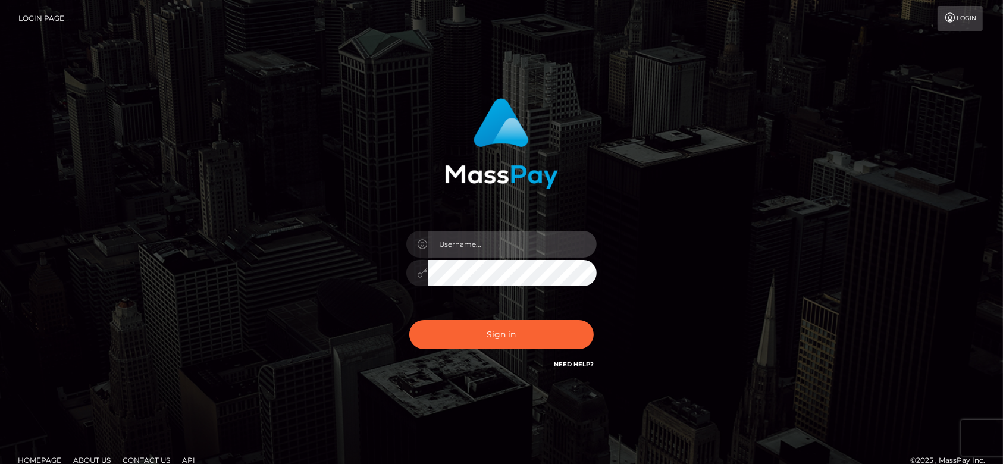
type input "fr.es"
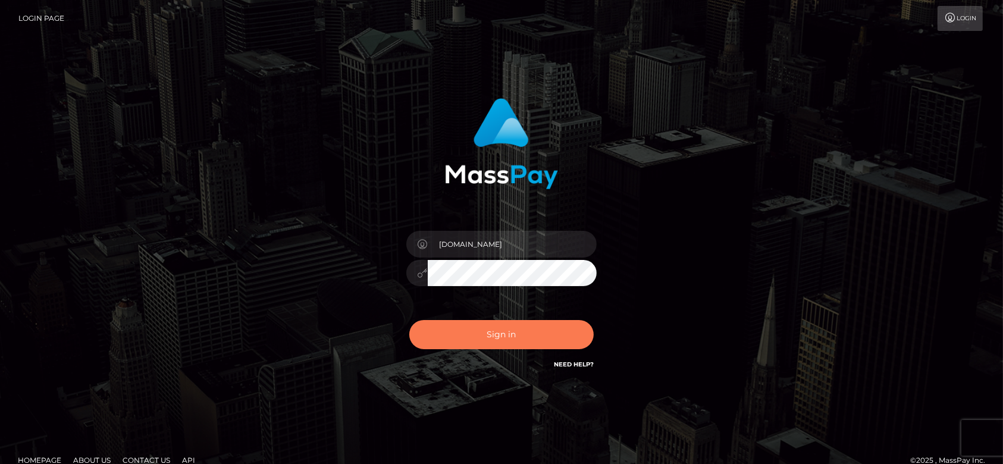
click at [508, 332] on button "Sign in" at bounding box center [501, 334] width 184 height 29
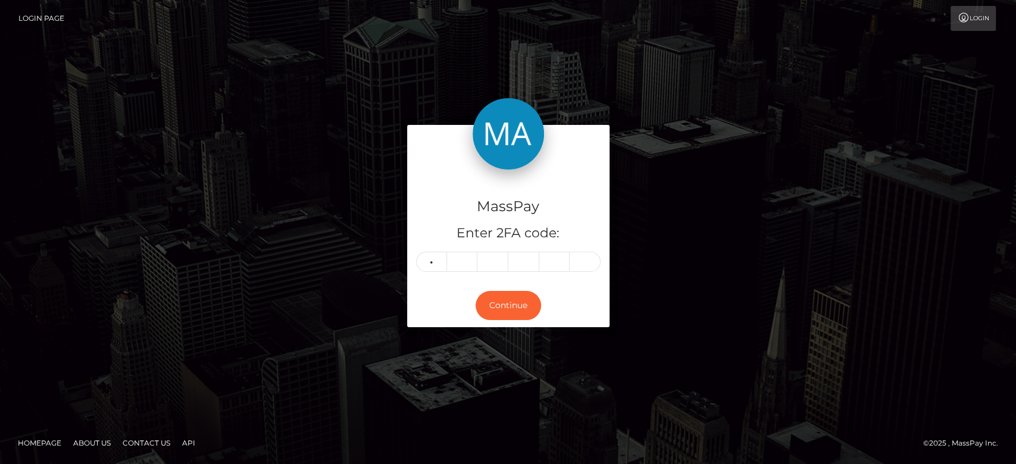
type input "1"
type input "8"
type input "1"
type input "8"
type input "1"
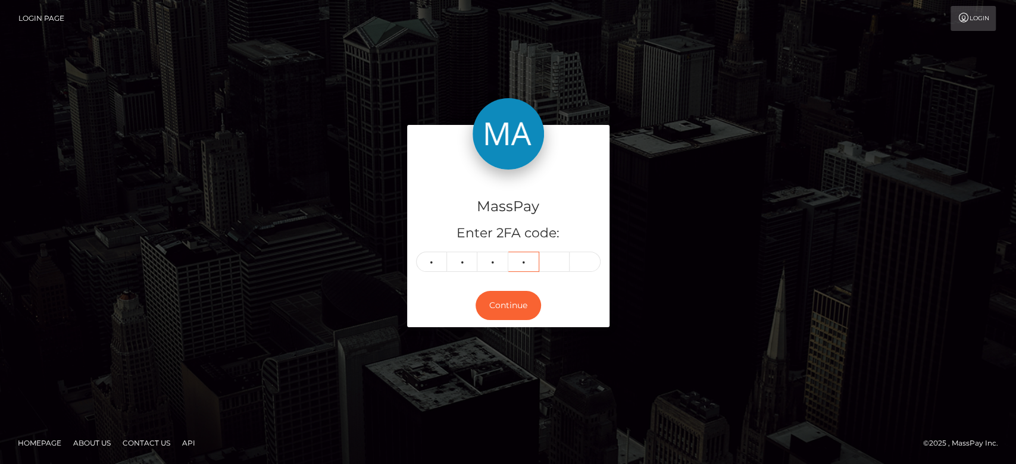
type input "8"
type input "2"
type input "7"
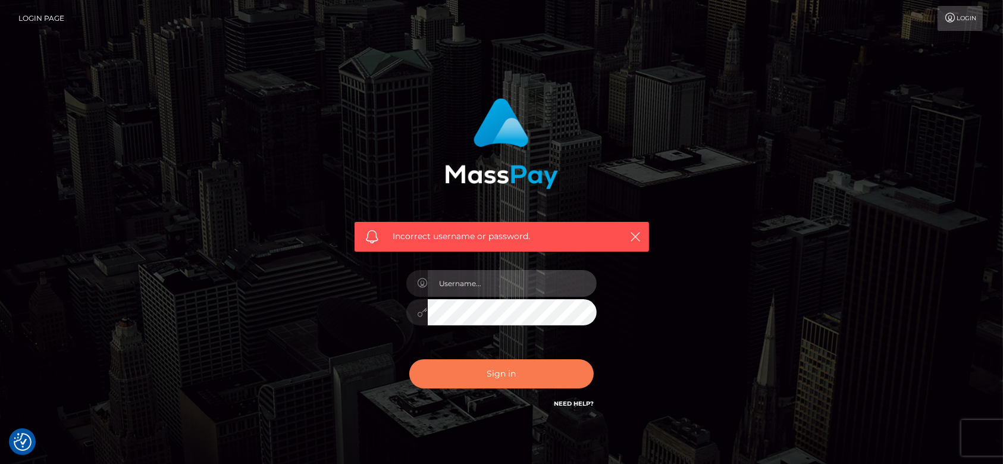
type input "[DOMAIN_NAME]"
click at [533, 371] on button "Sign in" at bounding box center [501, 373] width 184 height 29
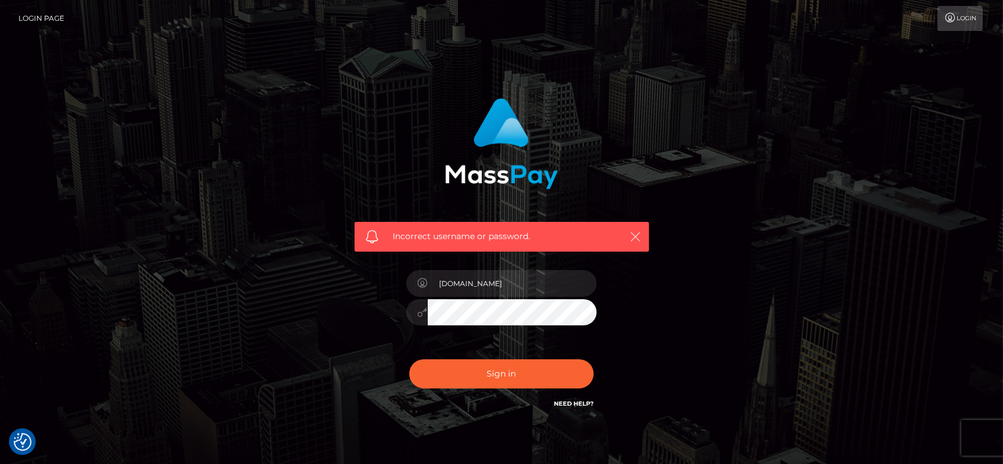
click at [638, 235] on icon "button" at bounding box center [636, 237] width 12 height 12
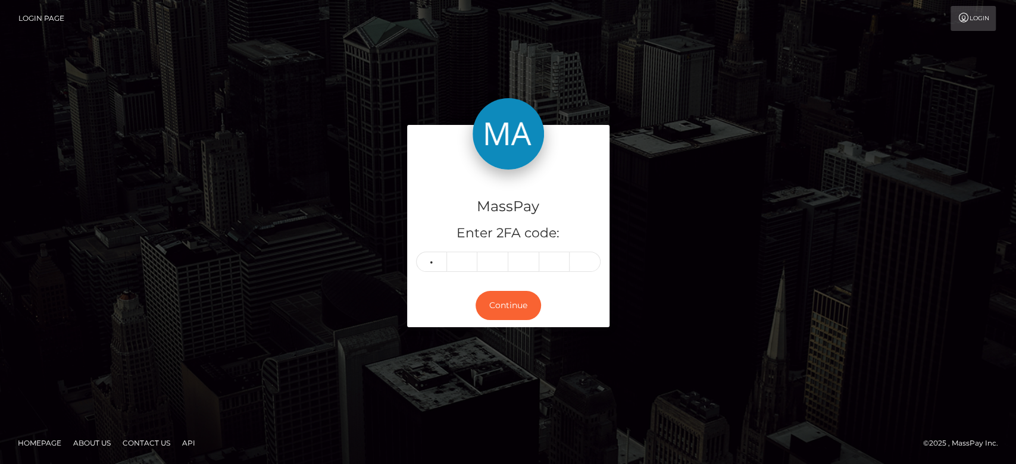
type input "2"
type input "1"
type input "3"
type input "2"
type input "0"
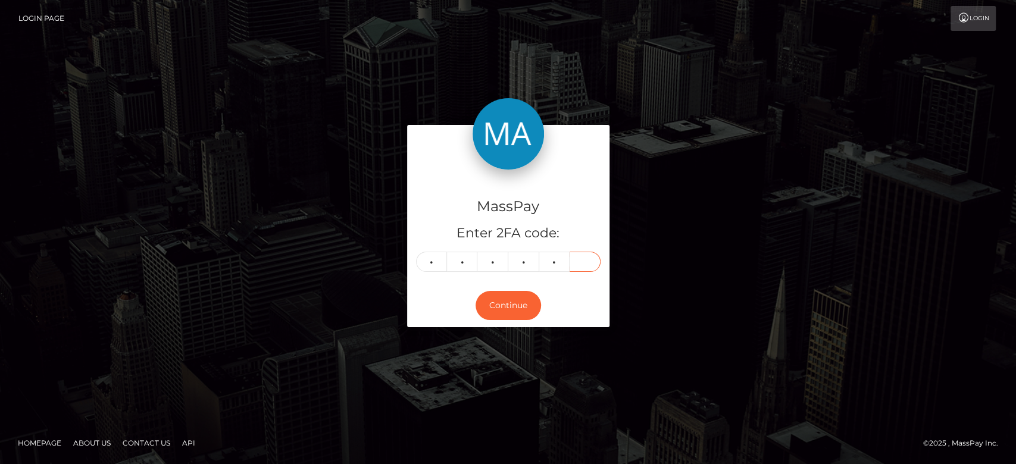
type input "1"
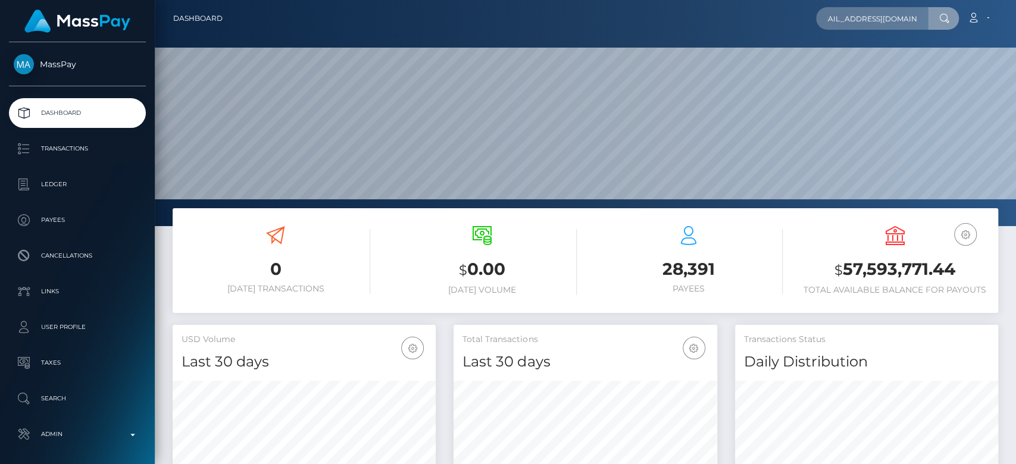
scroll to position [210, 263]
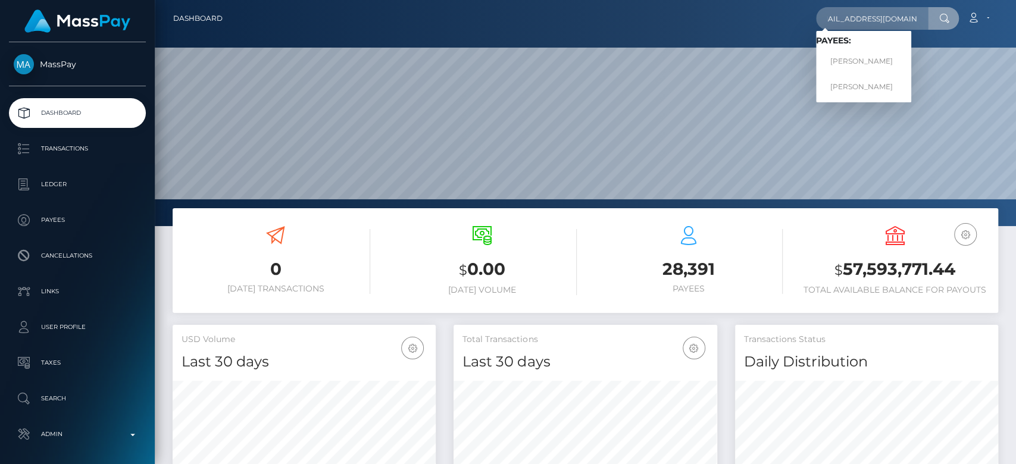
type input "[EMAIL_ADDRESS][DOMAIN_NAME]"
click at [872, 55] on link "MOUAD DAHMANI" at bounding box center [863, 62] width 95 height 22
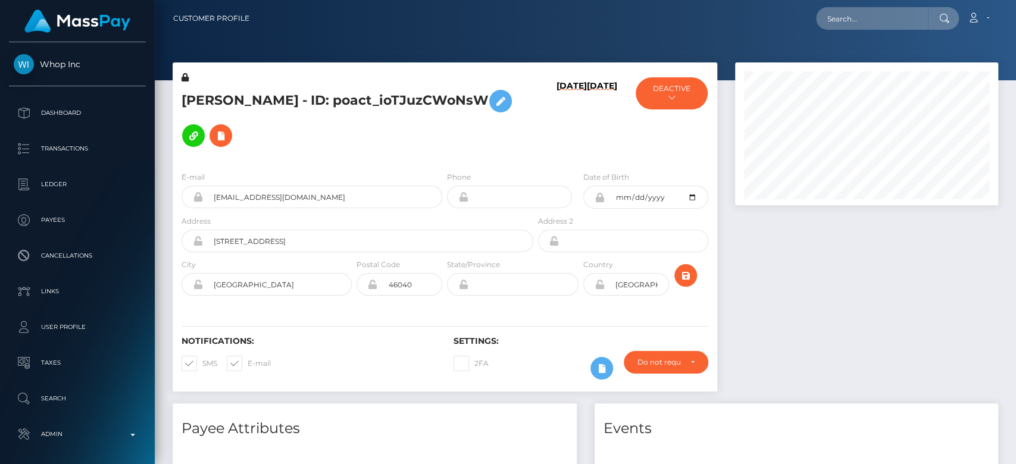
scroll to position [143, 263]
click at [842, 308] on div at bounding box center [866, 232] width 281 height 341
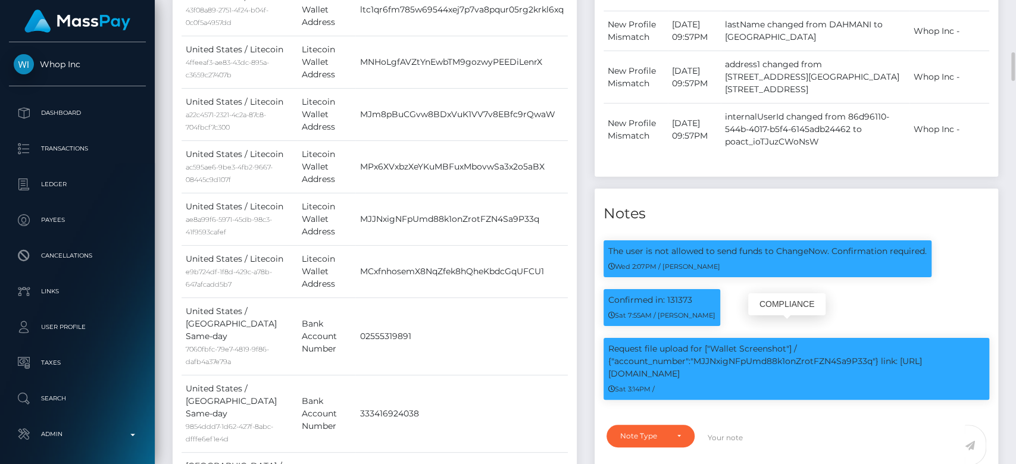
click at [743, 354] on p "Request file upload for ["Wallet Screenshot"] / {"account_number":"MJJNxigNFpUm…" at bounding box center [796, 361] width 377 height 37
copy p "MJJNxigNFpUmd88k1onZrotFZN4Sa9P33q"
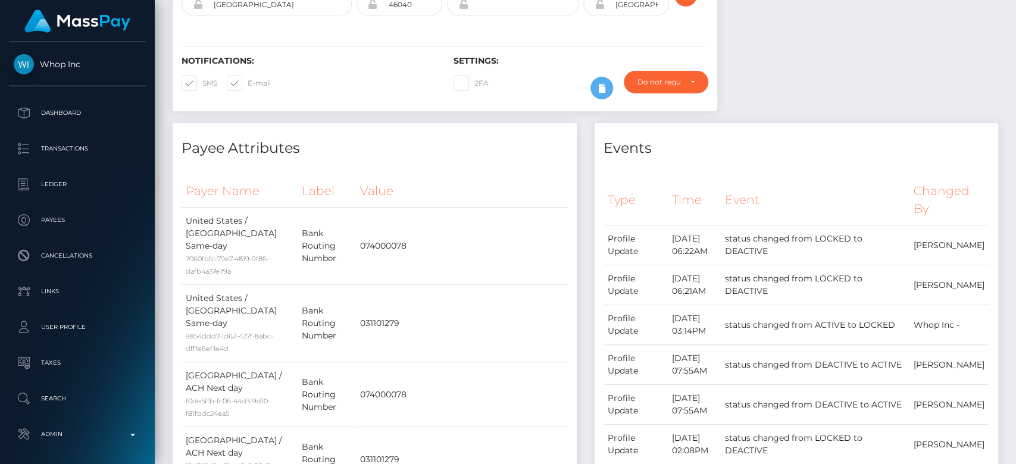
scroll to position [0, 0]
